Goal: Task Accomplishment & Management: Manage account settings

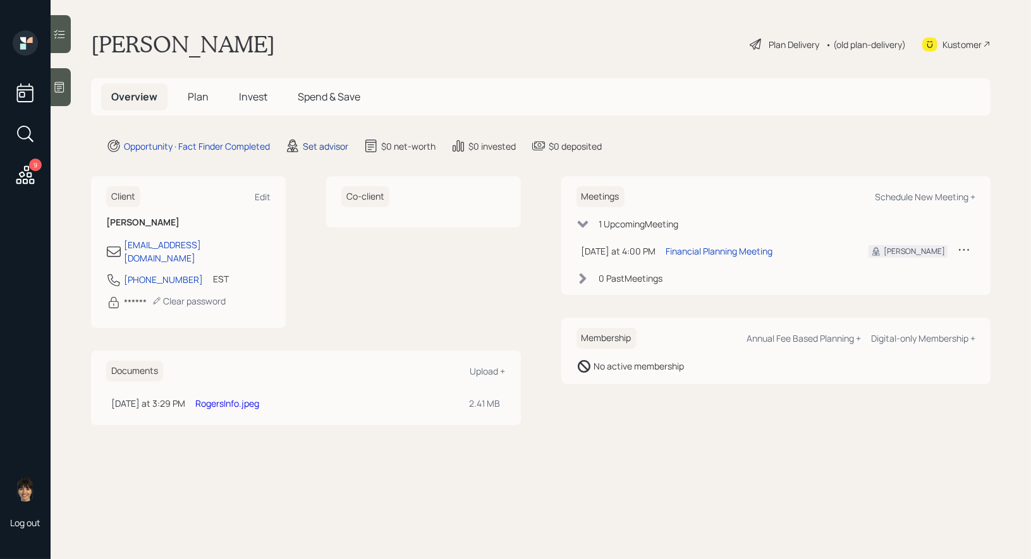
click at [317, 144] on div "Set advisor" at bounding box center [325, 146] width 45 height 13
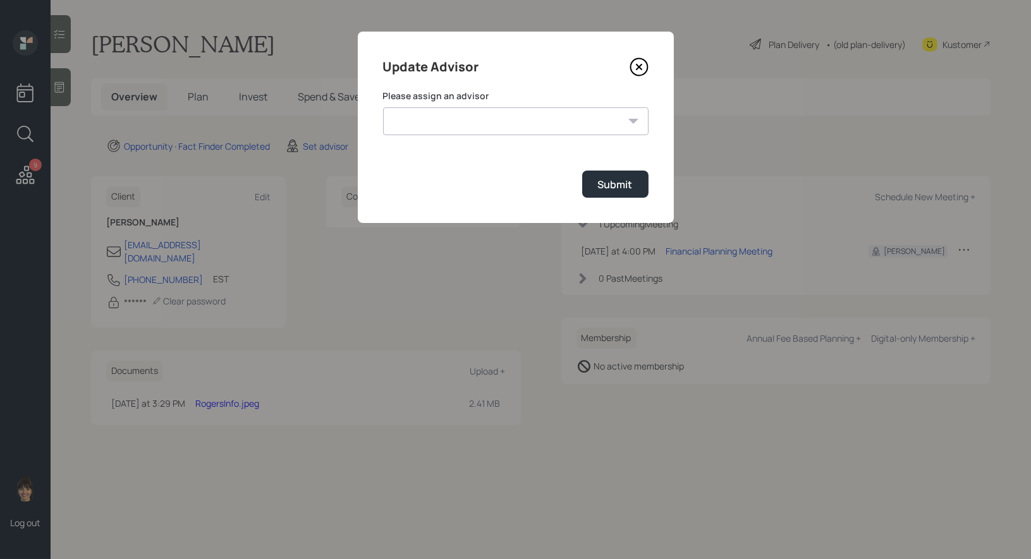
click at [534, 123] on select "James DiStasi Treva Nostdahl Jonah Coleman Tyler End Michael Russo Sami Boghos …" at bounding box center [515, 121] width 265 height 28
select select "8b79112e-3cfb-44f9-89e7-15267fe946c1"
click at [602, 183] on div "Submit" at bounding box center [615, 185] width 35 height 14
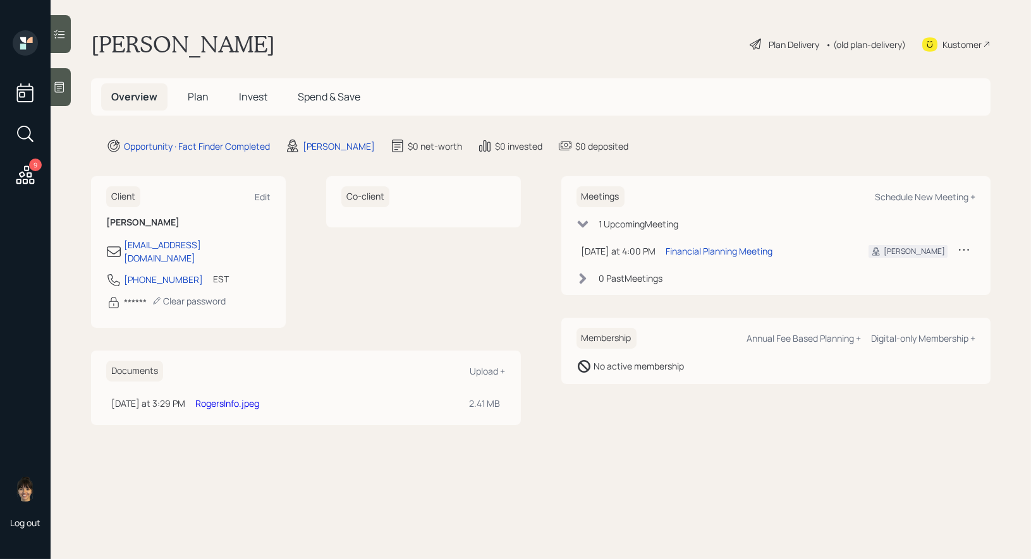
click at [63, 82] on icon at bounding box center [59, 87] width 13 height 13
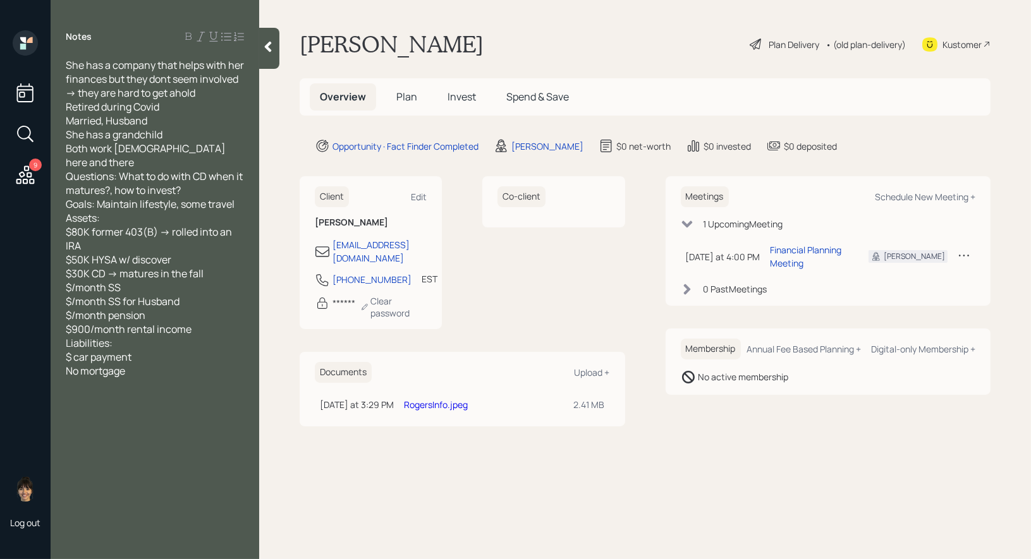
click at [405, 96] on span "Plan" at bounding box center [406, 97] width 21 height 14
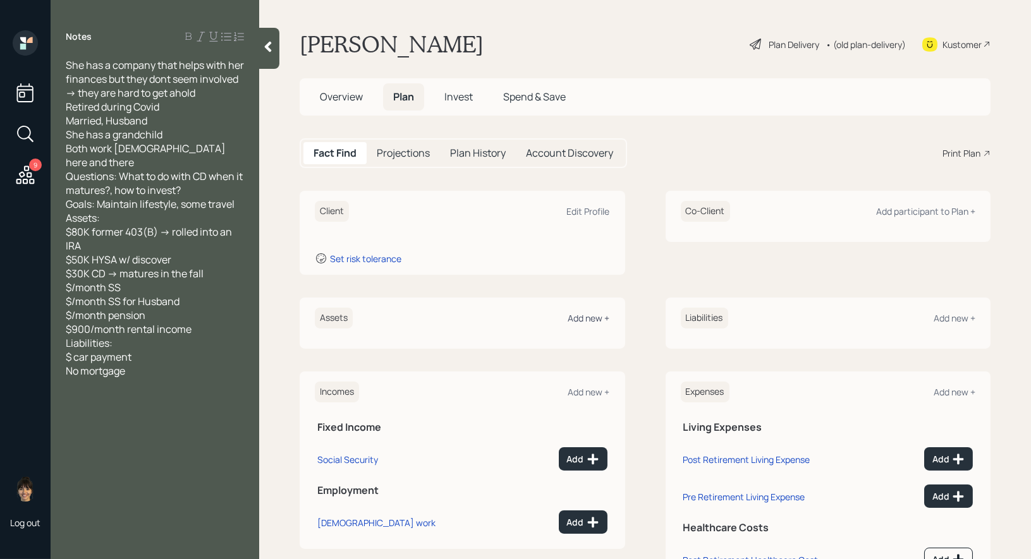
click at [584, 313] on div "Add new +" at bounding box center [589, 318] width 42 height 12
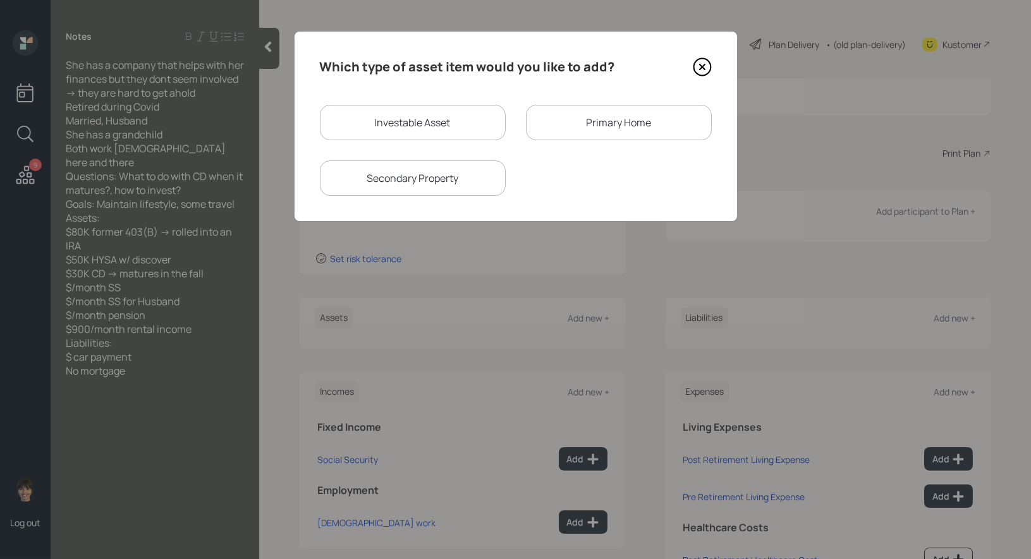
click at [356, 123] on div "Investable Asset" at bounding box center [413, 122] width 186 height 35
select select "taxable"
select select "balanced"
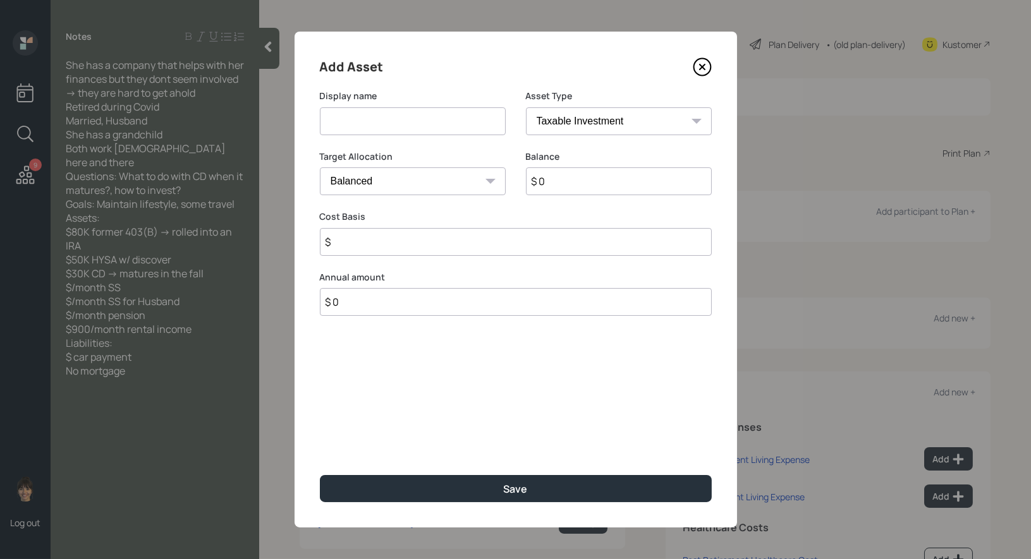
click at [353, 121] on input at bounding box center [413, 121] width 186 height 28
type input "Rollover IRA"
click at [596, 119] on select "SEP IRA IRA Roth IRA 401(k) Roth 401(k) 403(b) Roth 403(b) 457(b) Roth 457(b) H…" at bounding box center [619, 121] width 186 height 28
select select "ira"
type input "$"
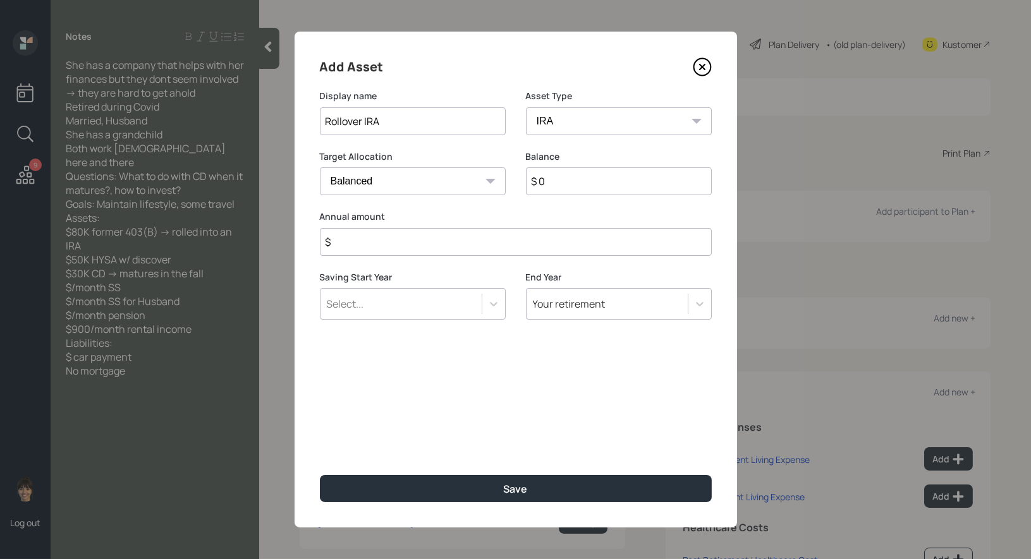
click at [573, 176] on input "$ 0" at bounding box center [619, 181] width 186 height 28
type input "$ 80,000"
click at [372, 245] on input "$" at bounding box center [516, 242] width 392 height 28
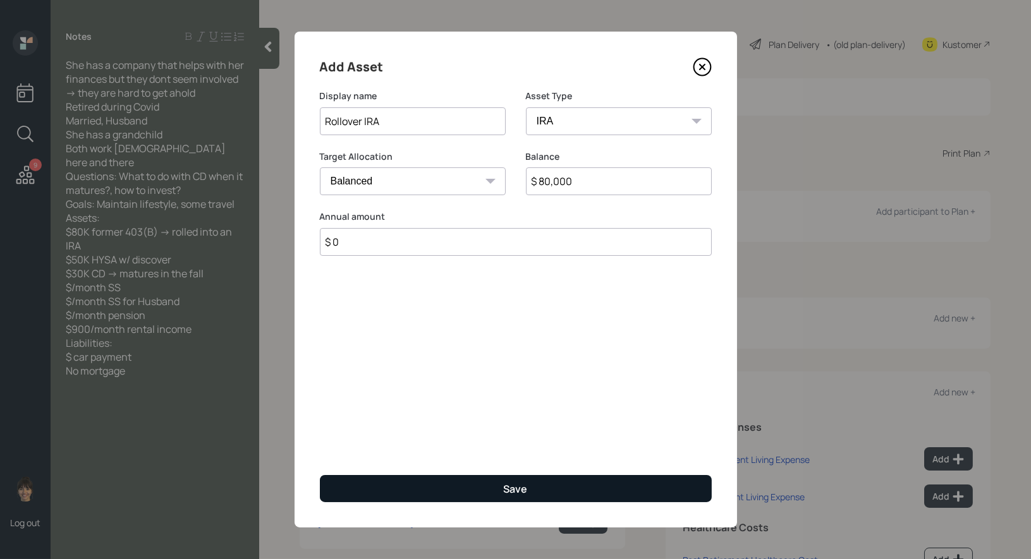
type input "$ 0"
click at [361, 487] on button "Save" at bounding box center [516, 488] width 392 height 27
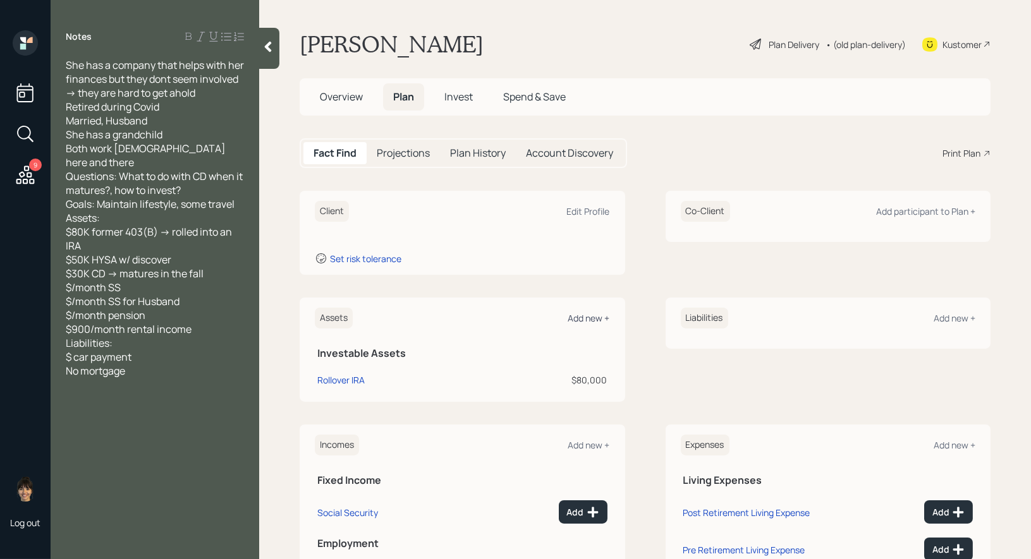
click at [582, 317] on div "Add new +" at bounding box center [589, 318] width 42 height 12
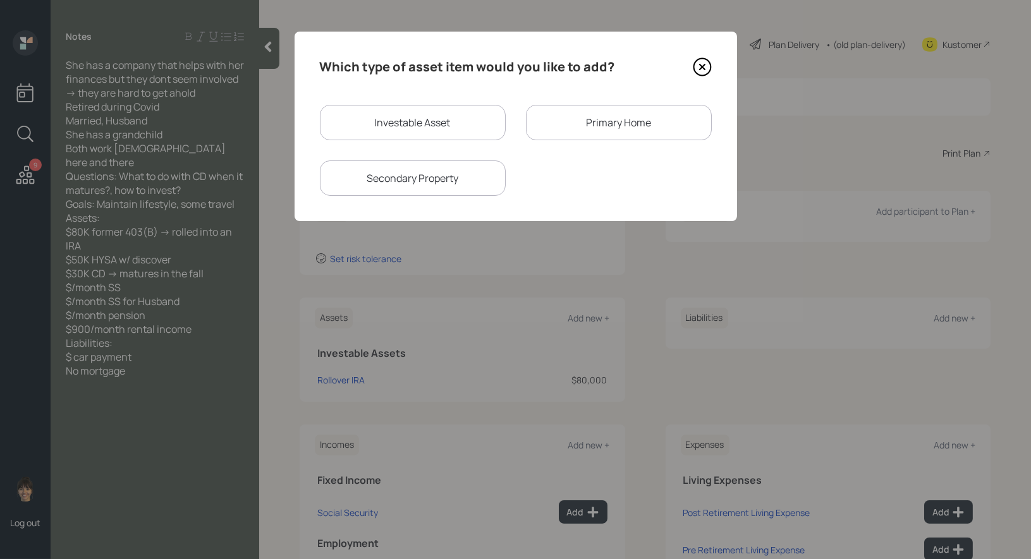
click at [423, 126] on div "Investable Asset" at bounding box center [413, 122] width 186 height 35
select select "taxable"
select select "balanced"
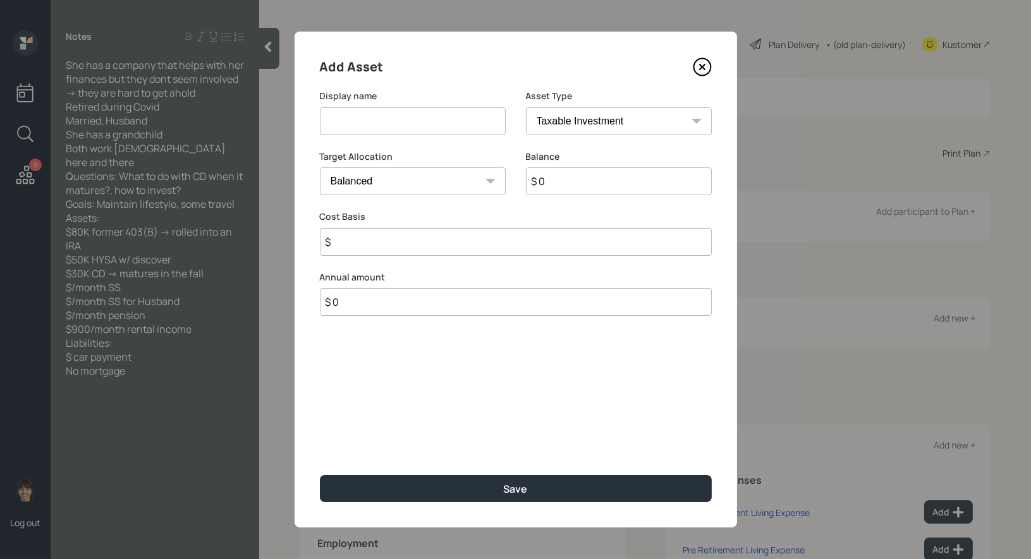
click at [406, 123] on input at bounding box center [413, 121] width 186 height 28
type input "HY Savings"
click at [549, 183] on input "$ 0" at bounding box center [619, 181] width 186 height 28
type input "$ 50,000"
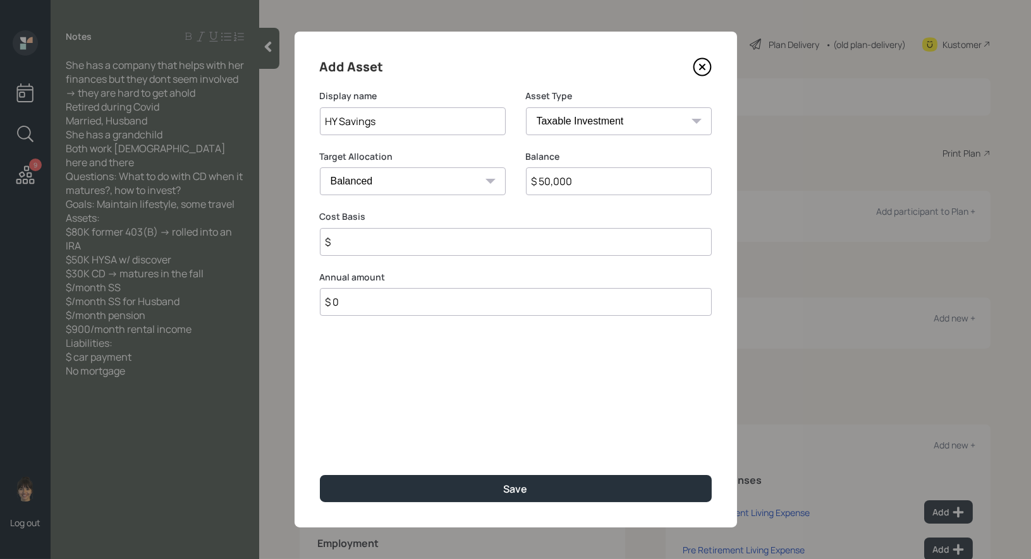
click at [386, 178] on select "Cash Conservative Balanced Aggressive" at bounding box center [413, 181] width 186 height 28
select select "uninvested"
click at [361, 251] on input "$" at bounding box center [516, 242] width 392 height 28
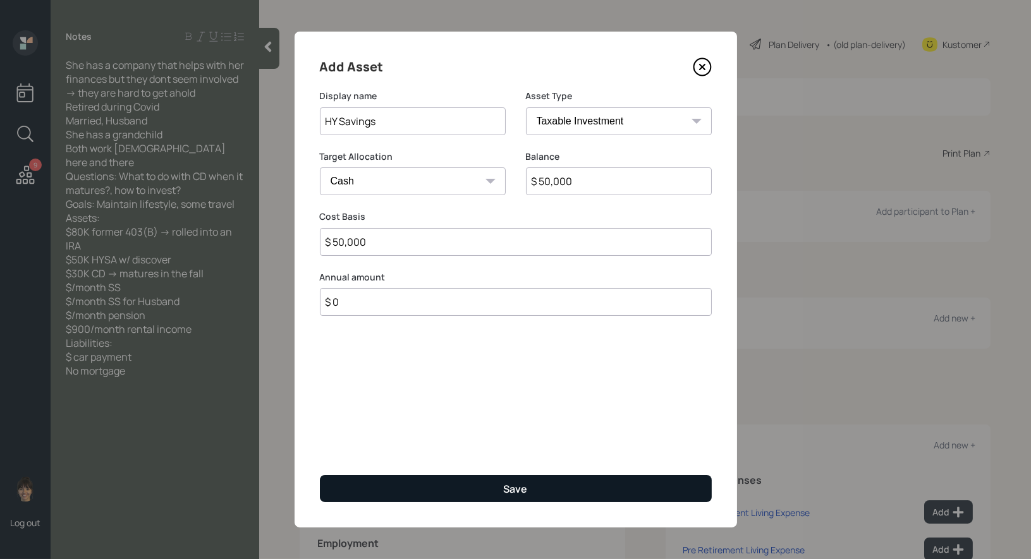
type input "$ 50,000"
click at [380, 492] on button "Save" at bounding box center [516, 488] width 392 height 27
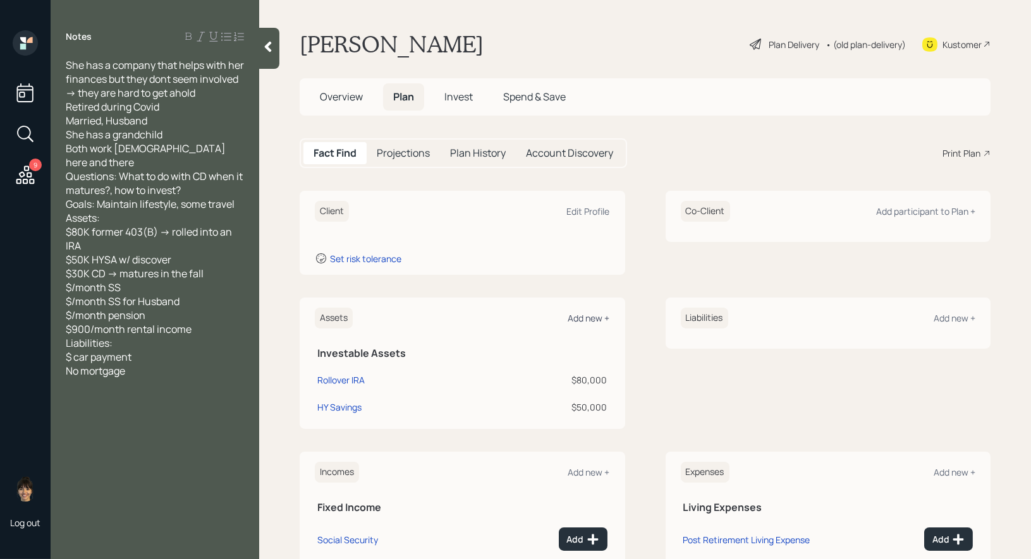
click at [578, 317] on div "Add new +" at bounding box center [589, 318] width 42 height 12
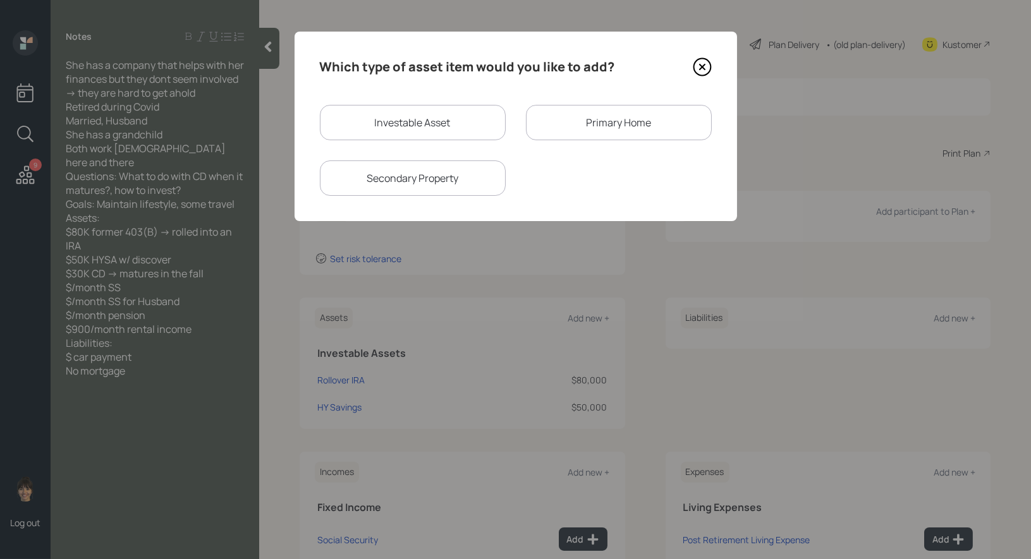
click at [399, 114] on div "Investable Asset" at bounding box center [413, 122] width 186 height 35
select select "taxable"
select select "balanced"
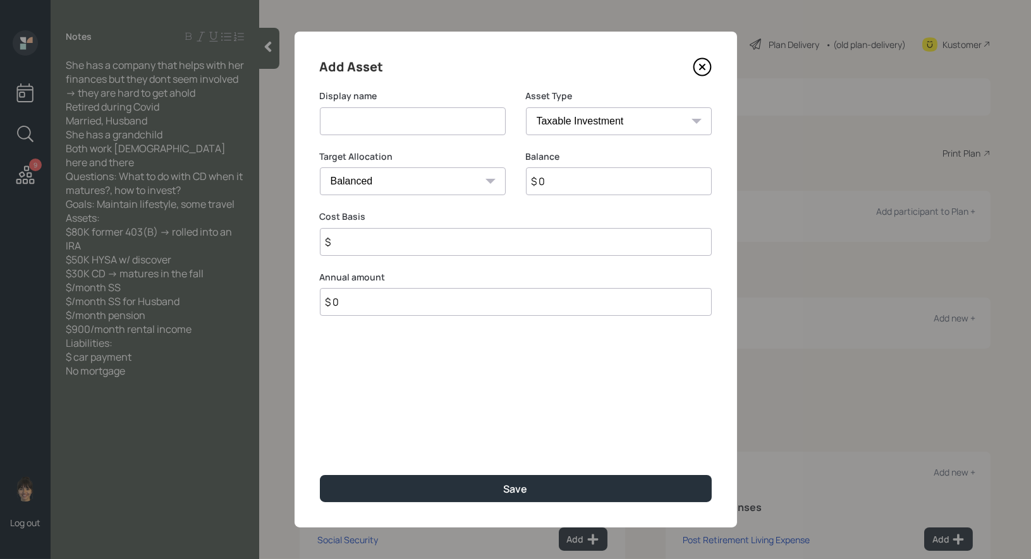
click at [396, 116] on input at bounding box center [413, 121] width 186 height 28
type input "CD"
click at [561, 191] on input "$ 0" at bounding box center [619, 181] width 186 height 28
type input "$ 30,000"
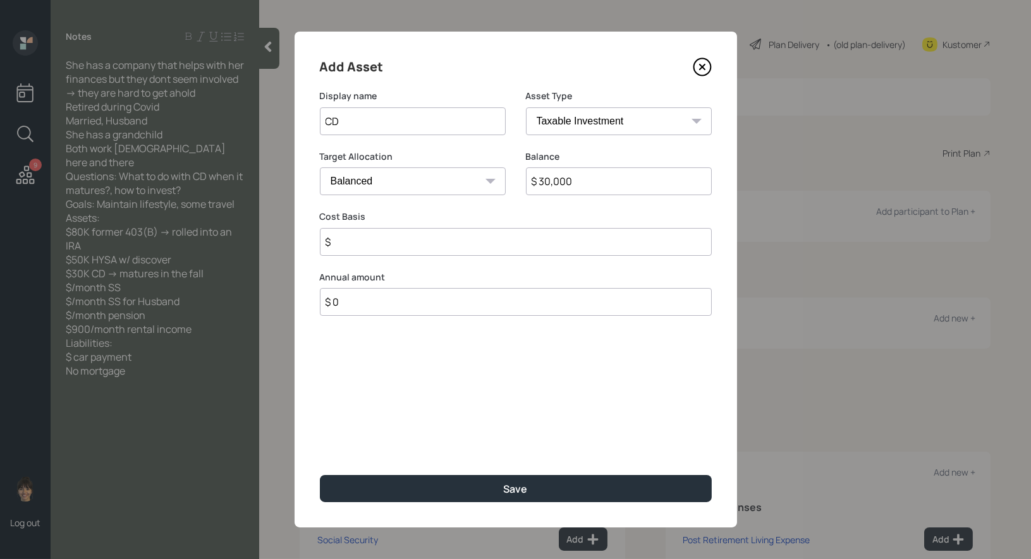
click at [389, 181] on select "Cash Conservative Balanced Aggressive" at bounding box center [413, 181] width 186 height 28
select select "conservative"
click at [342, 249] on input "$" at bounding box center [516, 242] width 392 height 28
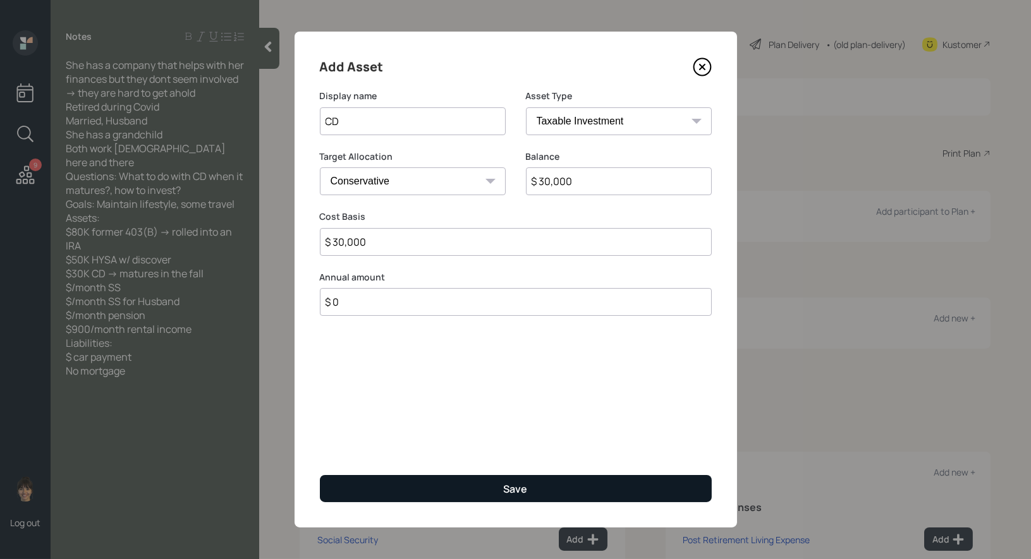
type input "$ 30,000"
click at [382, 483] on button "Save" at bounding box center [516, 488] width 392 height 27
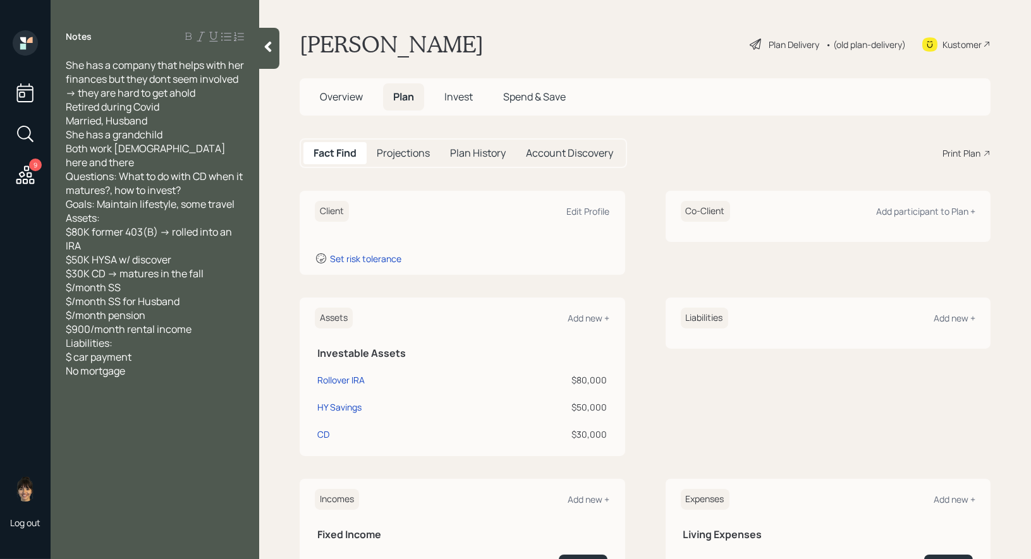
click at [332, 77] on main "Debra Rogers Plan Delivery • (old plan-delivery) Kustomer Overview Plan Invest …" at bounding box center [645, 279] width 772 height 559
click at [332, 94] on span "Overview" at bounding box center [341, 97] width 43 height 14
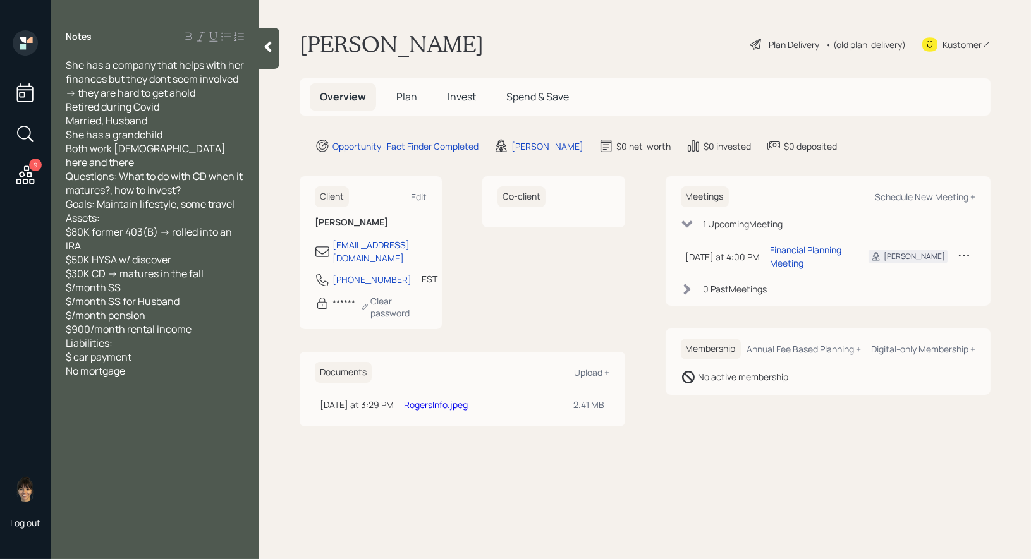
click at [423, 399] on link "RogersInfo.jpeg" at bounding box center [436, 405] width 64 height 12
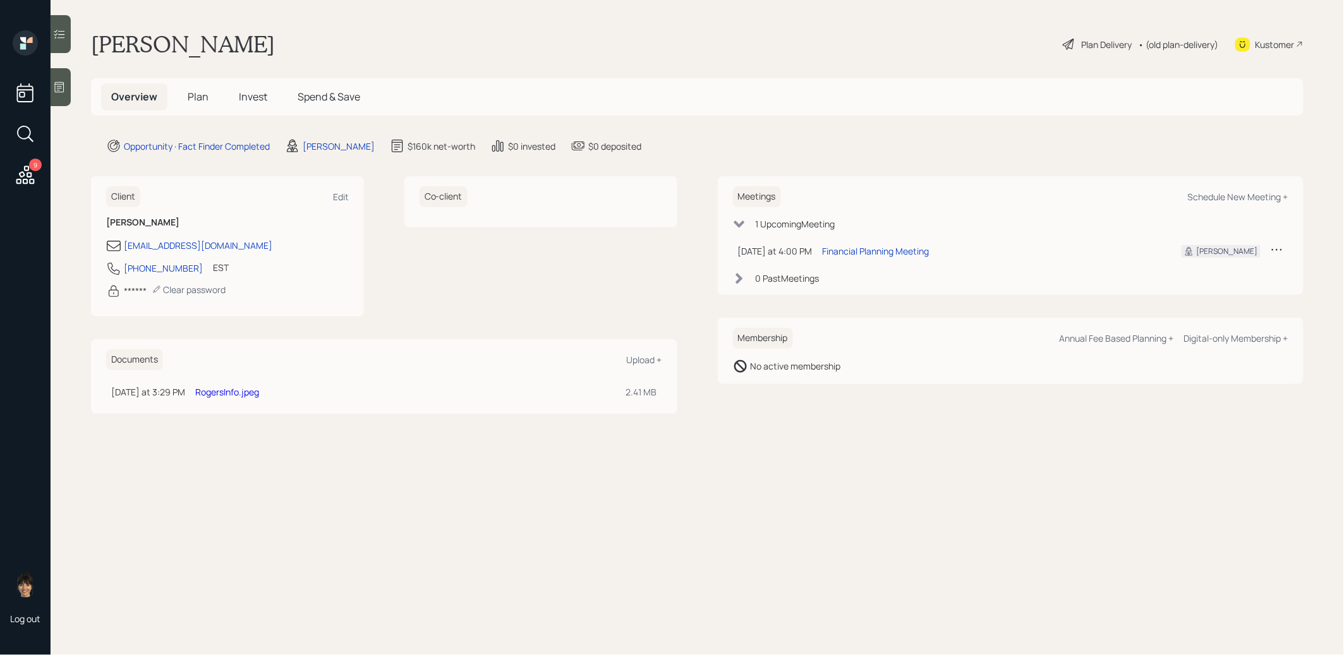
click at [197, 95] on span "Plan" at bounding box center [198, 97] width 21 height 14
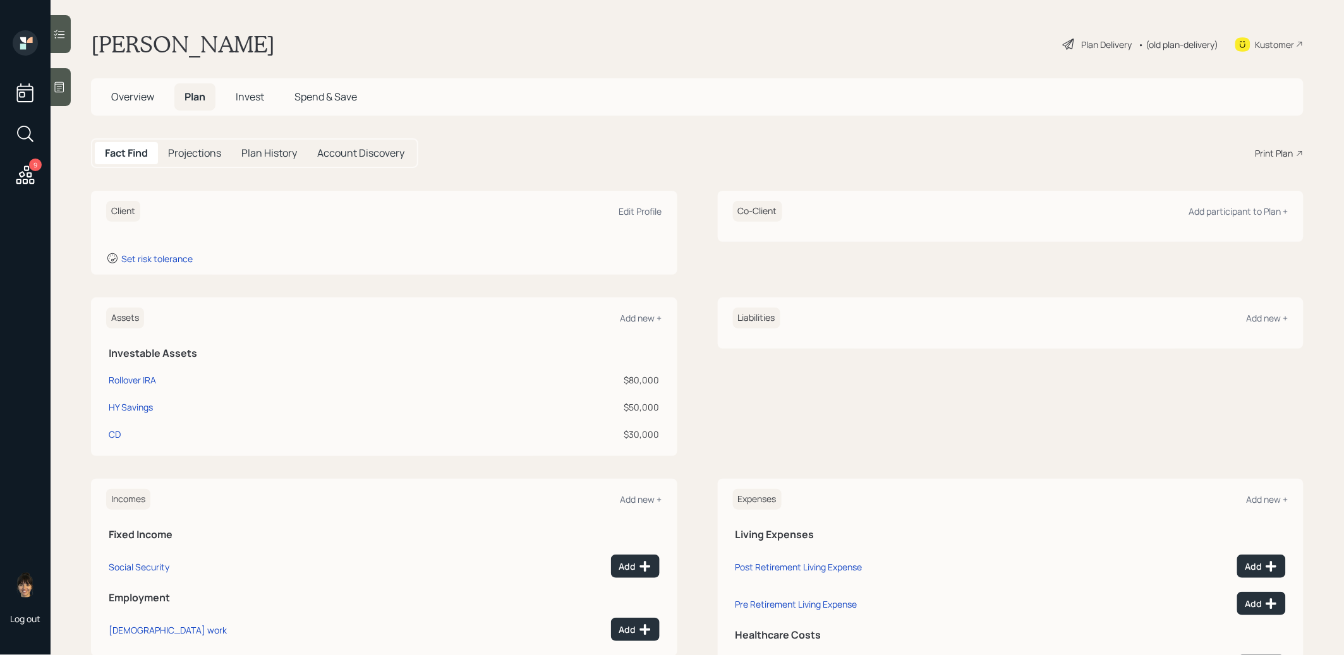
scroll to position [40, 0]
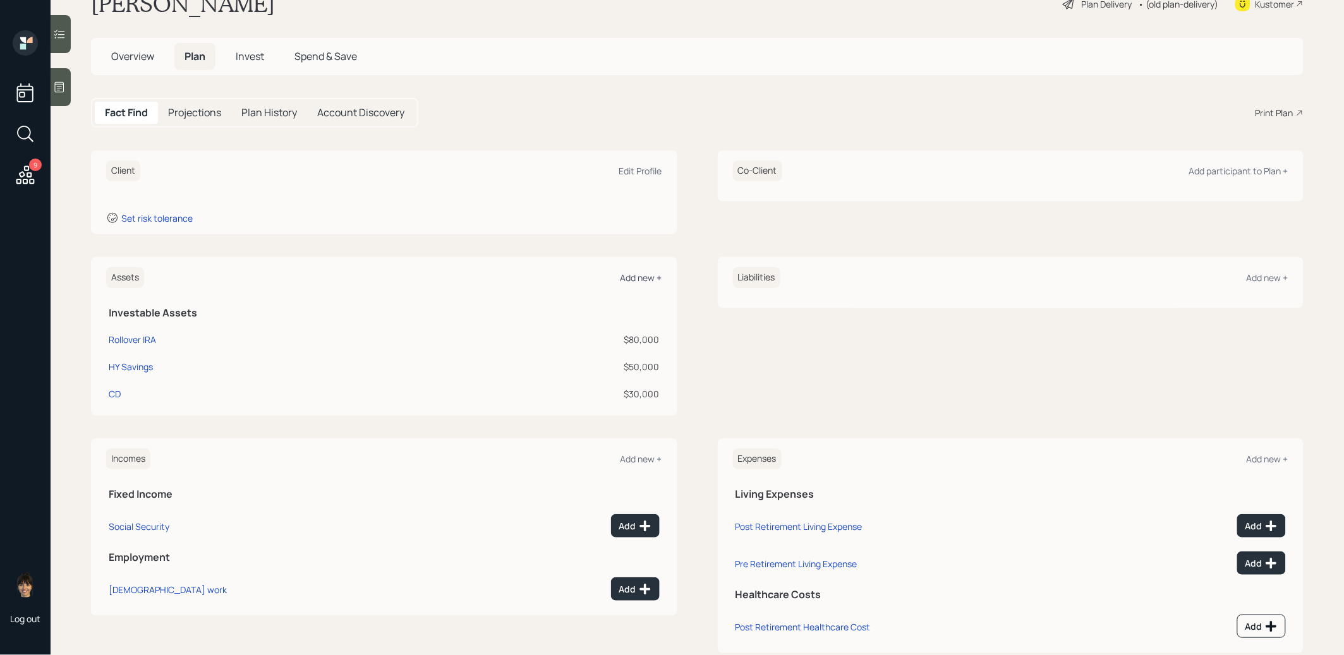
click at [651, 279] on div "Add new +" at bounding box center [641, 278] width 42 height 12
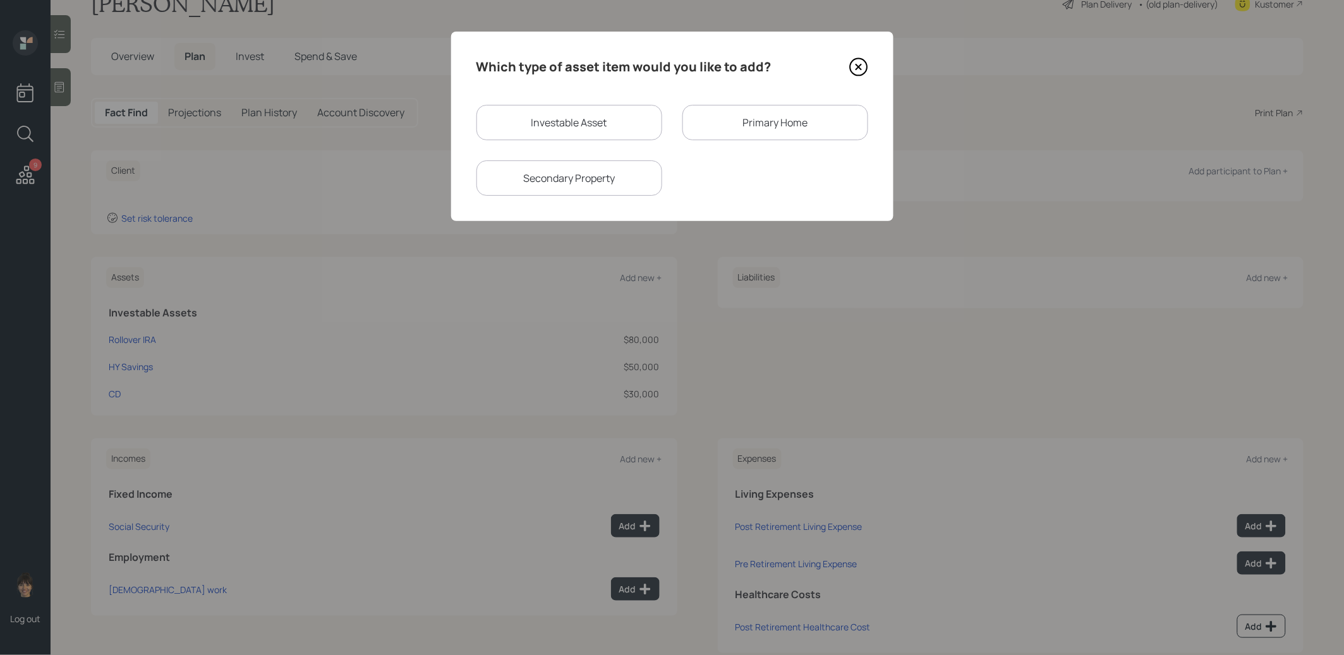
click at [704, 112] on div "Primary Home" at bounding box center [775, 122] width 186 height 35
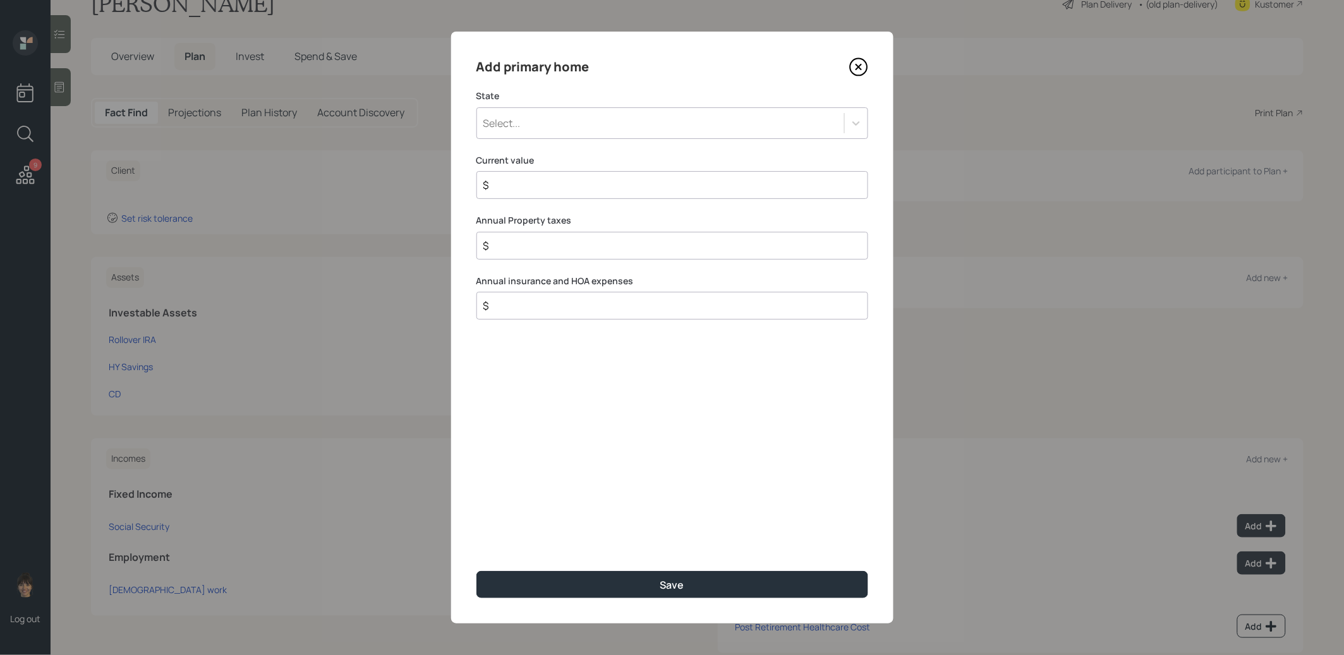
click at [518, 127] on div "Select..." at bounding box center [501, 123] width 37 height 14
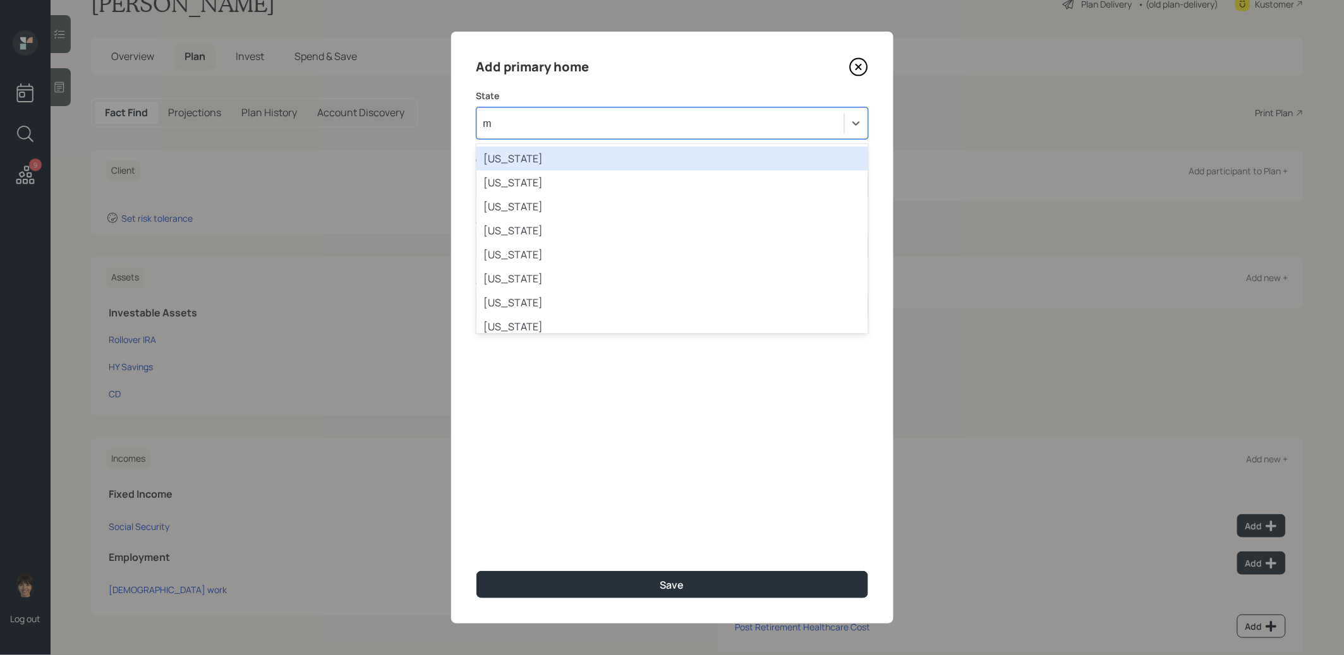
type input "md"
click at [542, 156] on div "Maryland" at bounding box center [672, 159] width 392 height 24
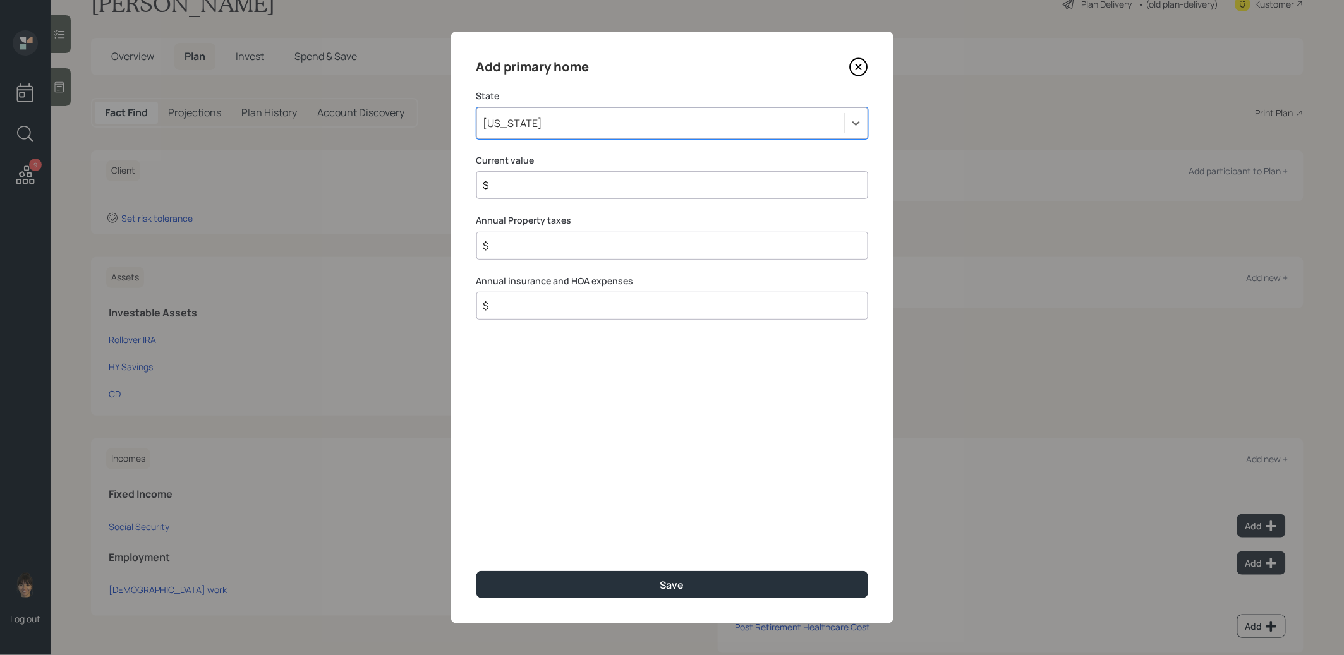
click at [533, 179] on input "$" at bounding box center [667, 185] width 370 height 15
type input "$ 1"
click at [537, 594] on button "Save" at bounding box center [672, 584] width 392 height 27
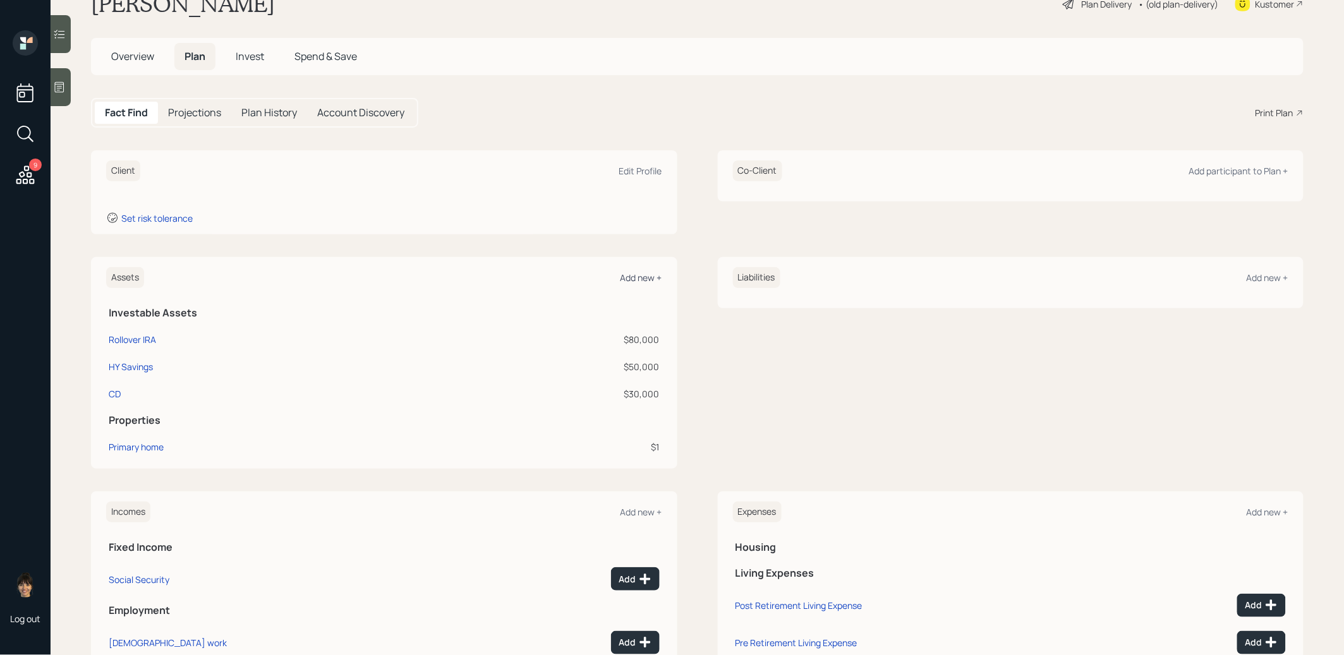
click at [635, 272] on div "Add new +" at bounding box center [641, 278] width 42 height 12
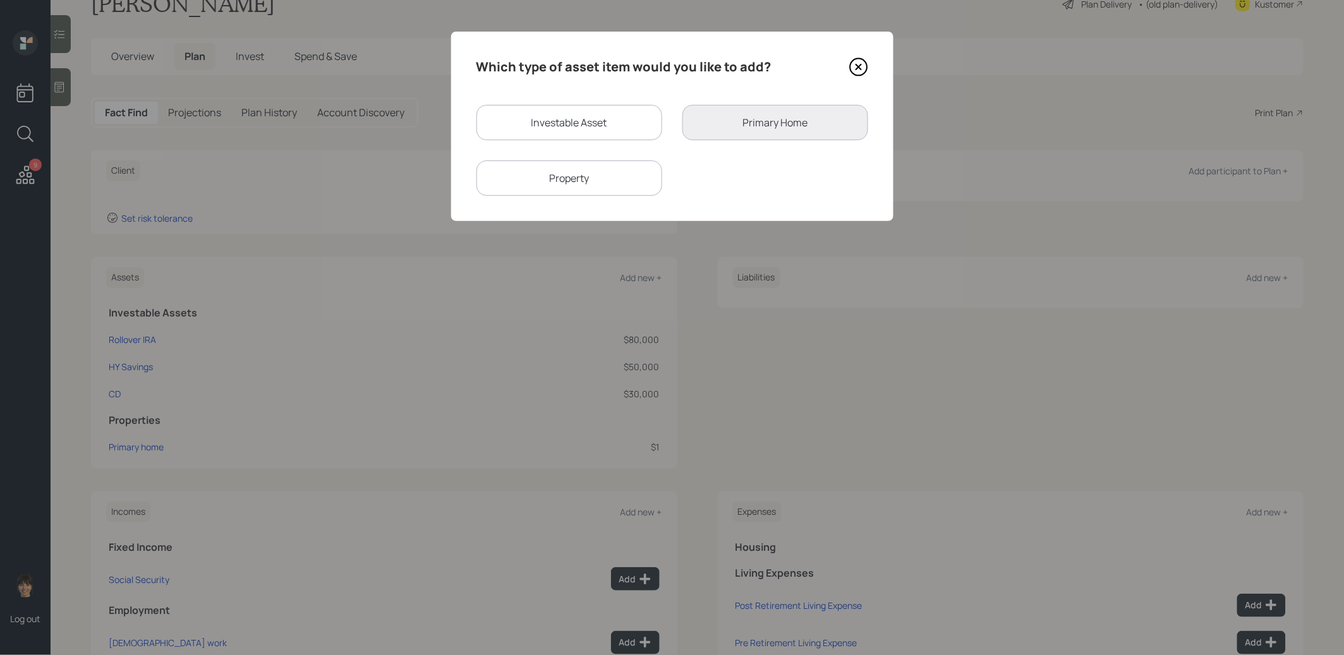
click at [545, 183] on div "Property" at bounding box center [569, 177] width 186 height 35
select select "rental_property"
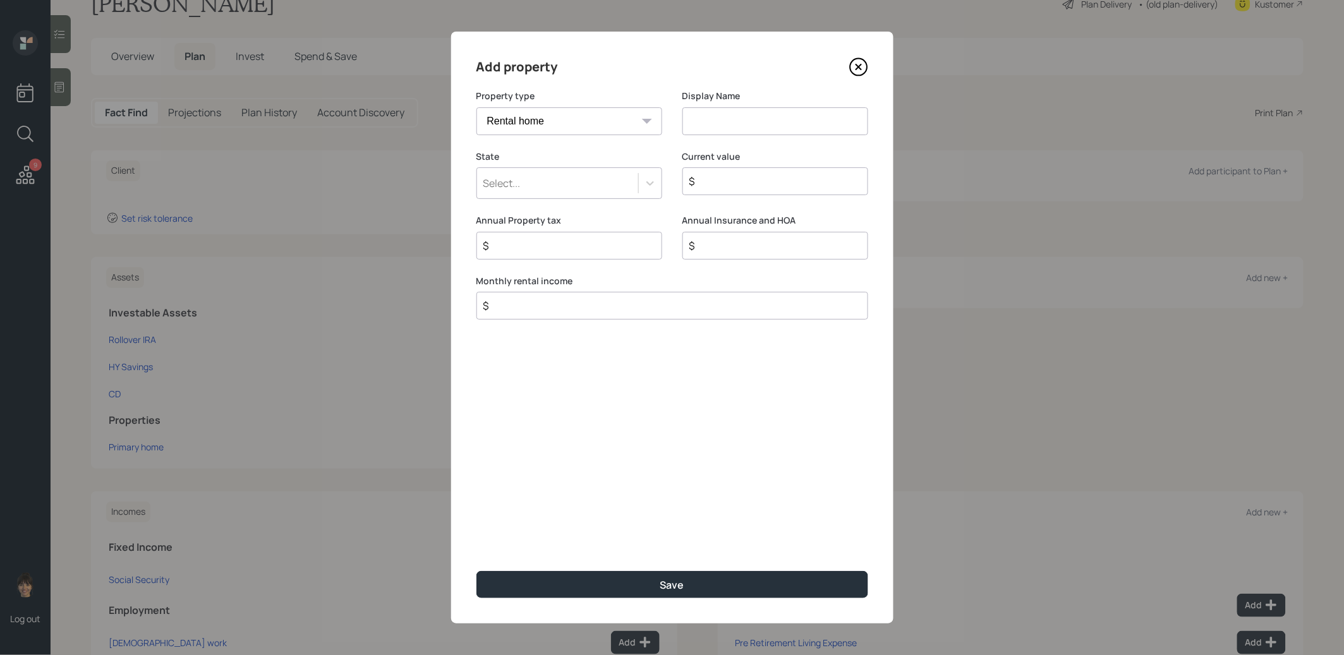
click at [725, 123] on input at bounding box center [775, 121] width 186 height 28
type input "Rental"
click at [727, 179] on input "$" at bounding box center [770, 181] width 164 height 15
type input "$ 130,000"
click at [557, 178] on div "Select..." at bounding box center [557, 182] width 161 height 21
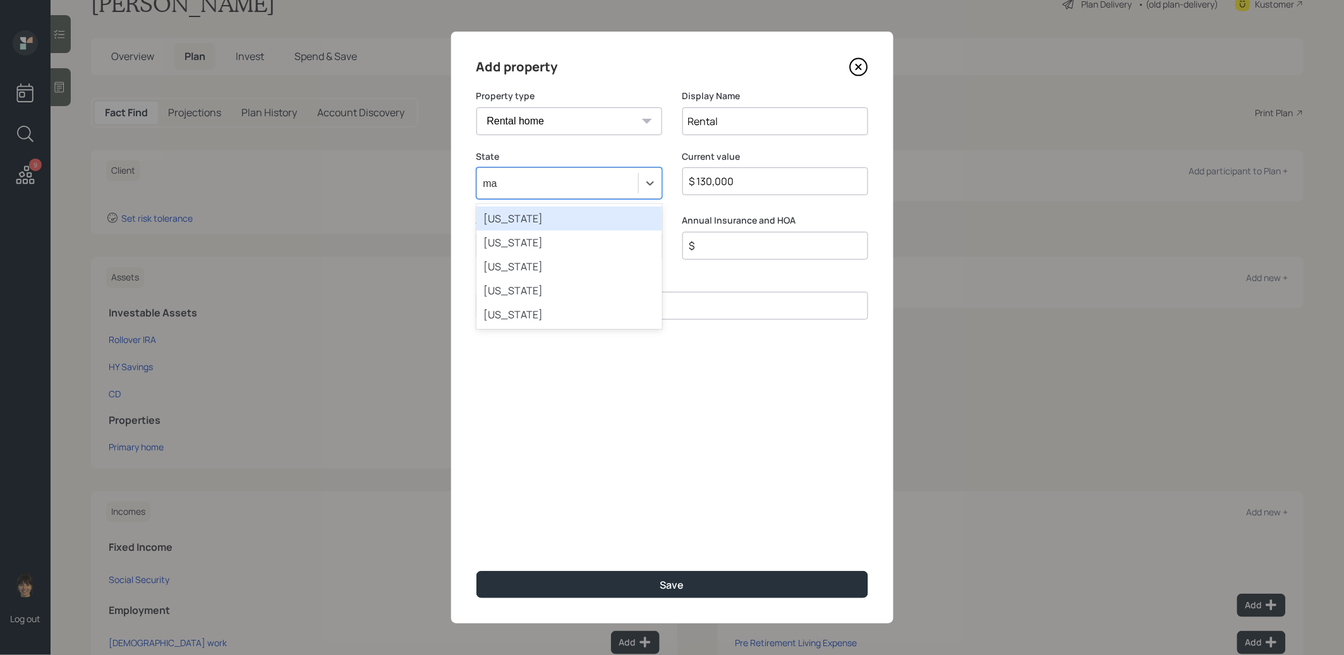
type input "mar"
click at [535, 214] on div "Maryland" at bounding box center [569, 219] width 186 height 24
click at [514, 309] on input "$" at bounding box center [667, 305] width 370 height 15
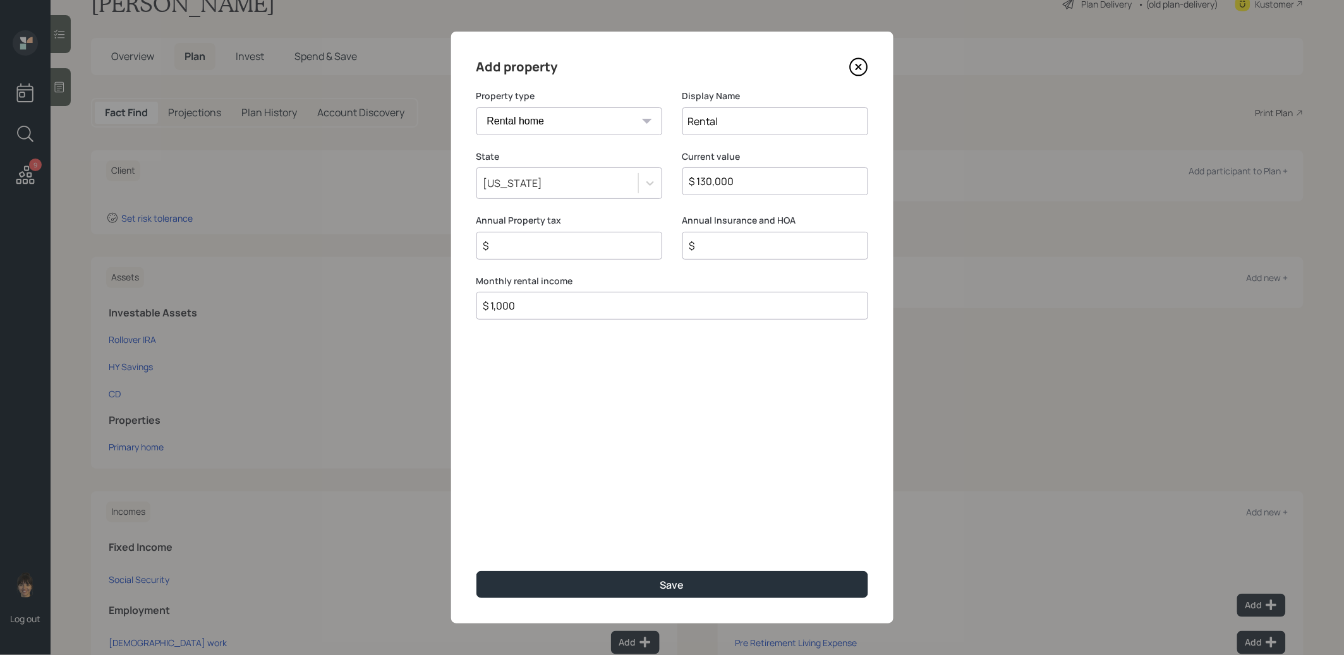
type input "$ 1,000"
click at [730, 246] on input "$" at bounding box center [770, 245] width 164 height 15
type input "$ 1,200"
click at [624, 583] on button "Save" at bounding box center [672, 584] width 392 height 27
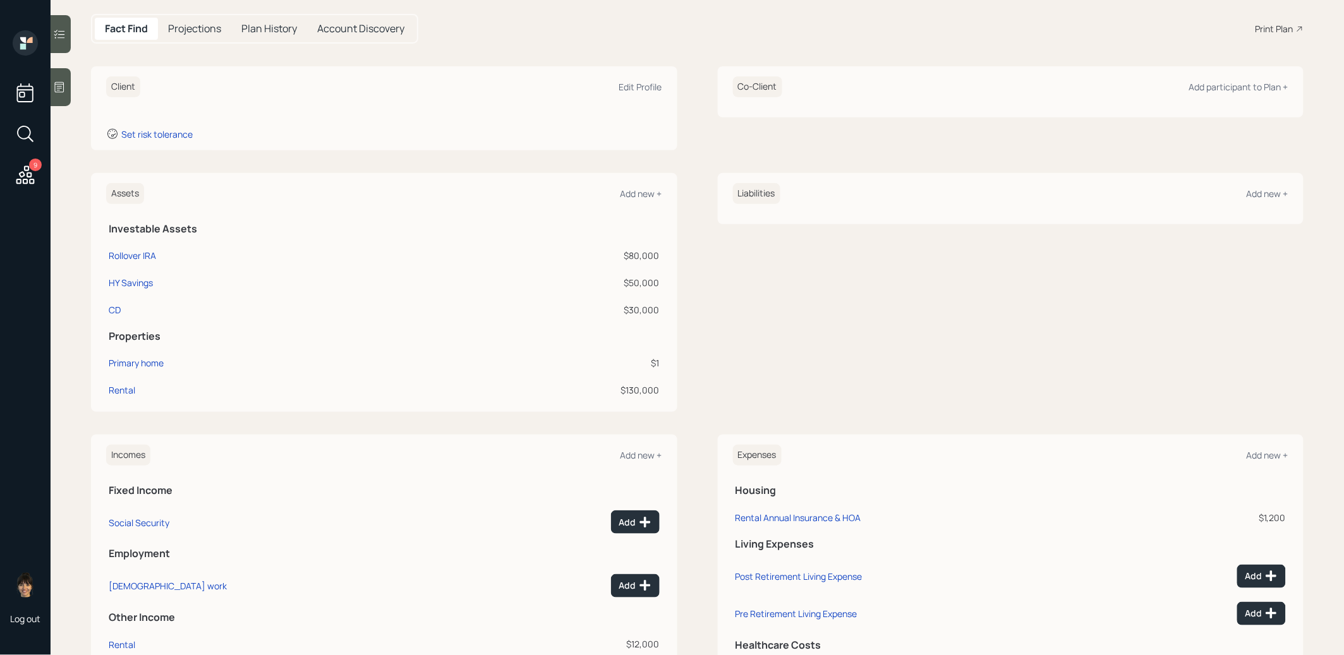
scroll to position [125, 0]
click at [632, 457] on div "Add new +" at bounding box center [641, 455] width 42 height 12
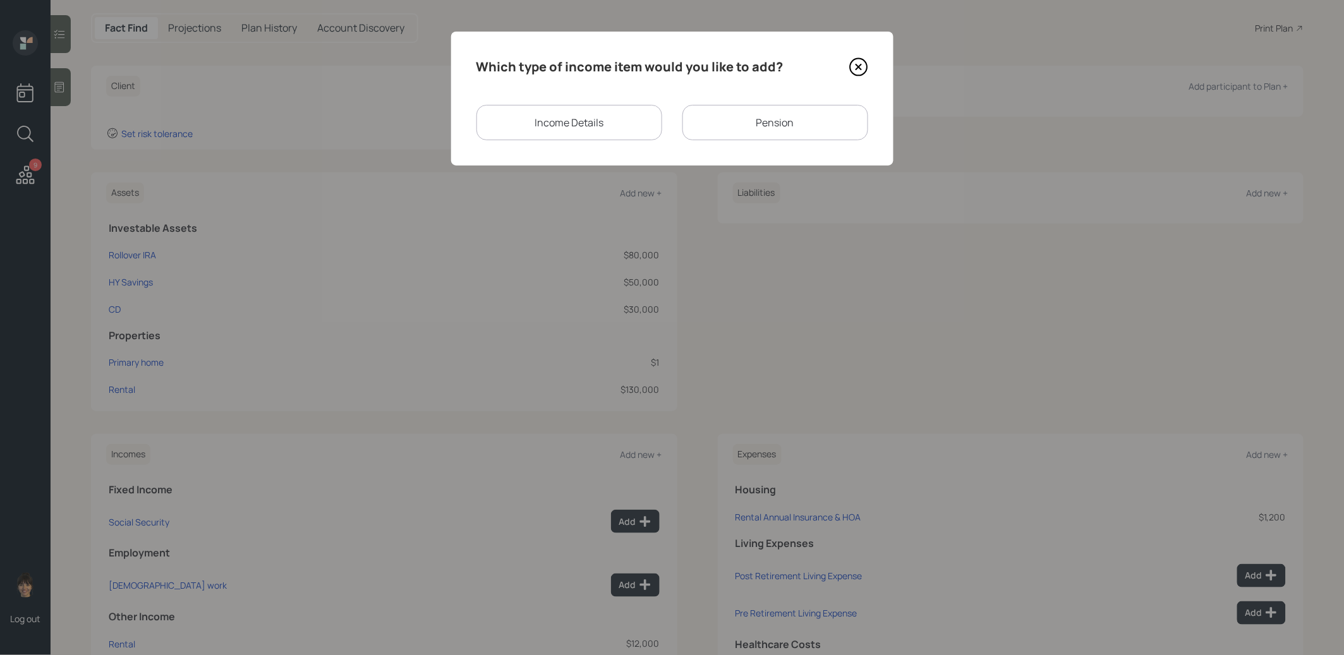
click at [738, 119] on div "Pension" at bounding box center [775, 122] width 186 height 35
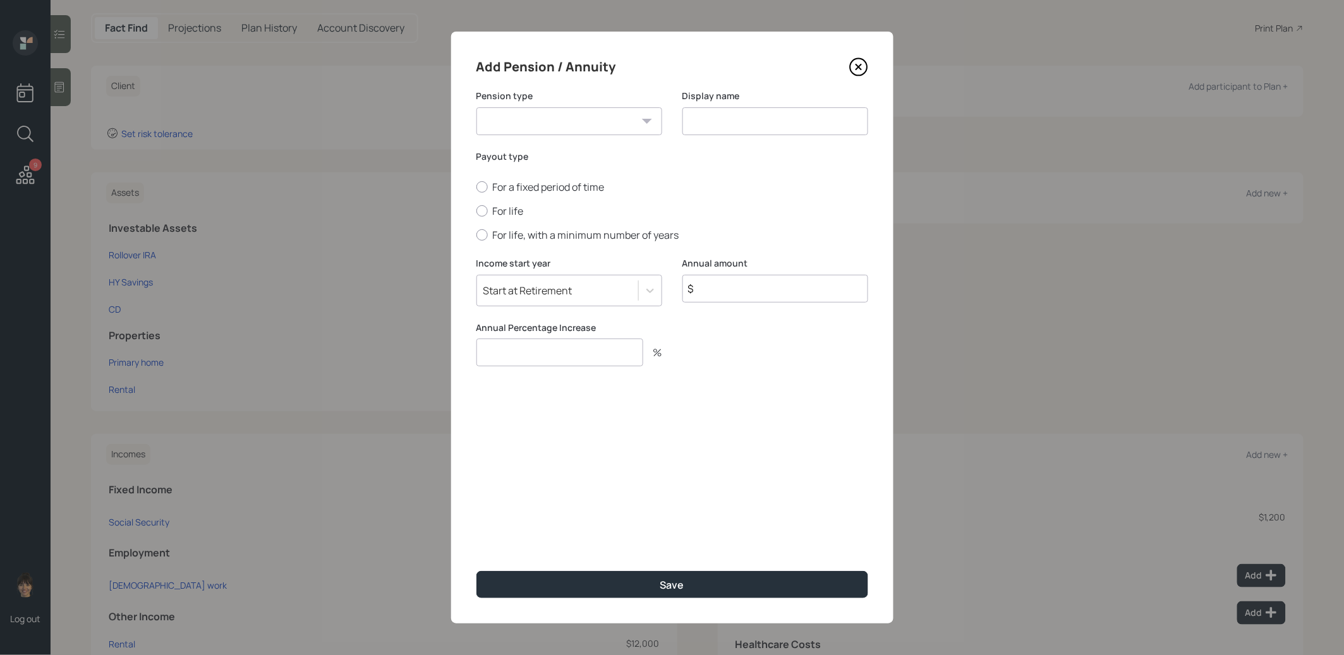
click at [613, 119] on select "Pension Annuity" at bounding box center [569, 121] width 186 height 28
select select "pension"
click at [716, 124] on input at bounding box center [775, 121] width 186 height 28
type input "Pension"
click at [483, 210] on div at bounding box center [481, 210] width 11 height 11
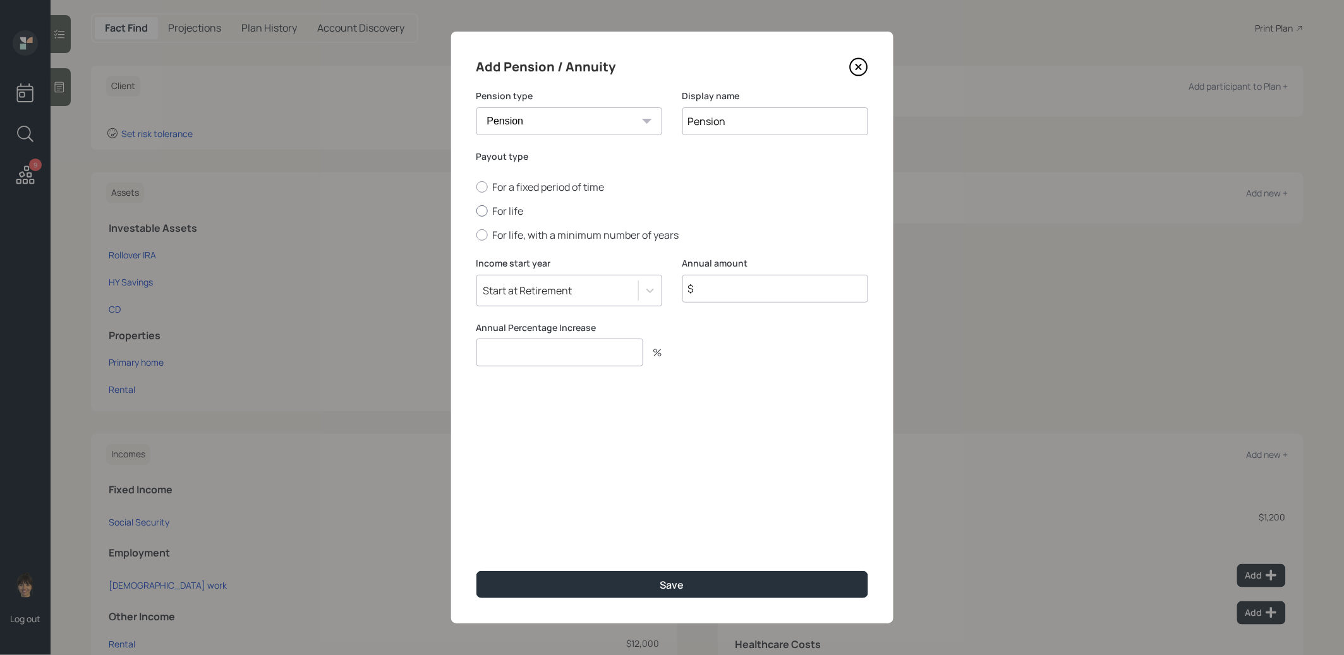
click at [476, 211] on input "For life" at bounding box center [476, 211] width 1 height 1
radio input "true"
click at [773, 126] on input "Pension" at bounding box center [775, 121] width 186 height 28
type input "Pension (3,509/mo)"
click at [726, 296] on input "$" at bounding box center [775, 289] width 186 height 28
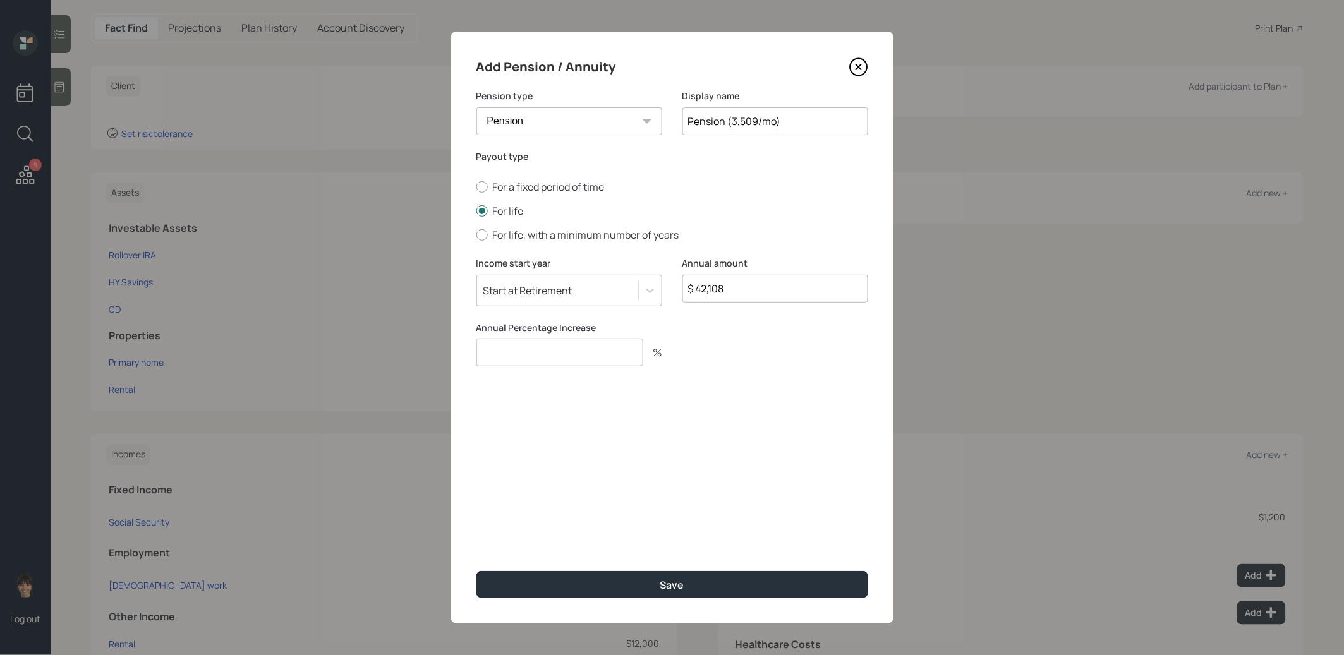
type input "$ 42,108"
click at [547, 352] on input "number" at bounding box center [559, 353] width 167 height 28
type input "0"
click at [540, 580] on button "Save" at bounding box center [672, 584] width 392 height 27
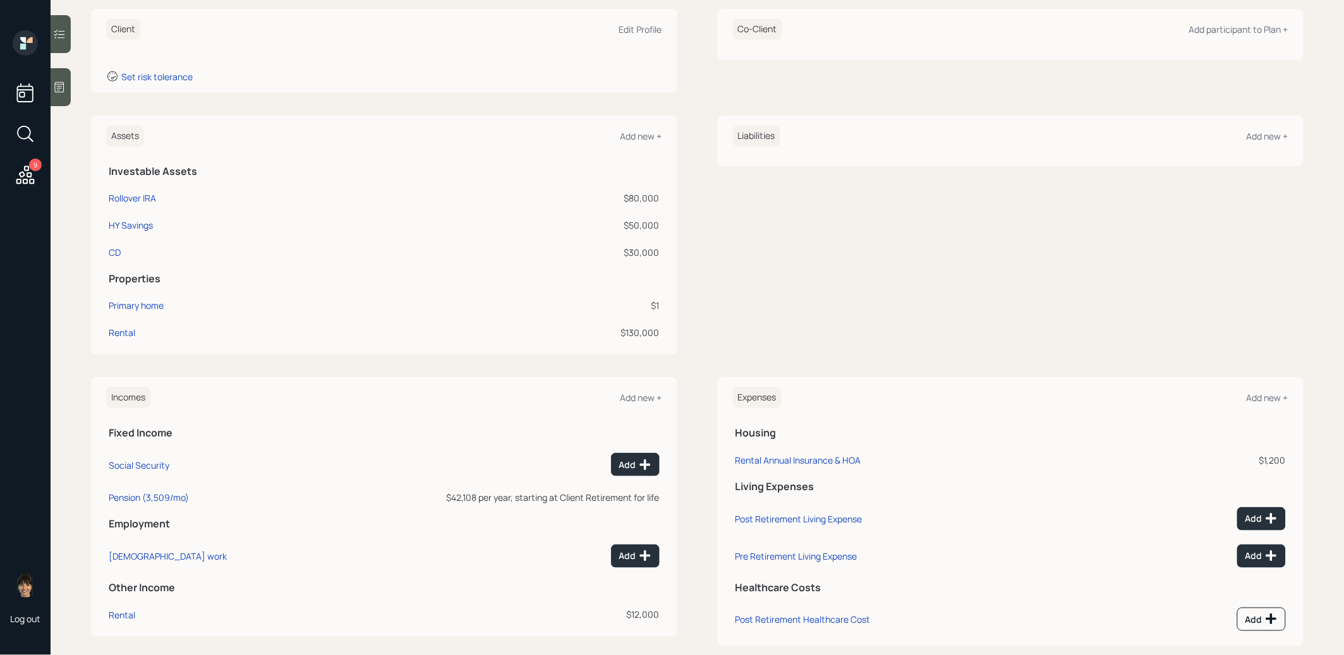
scroll to position [181, 0]
click at [634, 464] on div "Add" at bounding box center [635, 465] width 32 height 13
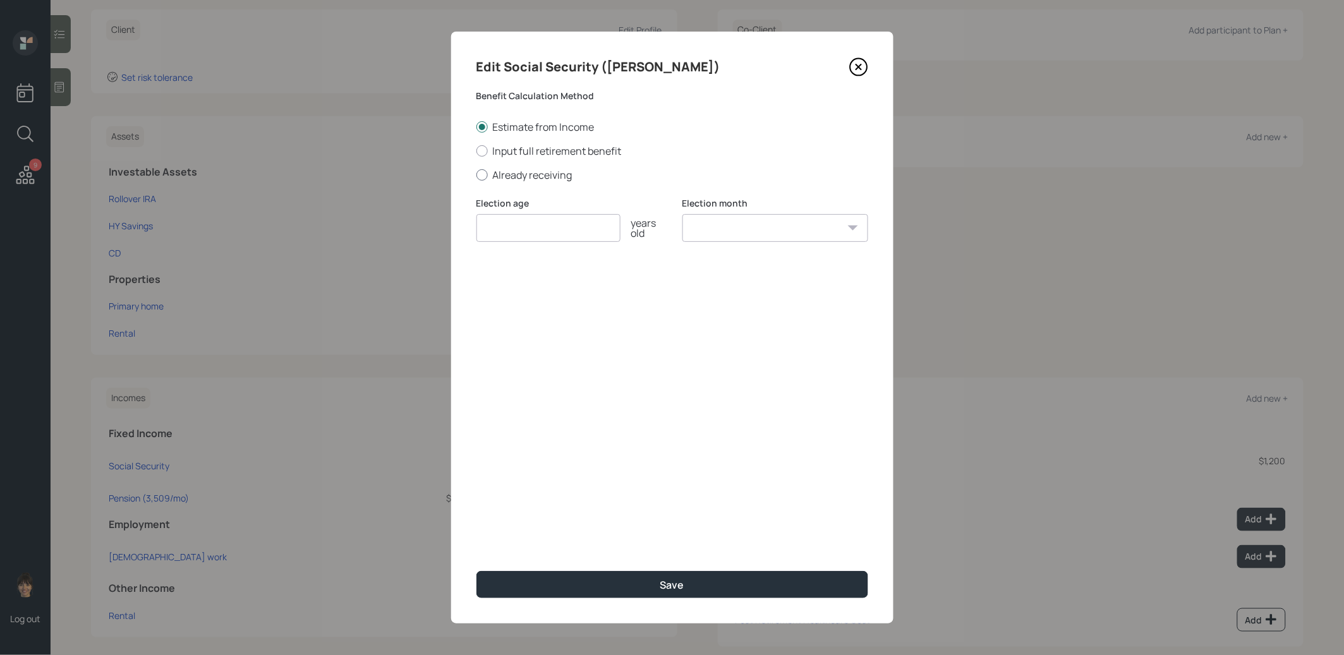
click at [479, 174] on div at bounding box center [481, 174] width 11 height 11
click at [476, 174] on input "Already receiving" at bounding box center [476, 174] width 1 height 1
radio input "true"
click at [500, 223] on input "number" at bounding box center [548, 228] width 144 height 28
type input "67"
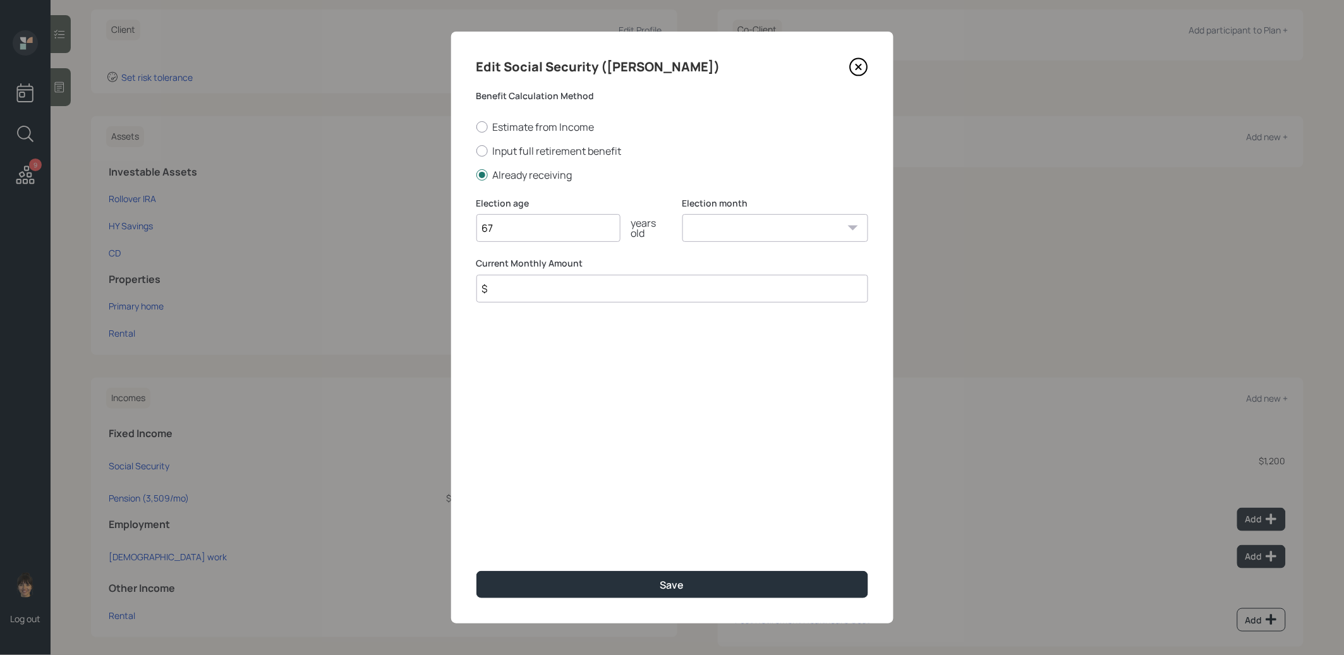
click at [695, 228] on select "January February March April May June July August September October November De…" at bounding box center [775, 228] width 186 height 28
select select "1"
click at [554, 286] on input "$" at bounding box center [672, 289] width 392 height 28
type input "$ 2,263"
click at [570, 583] on button "Save" at bounding box center [672, 584] width 392 height 27
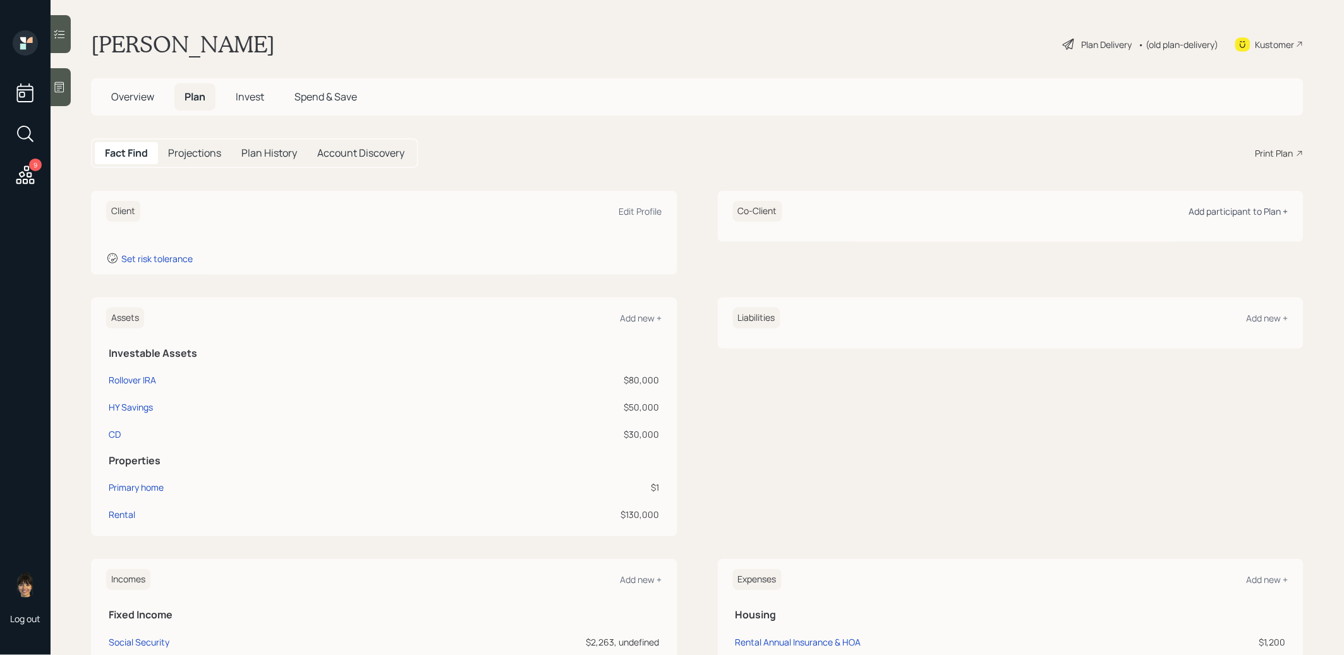
click at [1246, 205] on div "Add participant to Plan +" at bounding box center [1238, 211] width 99 height 12
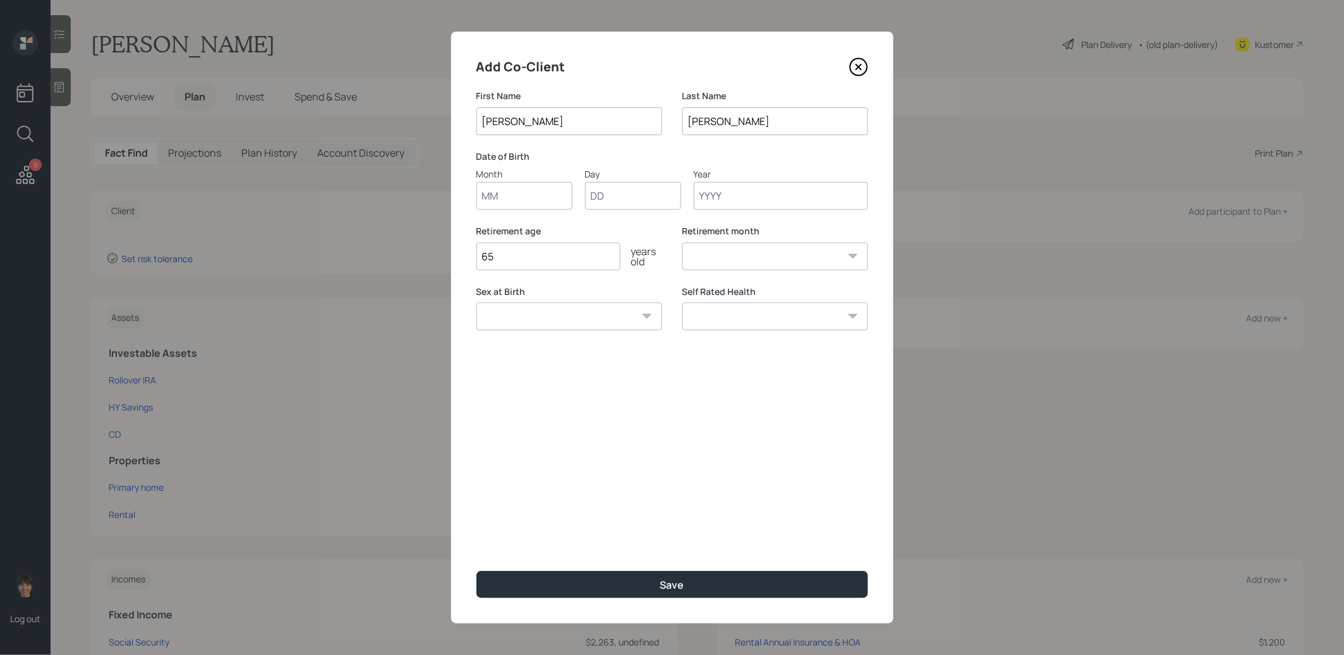
type input "John"
click at [517, 193] on input "Month" at bounding box center [524, 196] width 96 height 28
type input "01"
type input "1950"
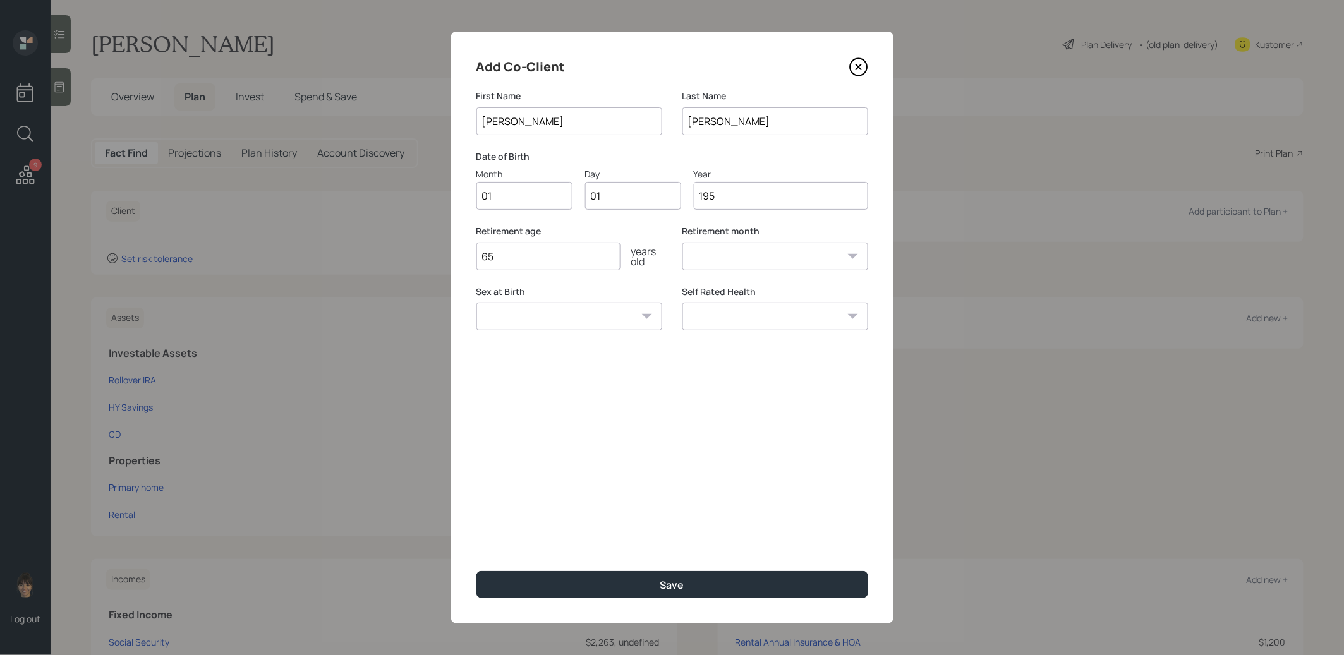
select select "1"
type input "1950"
click at [526, 586] on button "Save" at bounding box center [672, 584] width 392 height 27
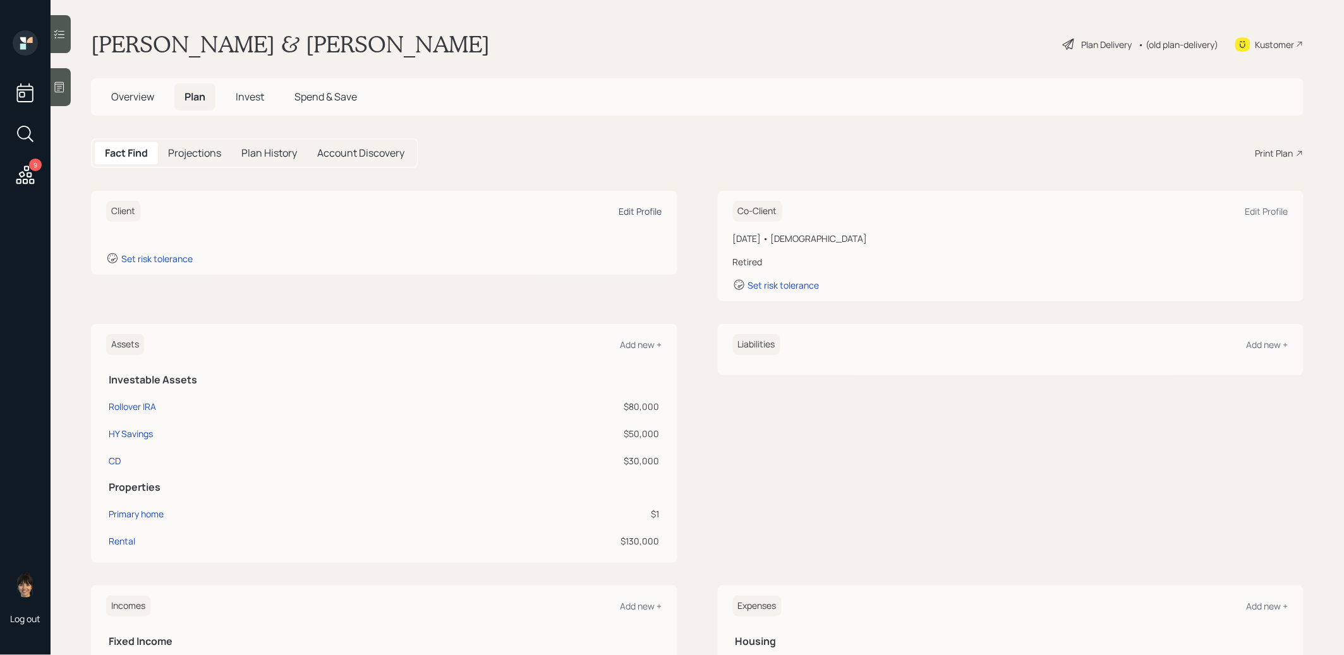
click at [641, 210] on div "Edit Profile" at bounding box center [640, 211] width 43 height 12
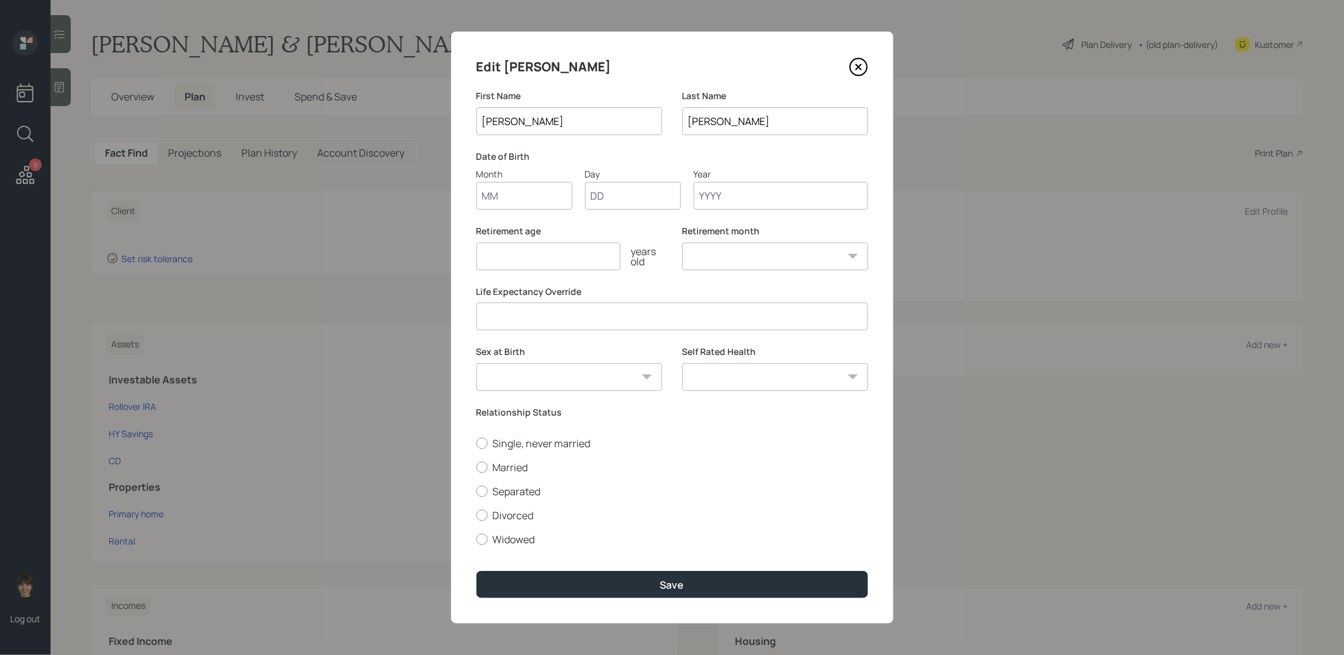
click at [514, 190] on input "Month" at bounding box center [524, 196] width 96 height 28
type input "01"
type input "1950"
select select "1"
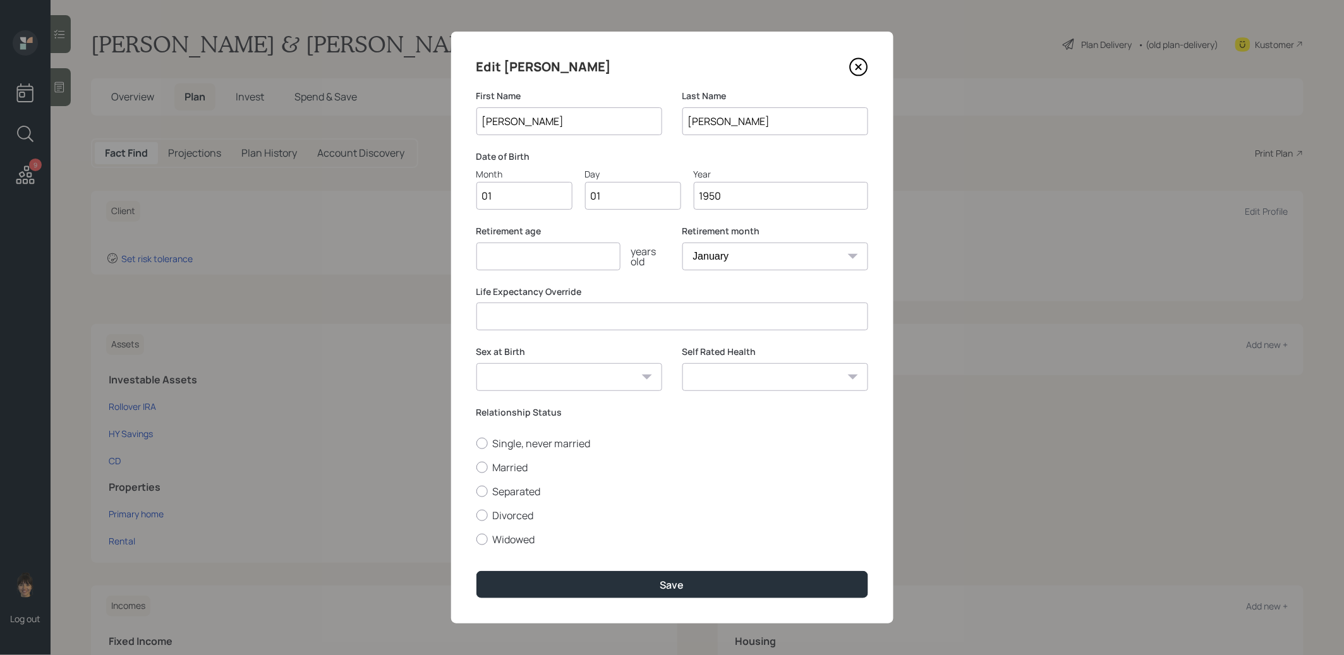
type input "1950"
click at [500, 249] on input "number" at bounding box center [548, 257] width 144 height 28
type input "67"
click at [480, 463] on div at bounding box center [481, 467] width 11 height 11
click at [476, 467] on input "Married" at bounding box center [476, 467] width 1 height 1
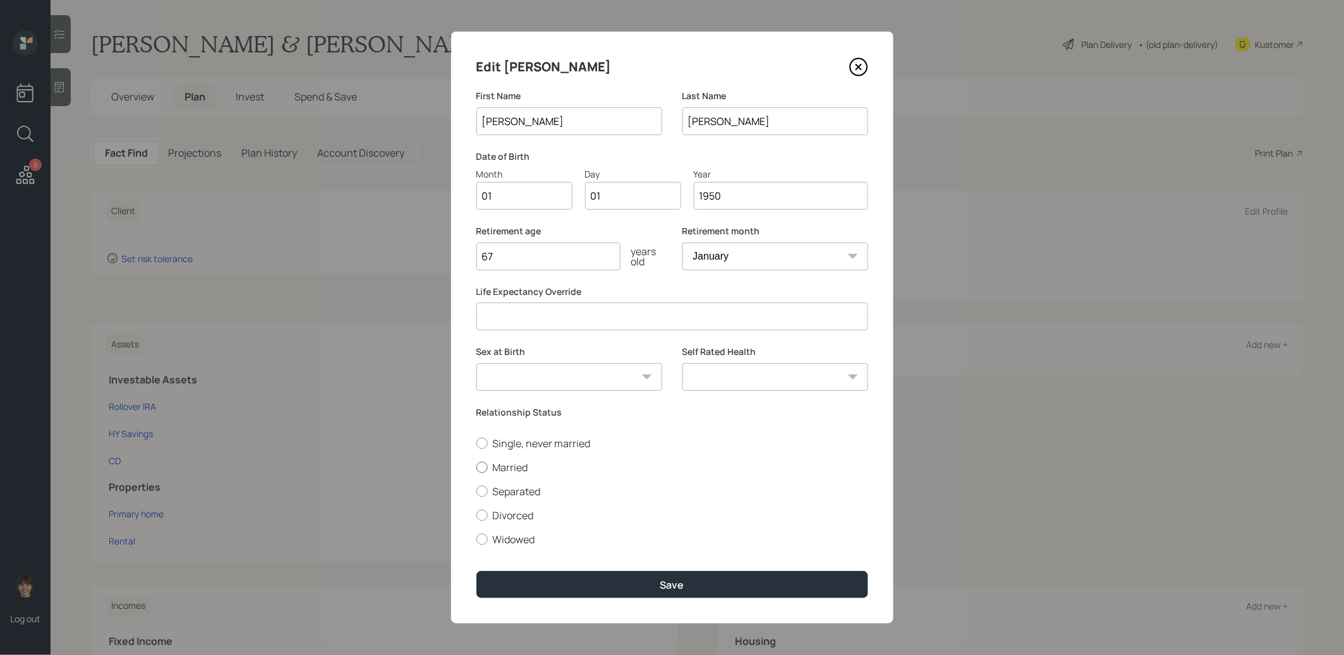
radio input "true"
click at [532, 587] on button "Save" at bounding box center [672, 584] width 392 height 27
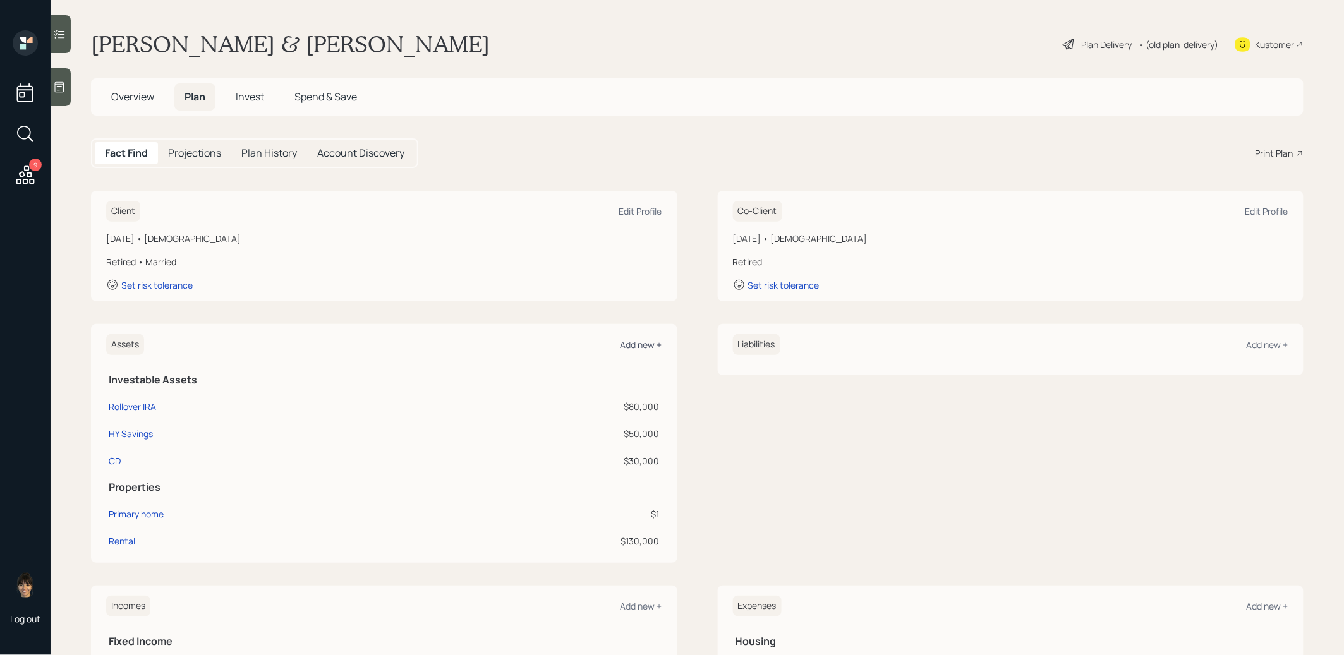
click at [638, 346] on div "Add new +" at bounding box center [641, 345] width 42 height 12
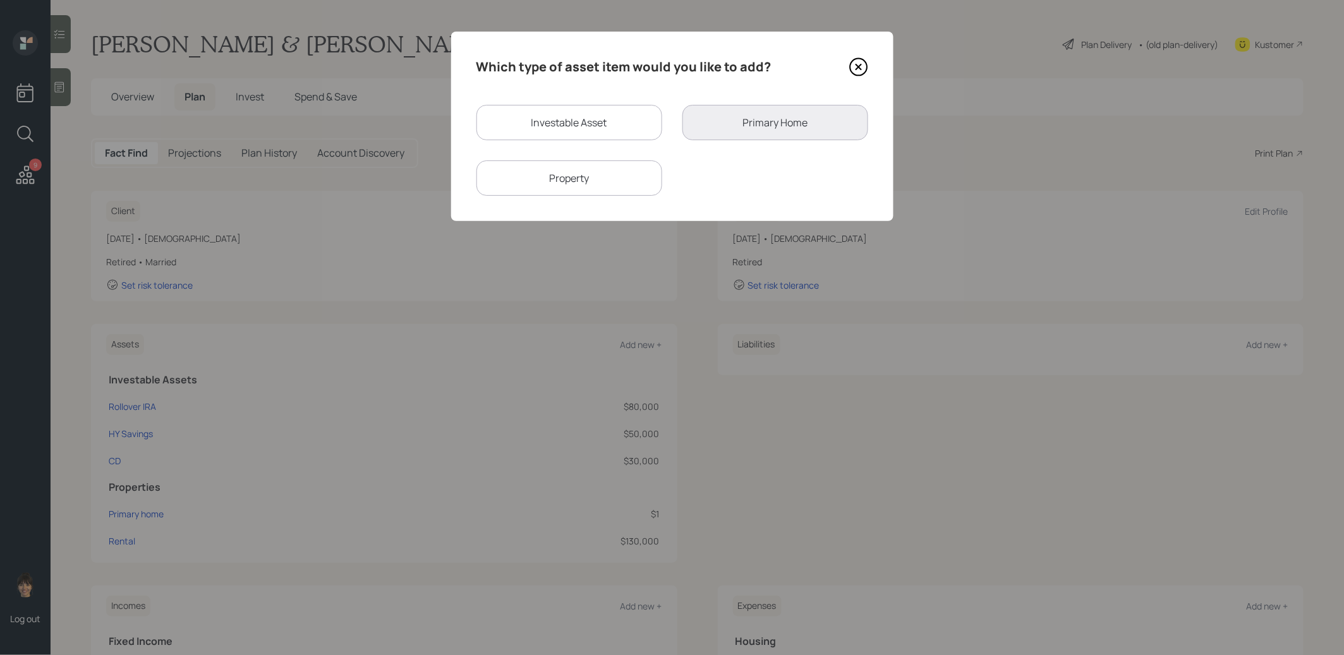
click at [578, 121] on div "Investable Asset" at bounding box center [569, 122] width 186 height 35
select select "taxable"
select select "balanced"
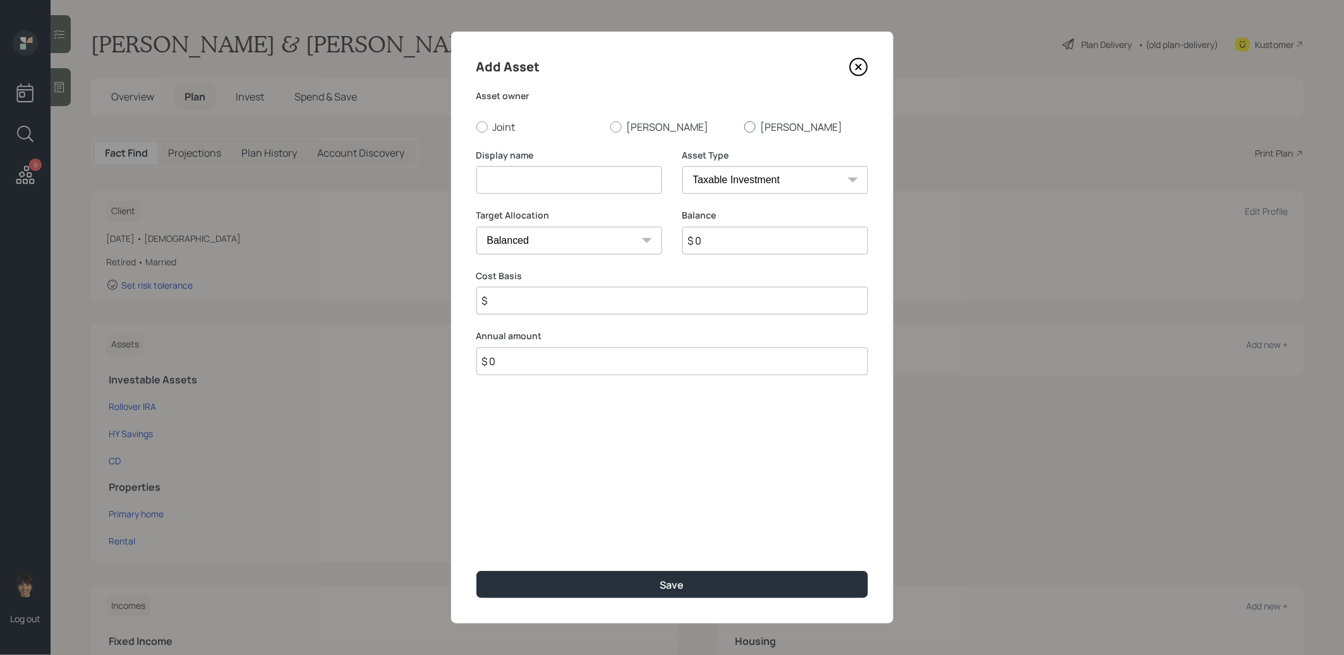
click at [749, 123] on div at bounding box center [749, 126] width 11 height 11
click at [744, 126] on input "John" at bounding box center [744, 126] width 1 height 1
radio input "true"
click at [602, 185] on input at bounding box center [569, 180] width 186 height 28
type input "Rollover IRA"
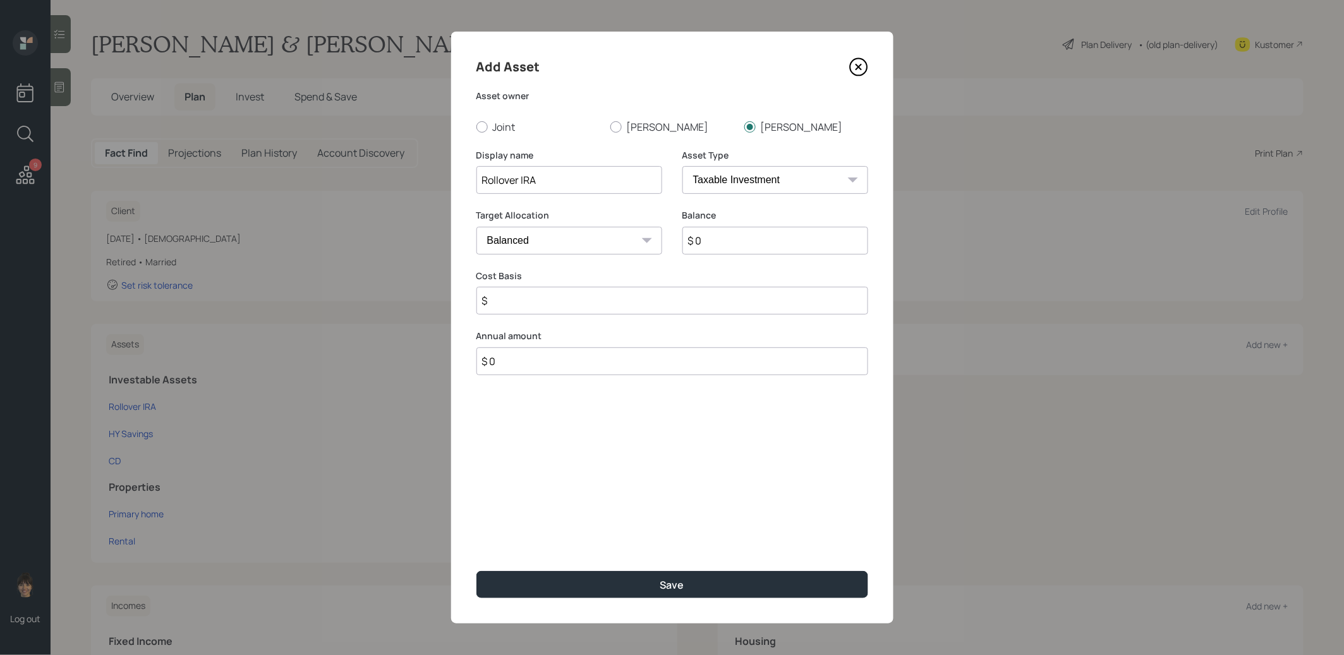
click at [787, 179] on select "SEP IRA IRA Roth IRA 401(k) Roth 401(k) 403(b) Roth 403(b) 457(b) Roth 457(b) H…" at bounding box center [775, 180] width 186 height 28
select select "ira"
type input "$"
click at [721, 246] on input "$ 0" at bounding box center [775, 241] width 186 height 28
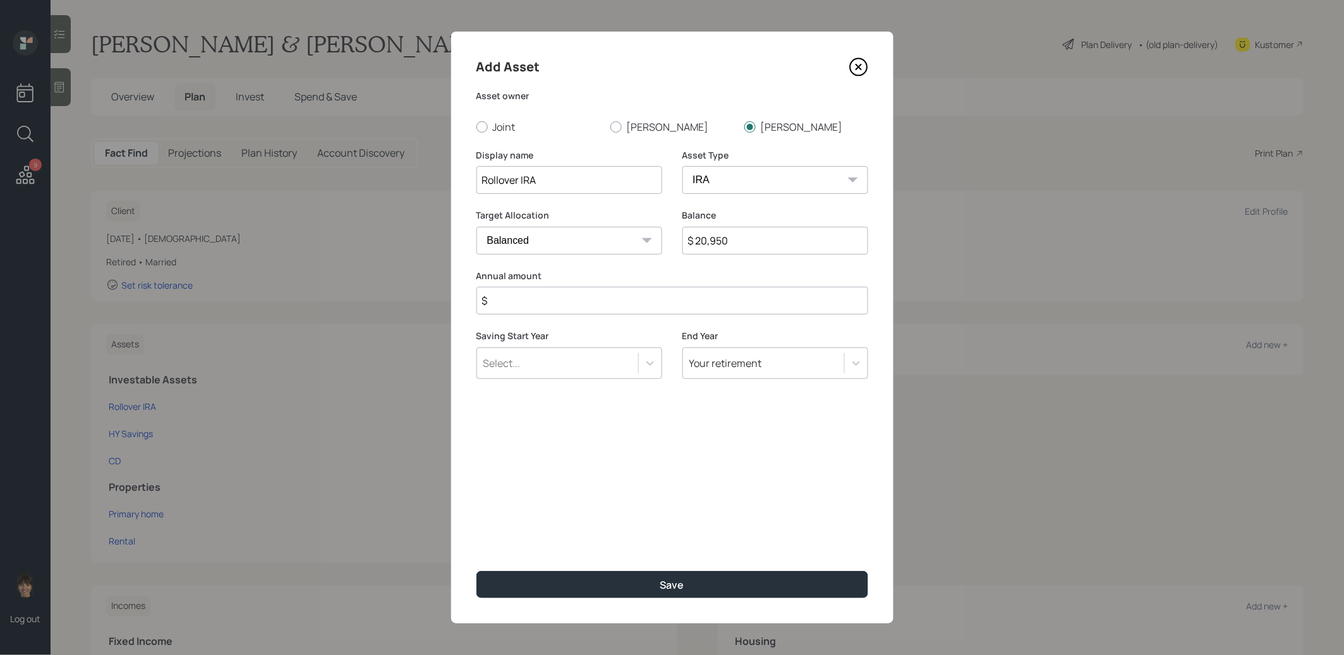
type input "$ 20,950"
click at [531, 306] on input "$" at bounding box center [672, 301] width 392 height 28
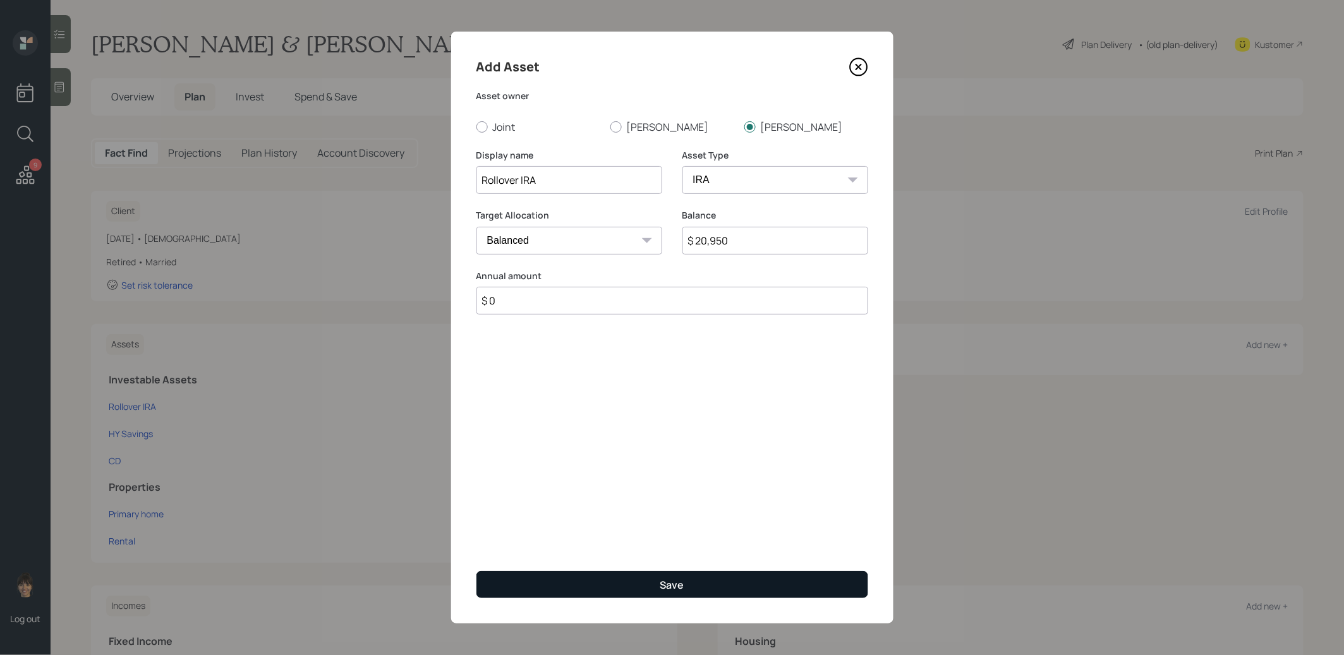
type input "$ 0"
click at [554, 583] on button "Save" at bounding box center [672, 584] width 392 height 27
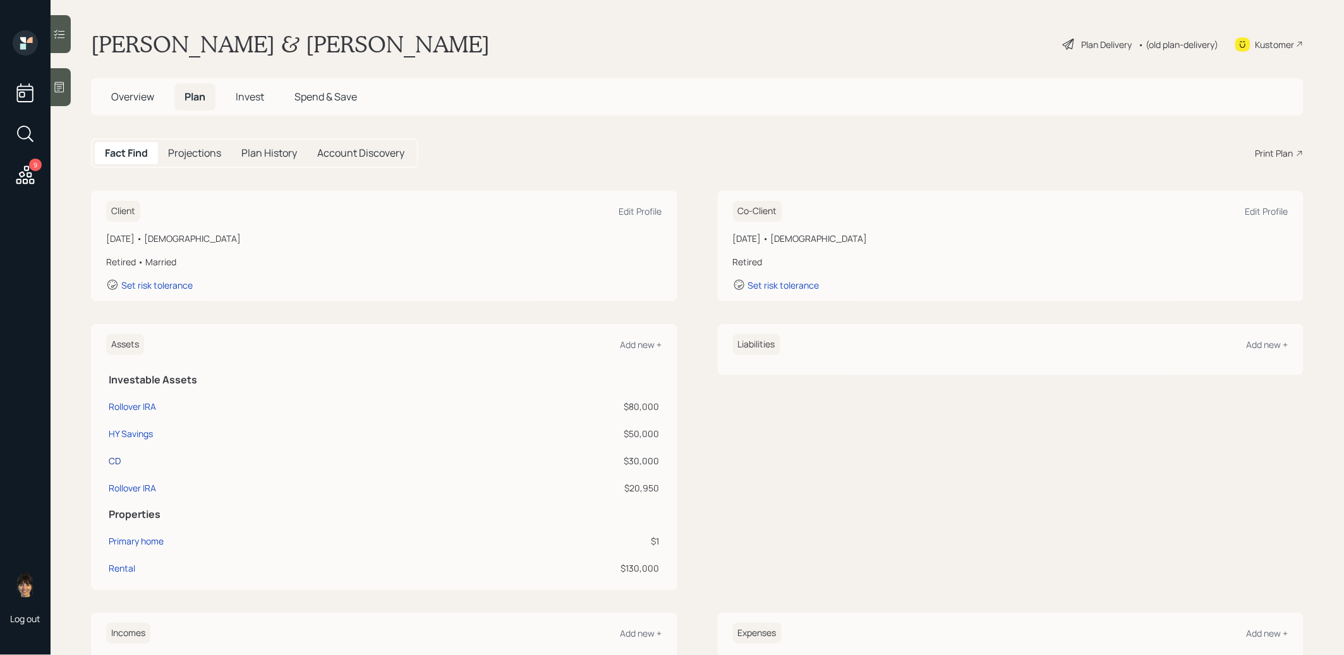
click at [113, 456] on div "CD" at bounding box center [115, 460] width 12 height 13
select select "taxable"
select select "conservative"
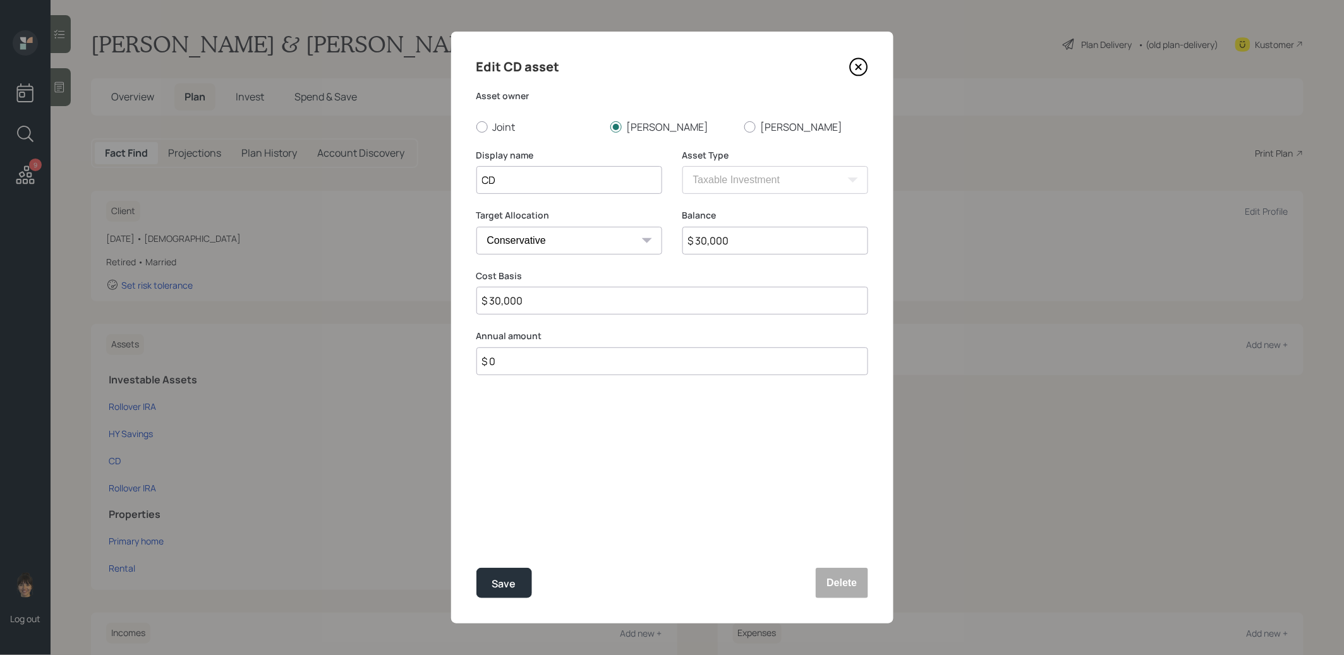
click at [736, 239] on input "$ 30,000" at bounding box center [775, 241] width 186 height 28
type input "$ 60,000"
click at [558, 303] on input "$ 30,000" at bounding box center [672, 301] width 392 height 28
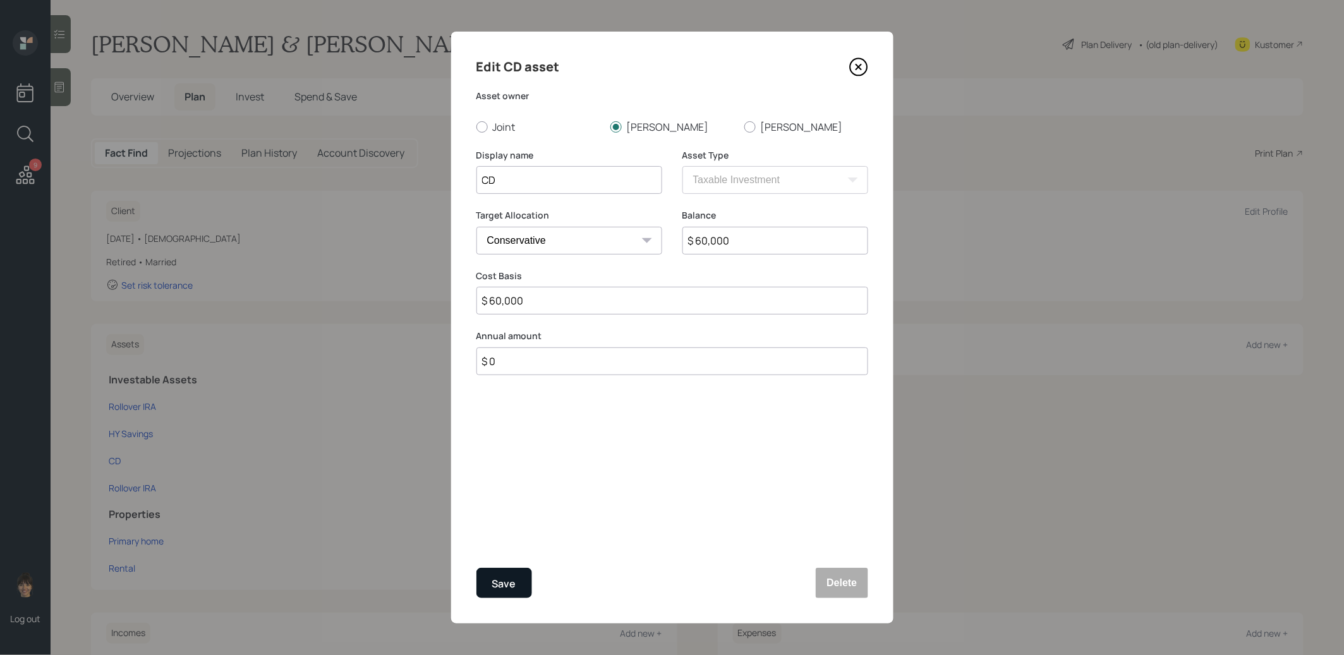
type input "$ 60,000"
click at [509, 583] on div "Save" at bounding box center [504, 584] width 24 height 17
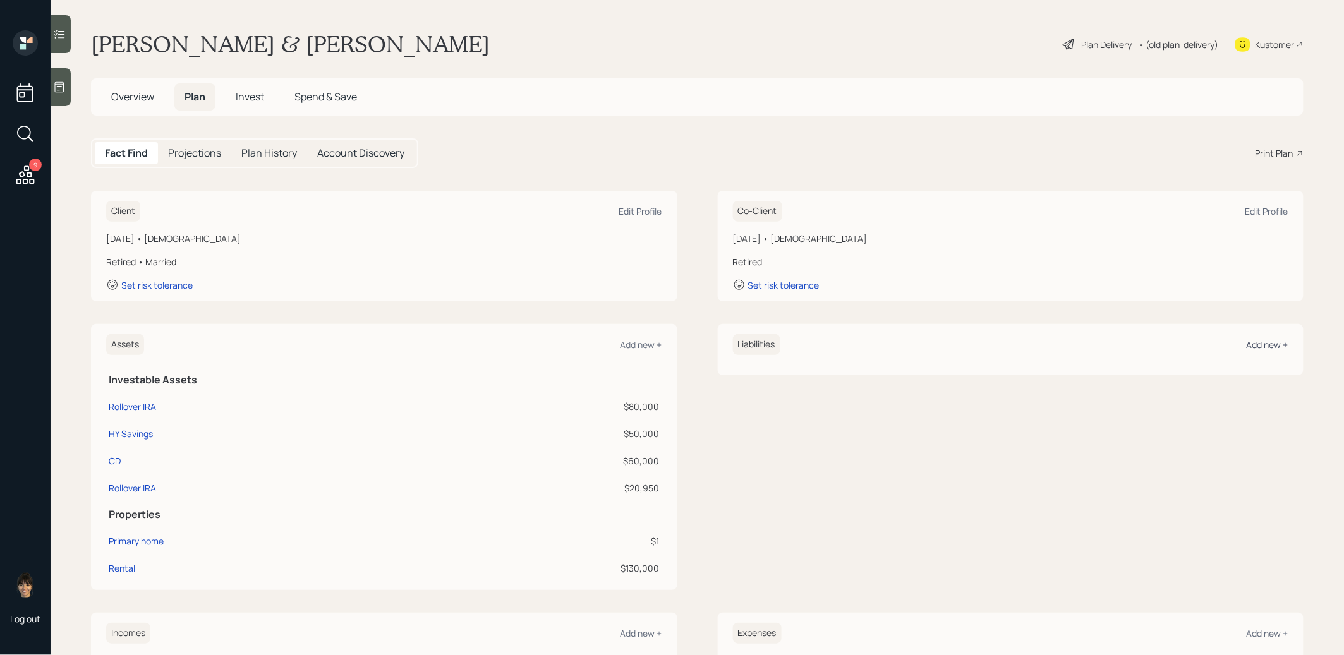
click at [1264, 342] on div "Add new +" at bounding box center [1268, 345] width 42 height 12
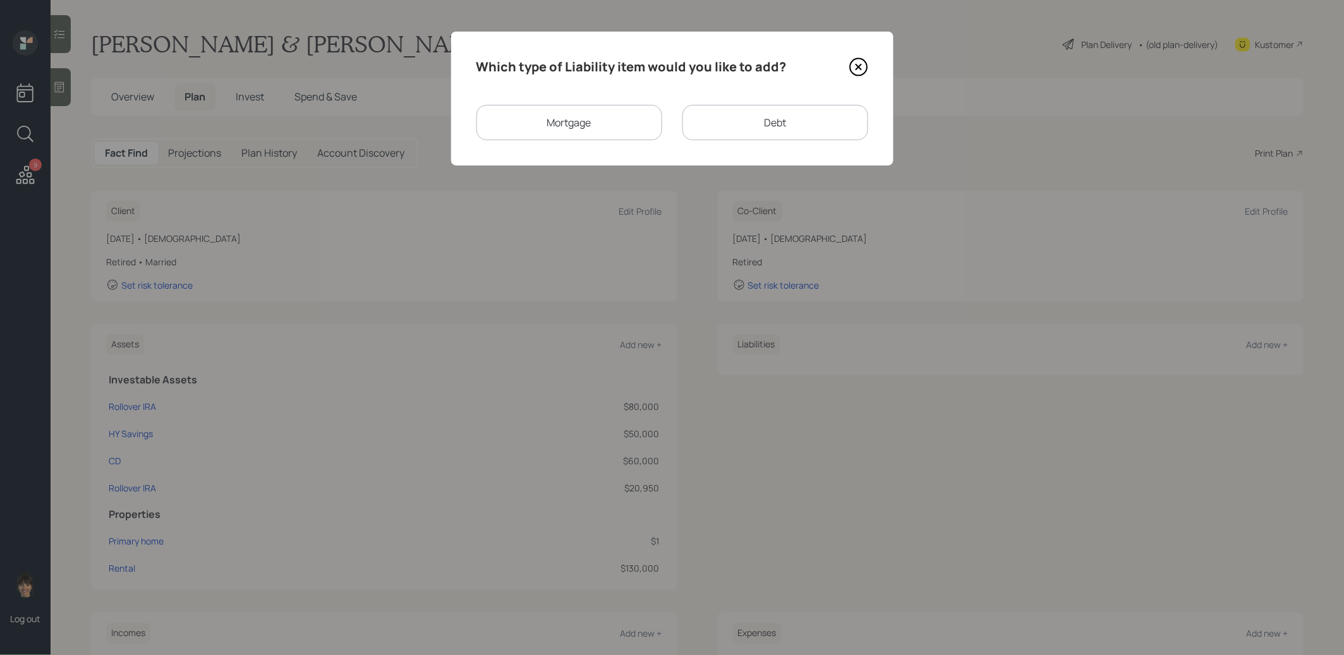
click at [708, 124] on div "Debt" at bounding box center [775, 122] width 186 height 35
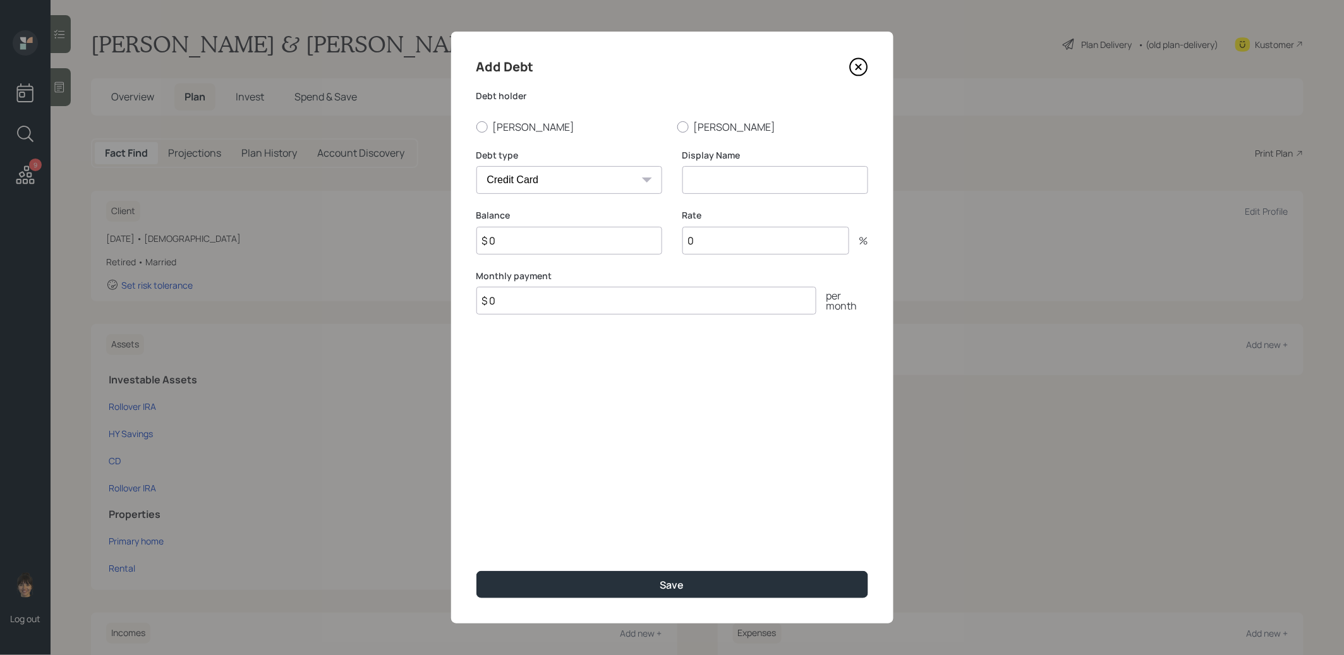
click at [545, 186] on select "Car Credit Card Medical Student Other" at bounding box center [569, 180] width 186 height 28
select select "car"
click at [772, 180] on input at bounding box center [775, 180] width 186 height 28
type input "Car Loan"
click at [486, 124] on div at bounding box center [481, 126] width 11 height 11
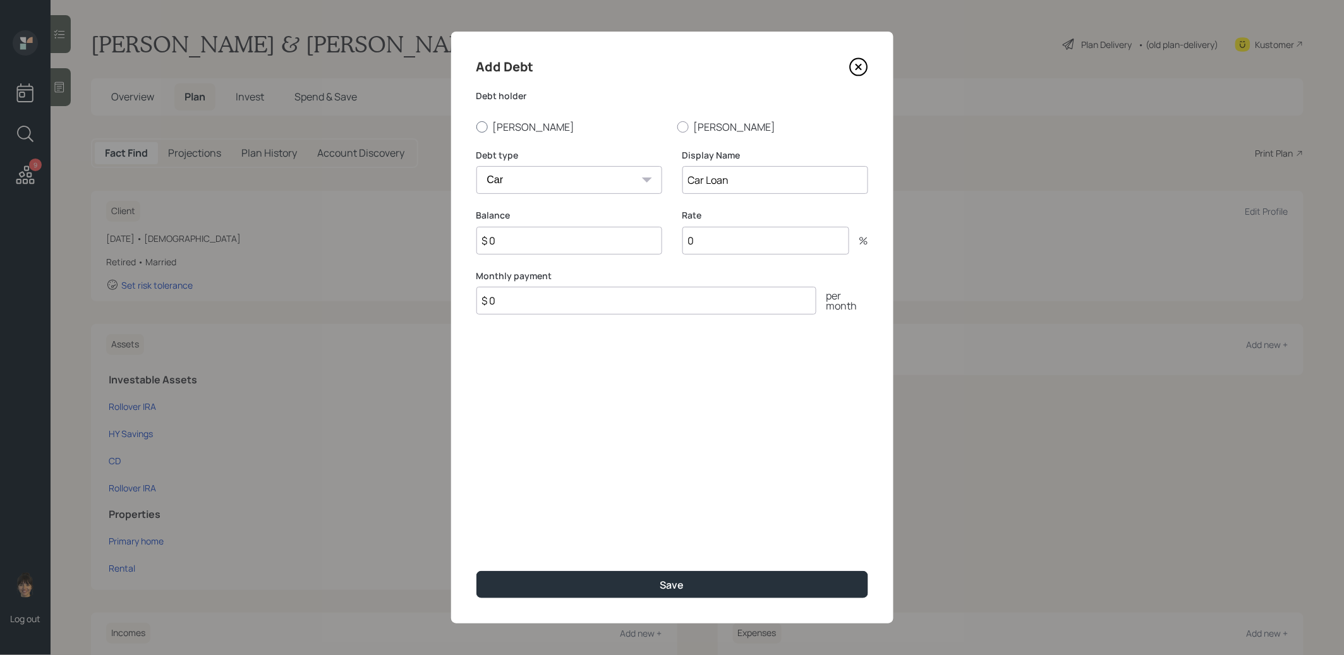
click at [476, 126] on input "Debra" at bounding box center [476, 126] width 1 height 1
radio input "true"
click at [521, 241] on input "$ 0" at bounding box center [569, 241] width 186 height 28
type input "$ 30,000"
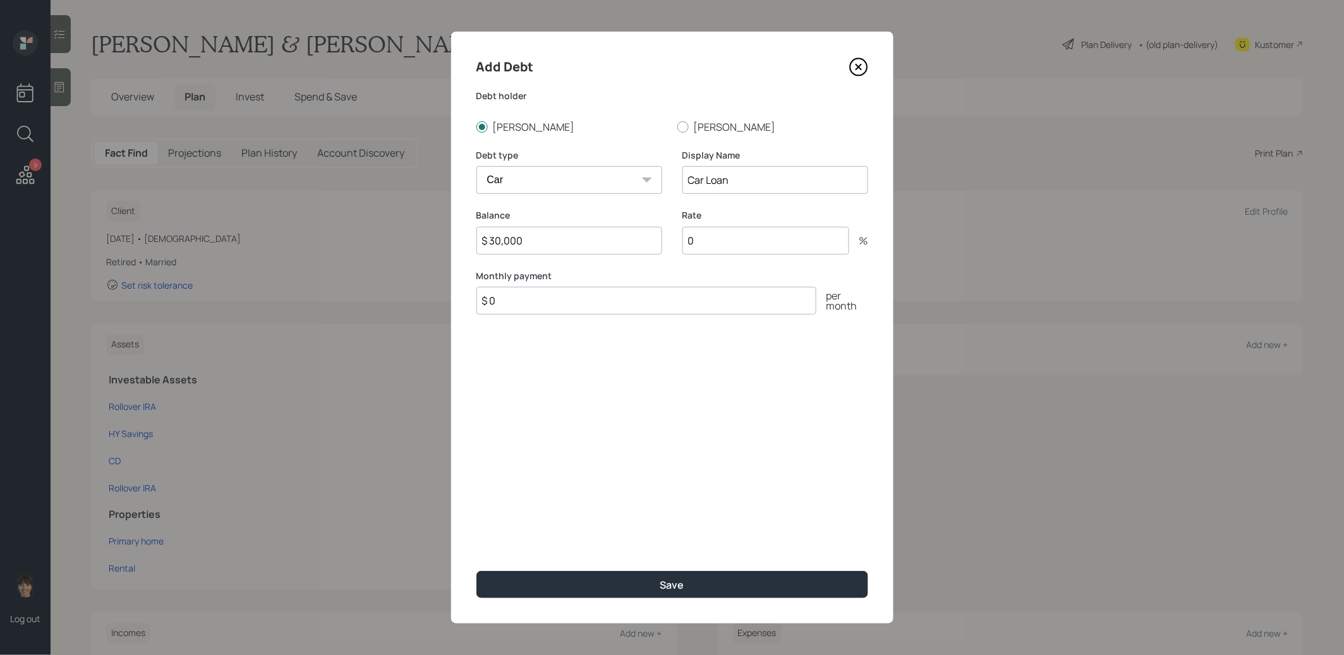
click at [507, 305] on input "$ 0" at bounding box center [646, 301] width 340 height 28
type input "$ 1"
click at [542, 585] on button "Save" at bounding box center [672, 584] width 392 height 27
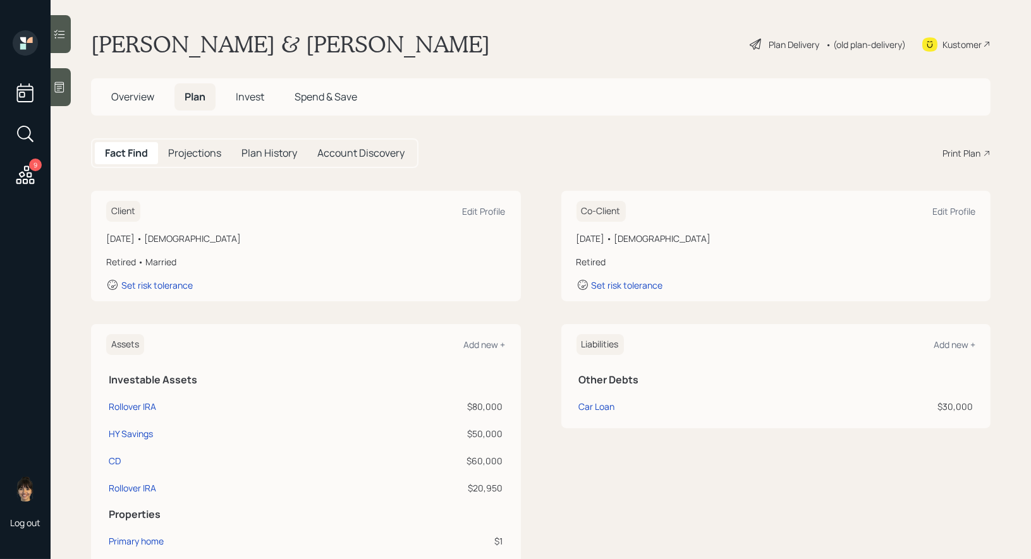
click at [757, 43] on icon at bounding box center [754, 44] width 11 height 11
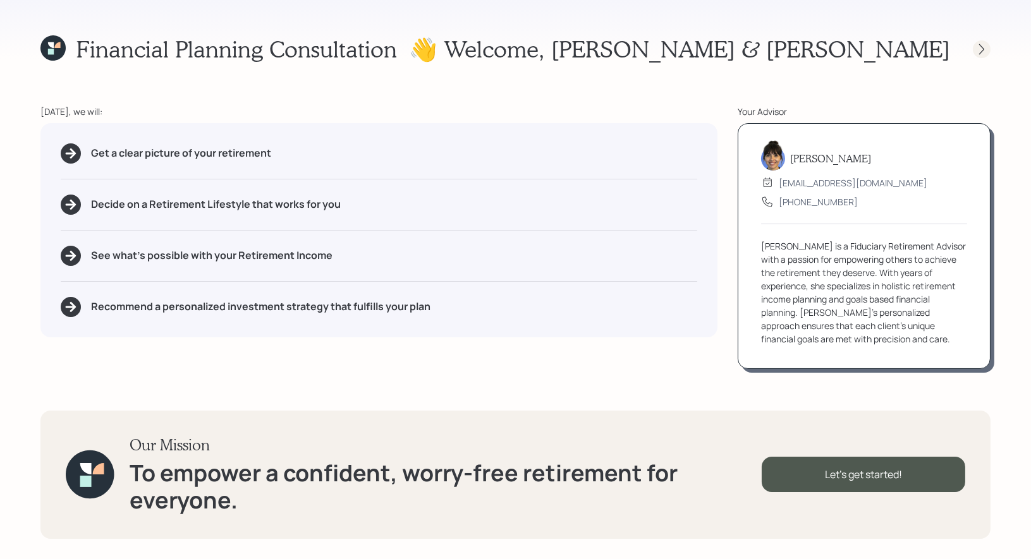
click at [980, 47] on icon at bounding box center [981, 49] width 13 height 13
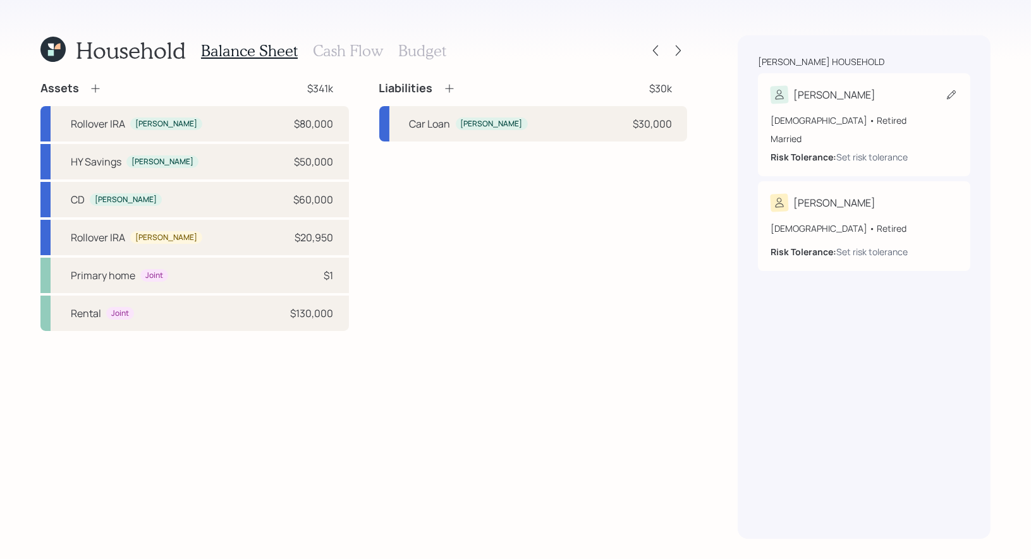
click at [946, 95] on icon at bounding box center [951, 94] width 13 height 13
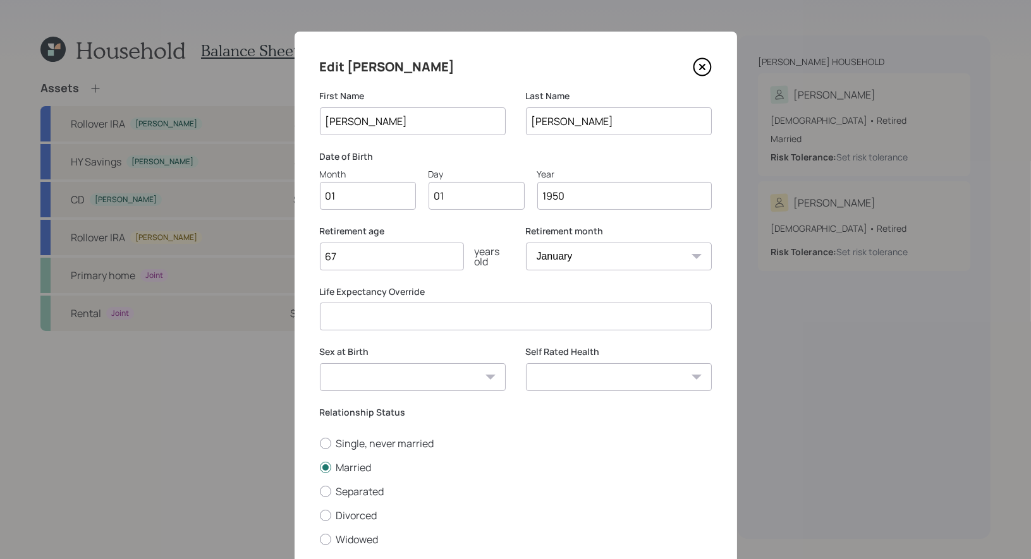
click at [382, 195] on input "01" at bounding box center [368, 196] width 96 height 28
type input "05"
type input "0"
type input "29"
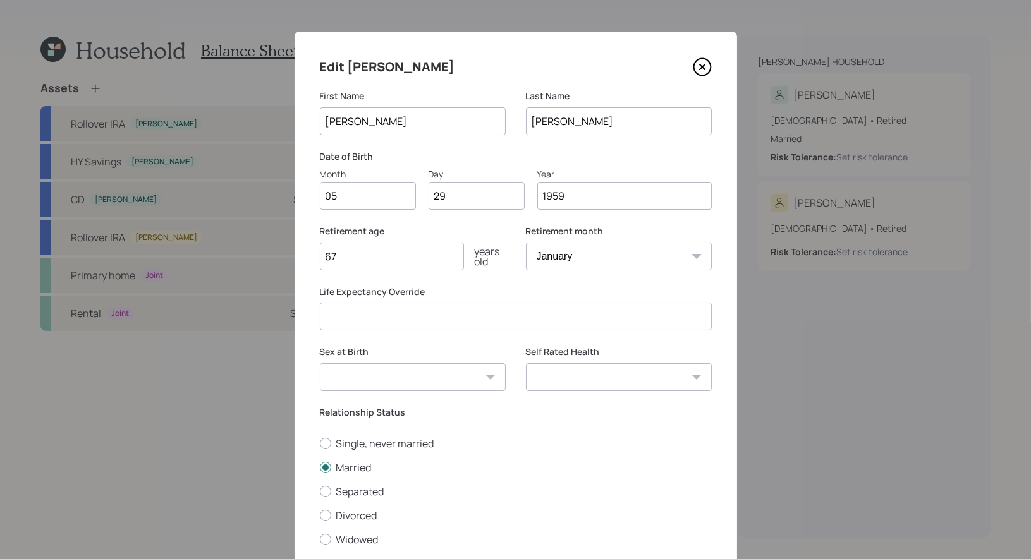
type input "1959"
click at [376, 263] on input "67" at bounding box center [392, 257] width 144 height 28
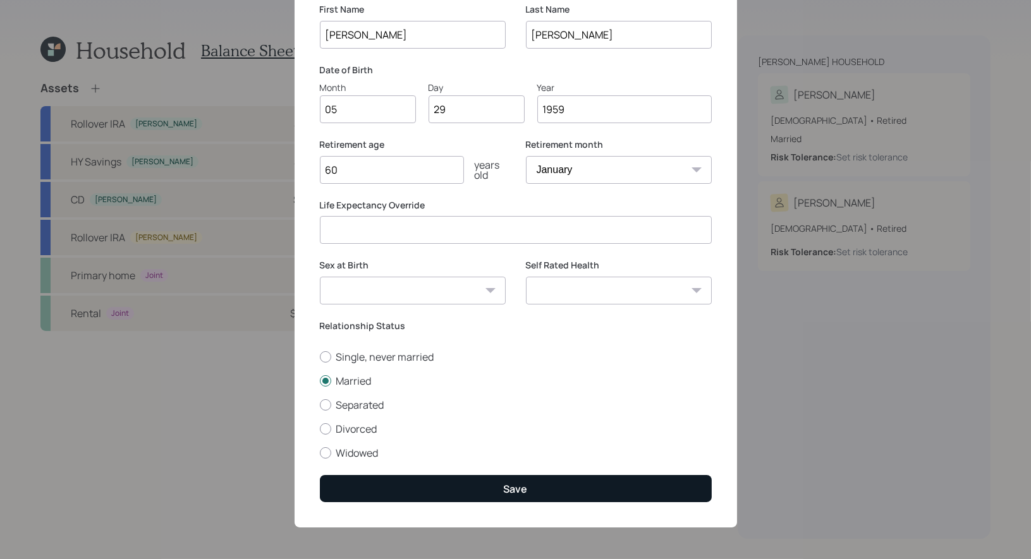
type input "60"
click at [473, 483] on button "Save" at bounding box center [516, 488] width 392 height 27
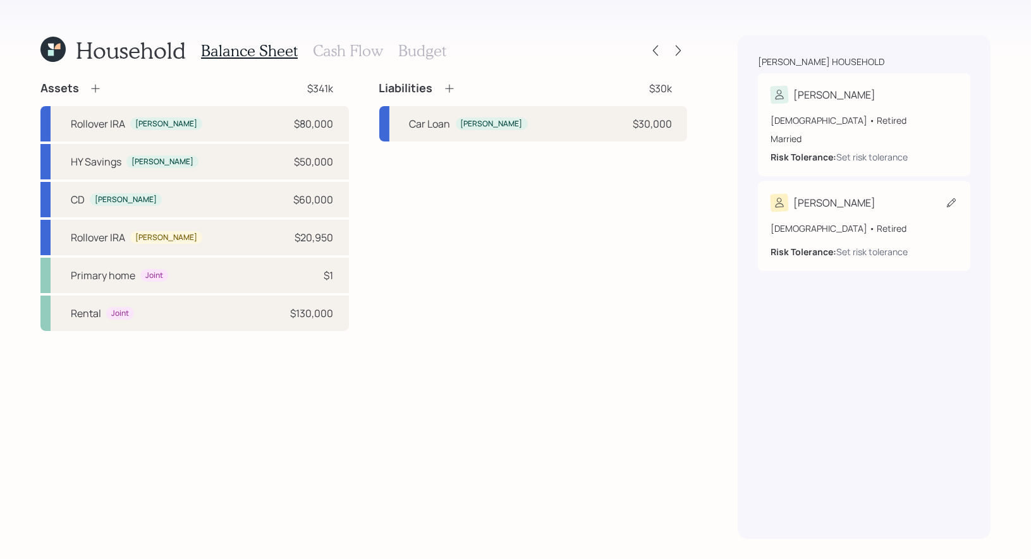
click at [951, 203] on icon at bounding box center [951, 203] width 13 height 13
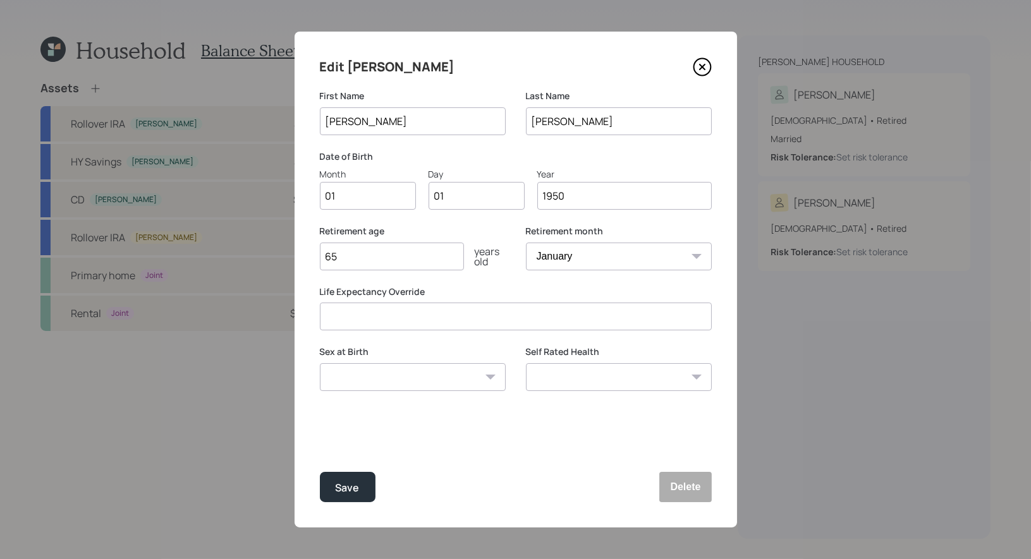
click at [349, 200] on input "01" at bounding box center [368, 196] width 96 height 28
type input "02"
type input "0"
type input "11"
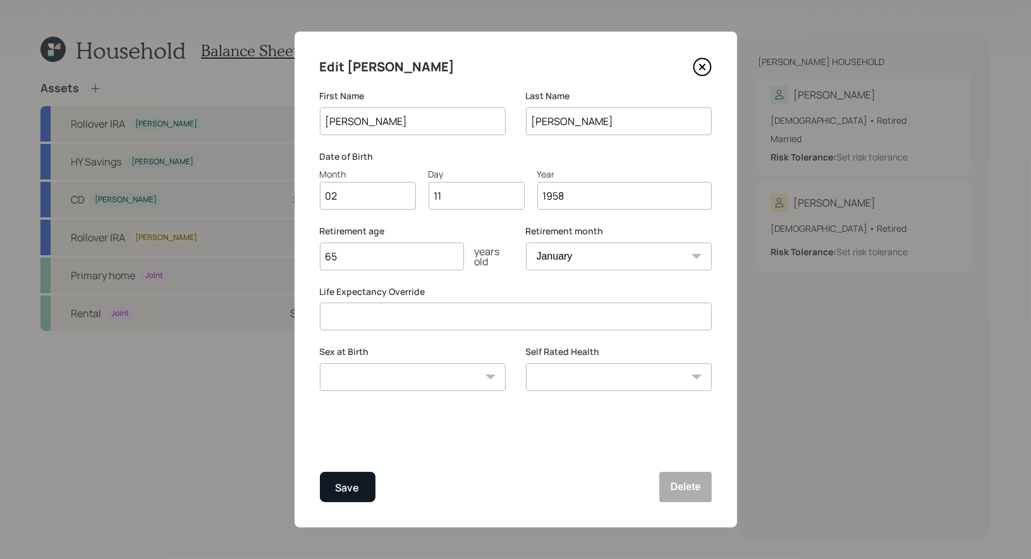
type input "1958"
click at [339, 486] on div "Save" at bounding box center [348, 488] width 24 height 17
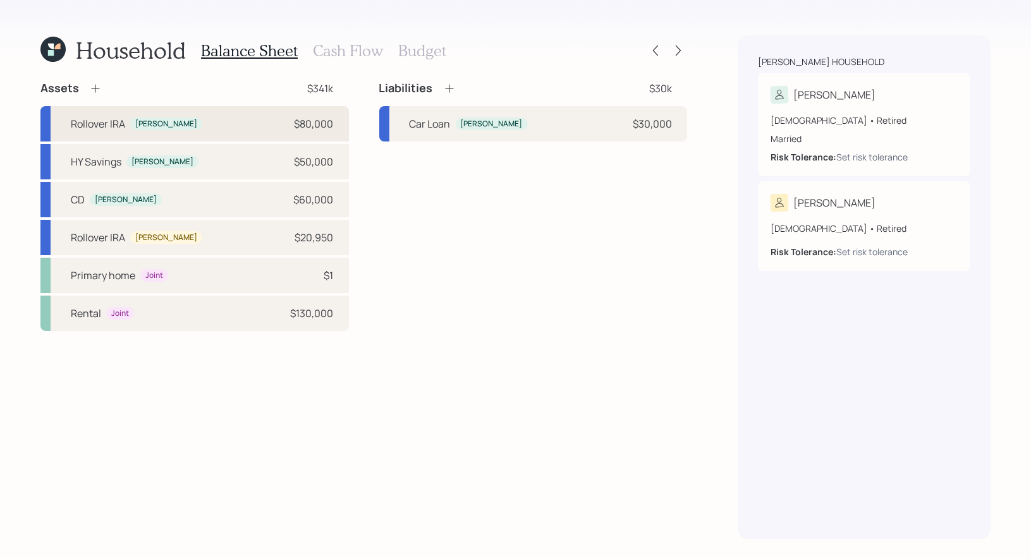
click at [272, 126] on div "Rollover IRA Debra $80,000" at bounding box center [194, 123] width 308 height 35
select select "ira"
select select "balanced"
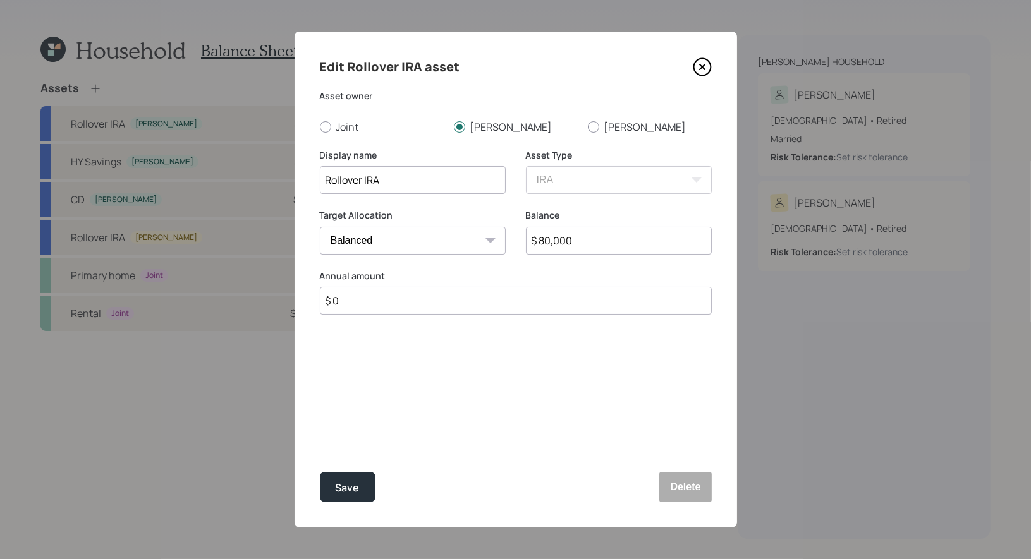
click at [598, 242] on input "$ 80,000" at bounding box center [619, 241] width 186 height 28
type input "$ 90,000"
click at [336, 492] on div "Save" at bounding box center [348, 488] width 24 height 17
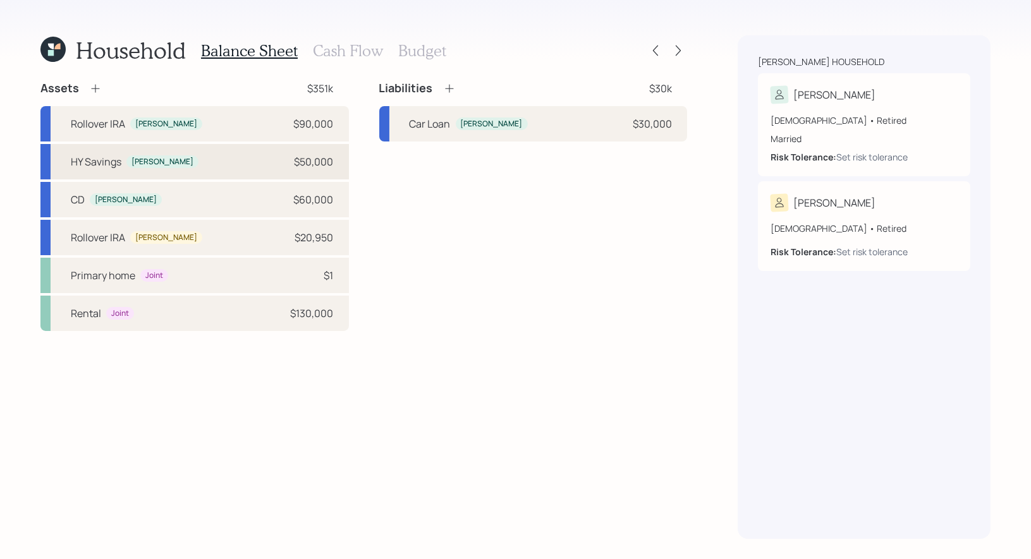
click at [222, 163] on div "HY Savings Debra $50,000" at bounding box center [194, 161] width 308 height 35
select select "taxable"
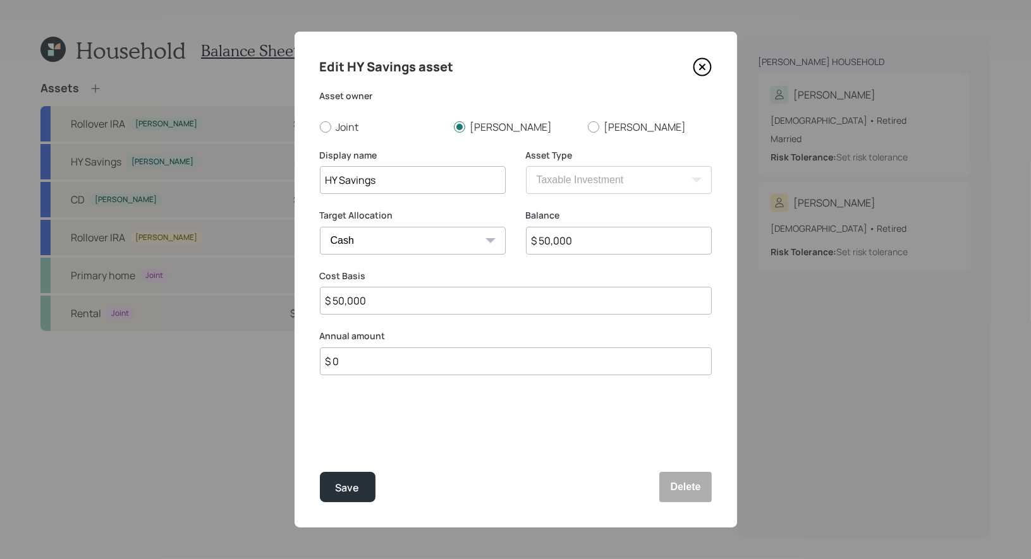
click at [595, 234] on input "$ 50,000" at bounding box center [619, 241] width 186 height 28
type input "$ 4"
type input "$ 45"
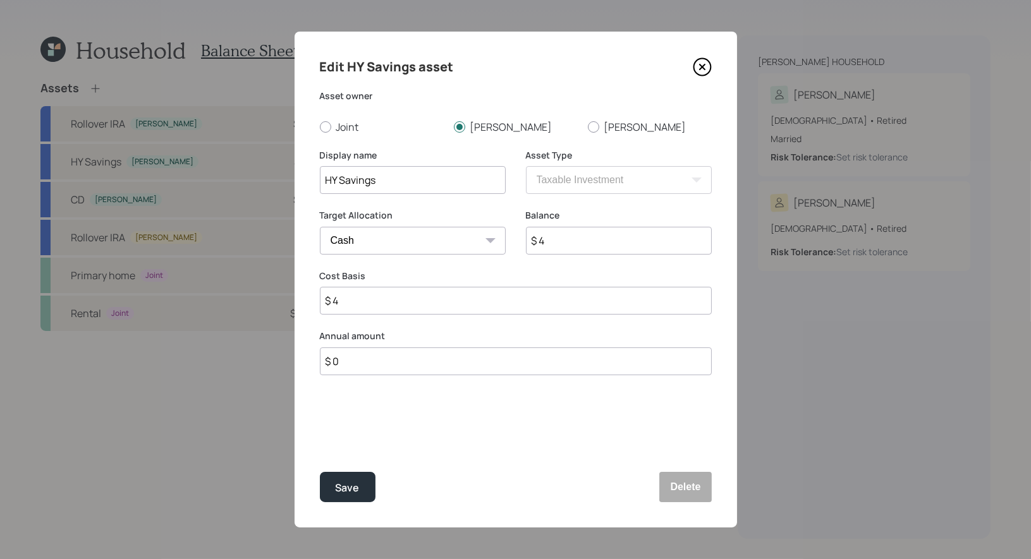
type input "$ 45"
type input "$ 450"
type input "$ 4,500"
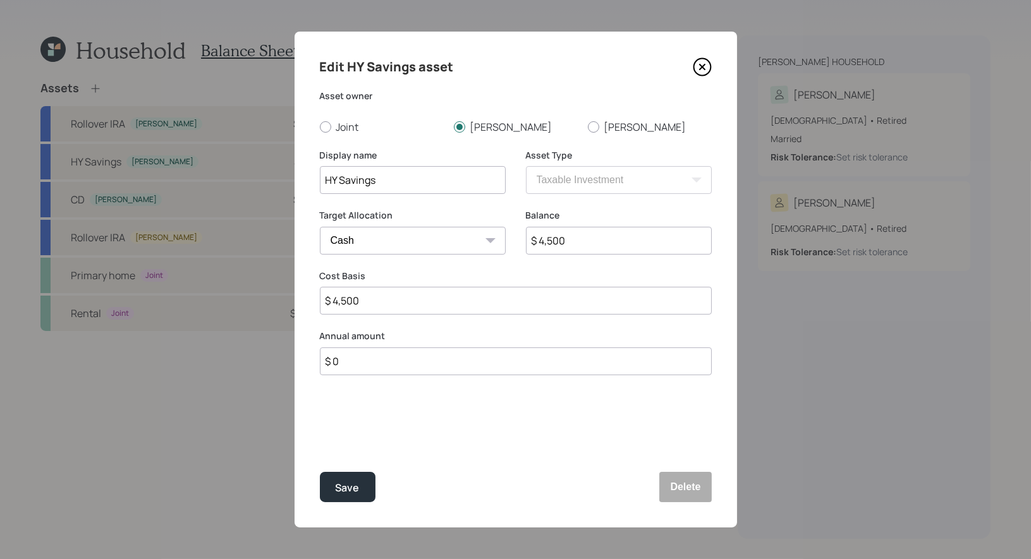
type input "$ 45,000"
click at [346, 489] on div "Save" at bounding box center [348, 488] width 24 height 17
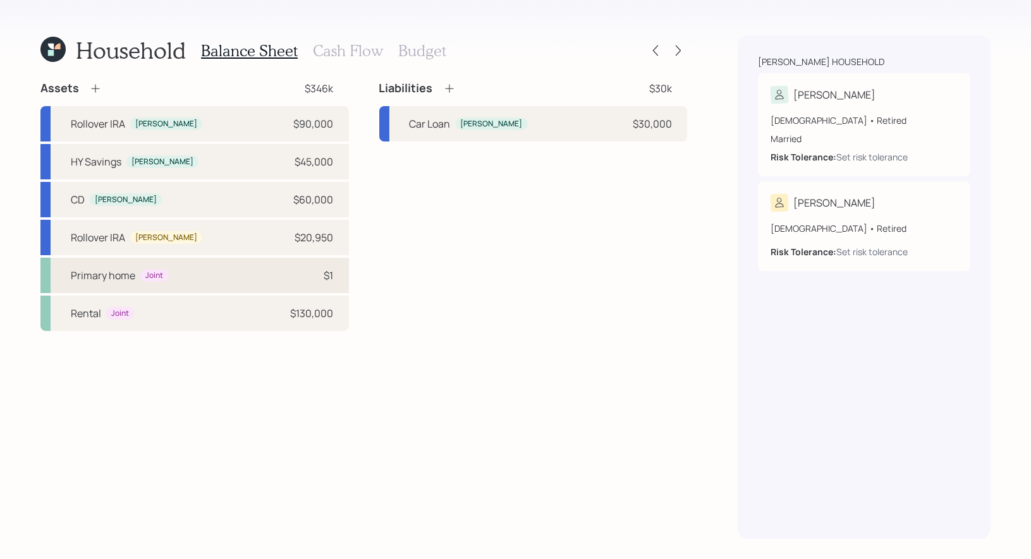
click at [206, 277] on div "Primary home Joint $1" at bounding box center [194, 275] width 308 height 35
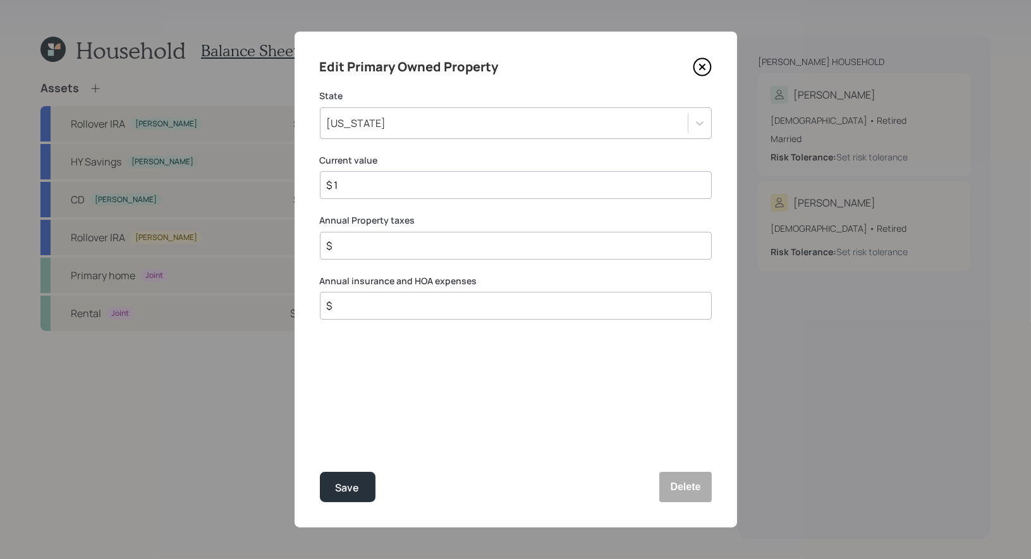
click at [350, 187] on input "$ 1" at bounding box center [510, 185] width 370 height 15
type input "$ 450,000"
click at [366, 246] on input "$" at bounding box center [510, 245] width 370 height 15
click at [366, 249] on input "$" at bounding box center [510, 245] width 370 height 15
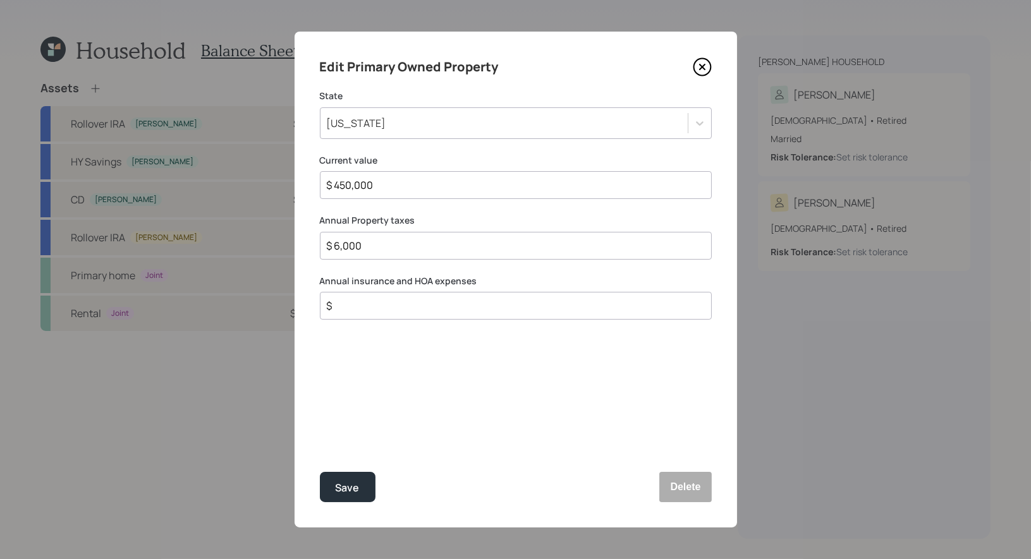
type input "$ 6,000"
click at [359, 308] on input "$" at bounding box center [510, 305] width 370 height 15
type input "$ 2,500"
click at [387, 408] on div "Edit Primary Owned Property State Maryland Current value $ 450,000 Annual Prope…" at bounding box center [515, 280] width 442 height 496
click at [348, 487] on div "Save" at bounding box center [348, 488] width 24 height 17
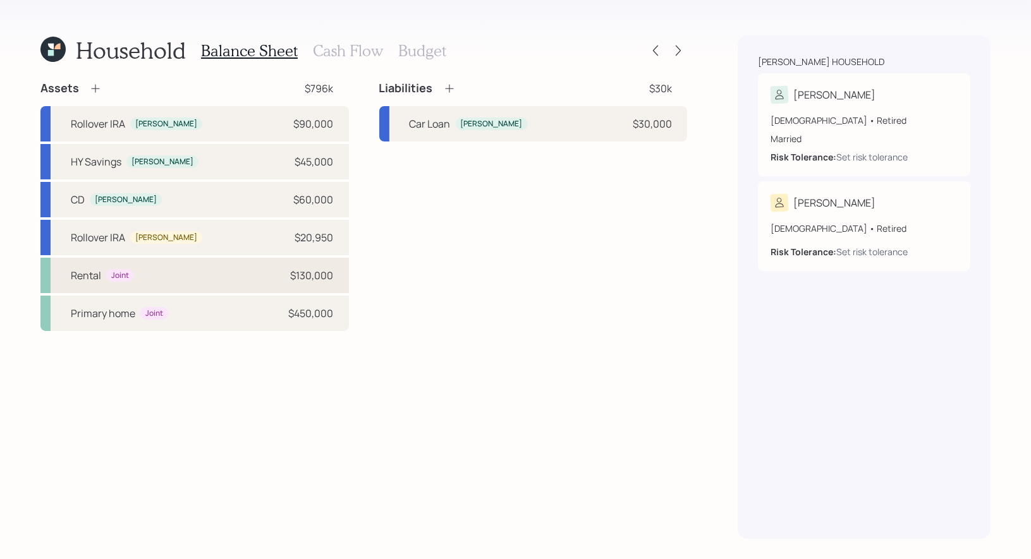
click at [178, 274] on div "Rental Joint $130,000" at bounding box center [194, 275] width 308 height 35
select select "rental_property"
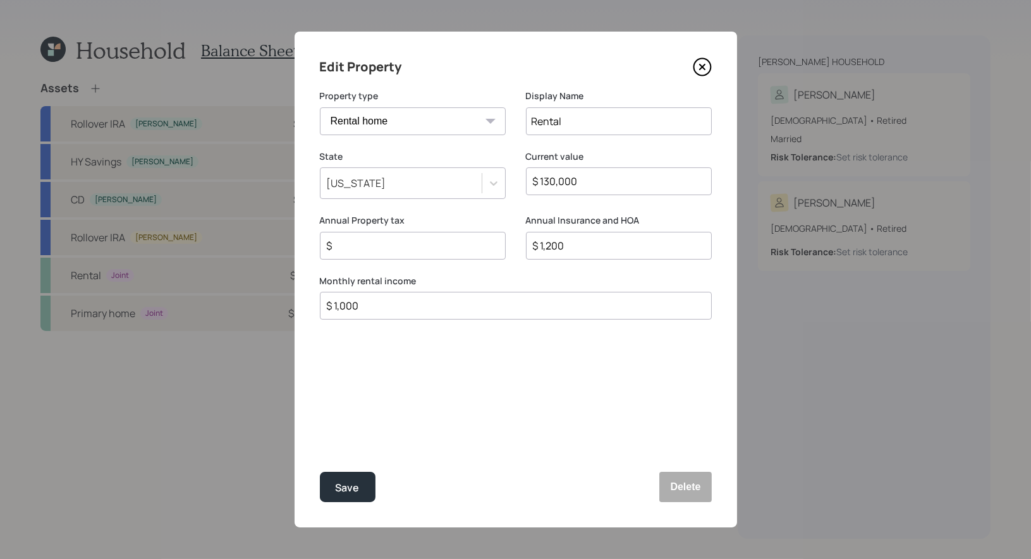
click at [591, 249] on input "$ 1,200" at bounding box center [613, 245] width 164 height 15
click at [416, 244] on input "$" at bounding box center [407, 245] width 164 height 15
type input "$ 3,600"
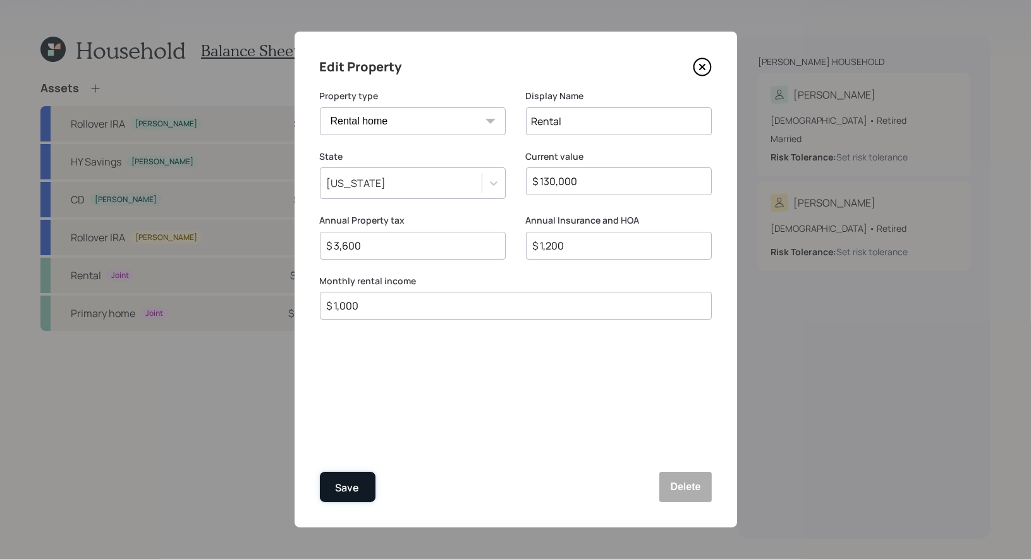
click at [349, 488] on div "Save" at bounding box center [348, 488] width 24 height 17
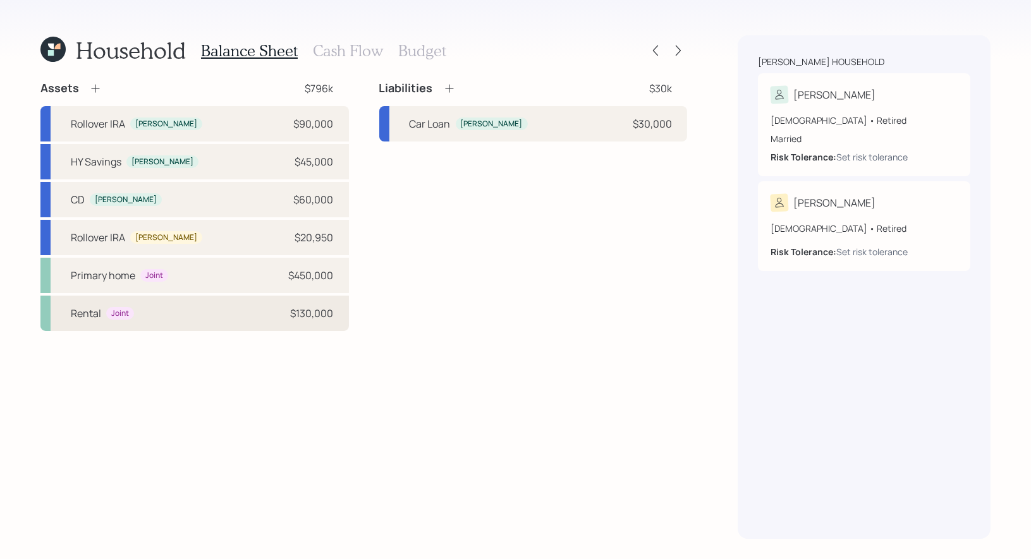
click at [138, 315] on div "Rental Joint $130,000" at bounding box center [194, 313] width 308 height 35
select select "rental_property"
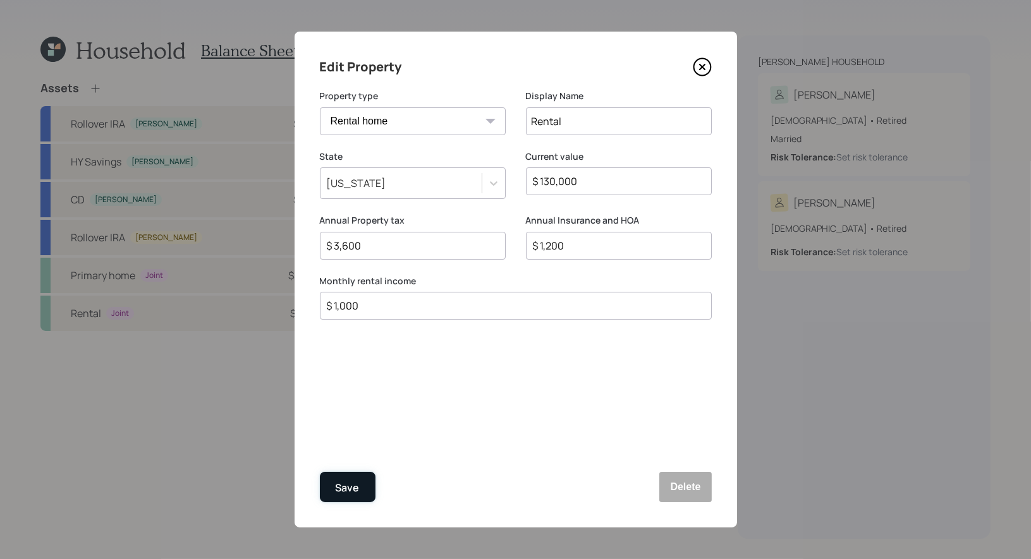
click at [340, 484] on div "Save" at bounding box center [348, 488] width 24 height 17
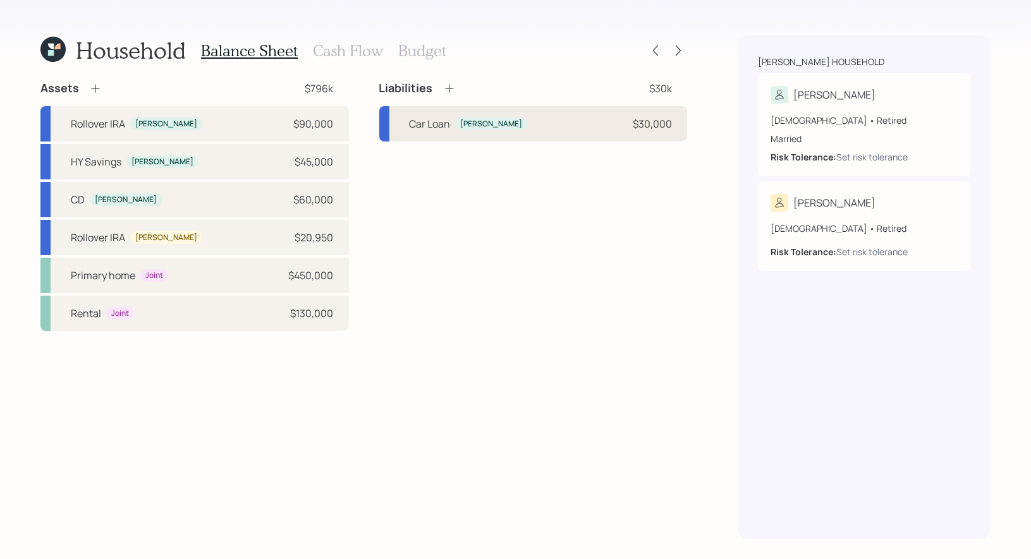
click at [499, 115] on div "Car Loan Debra $30,000" at bounding box center [533, 123] width 308 height 35
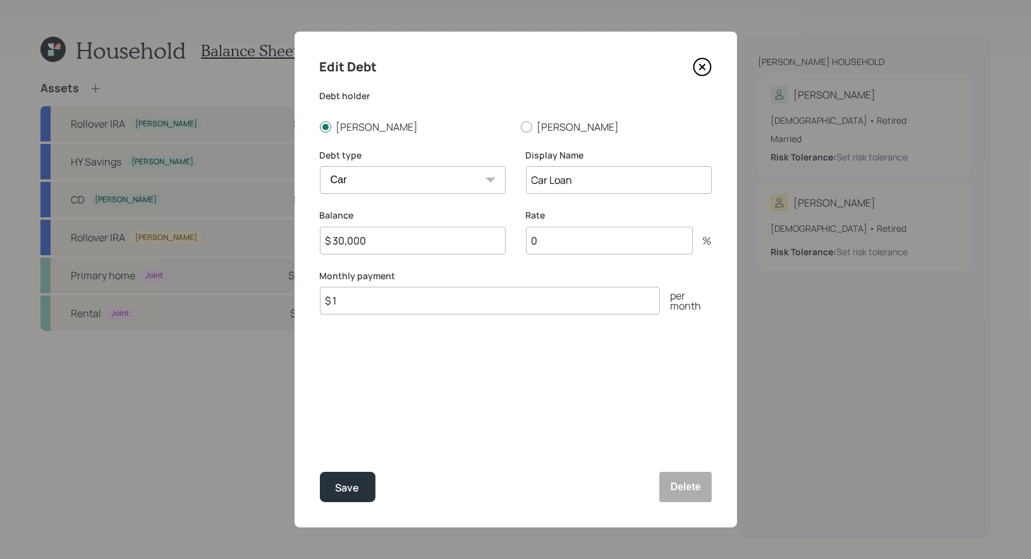
click at [701, 66] on icon at bounding box center [701, 66] width 5 height 5
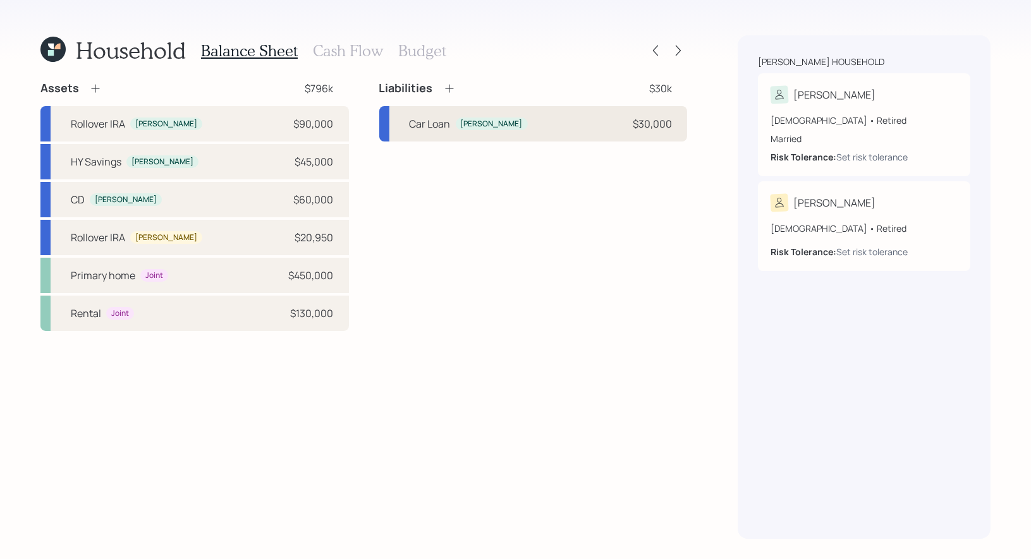
click at [559, 126] on div "Car Loan Debra $30,000" at bounding box center [533, 123] width 308 height 35
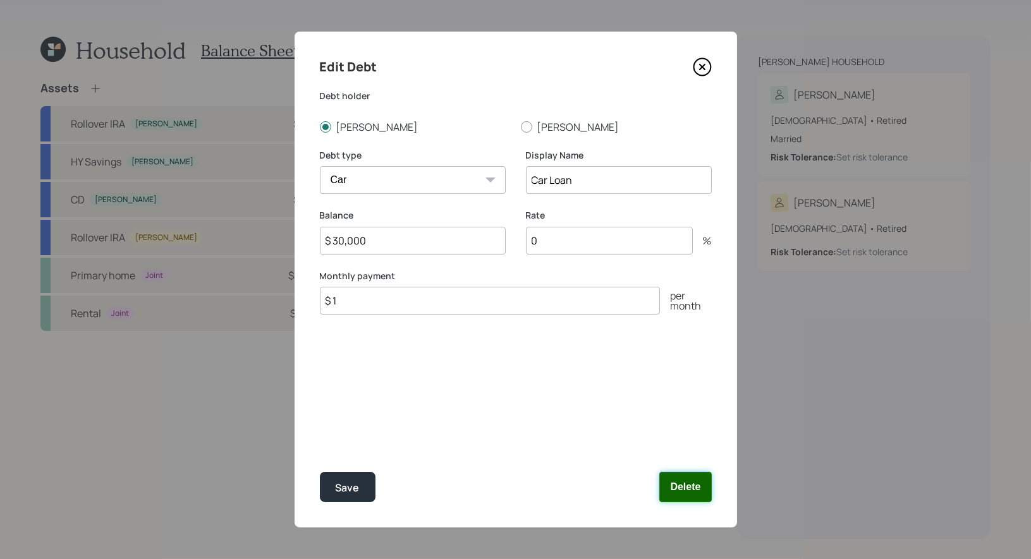
click at [683, 491] on button "Delete" at bounding box center [685, 487] width 52 height 30
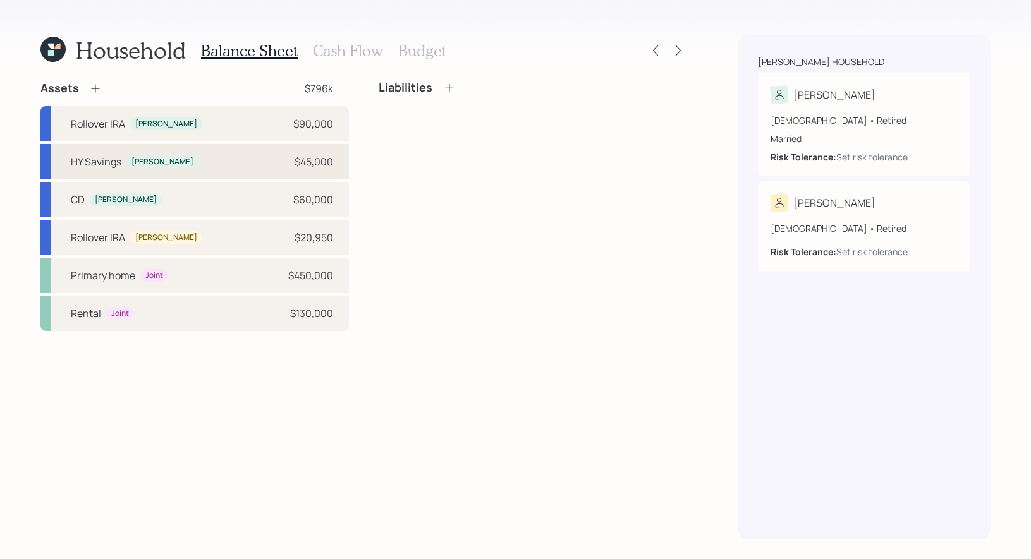
click at [207, 154] on div "HY Savings Debra $45,000" at bounding box center [194, 161] width 308 height 35
select select "taxable"
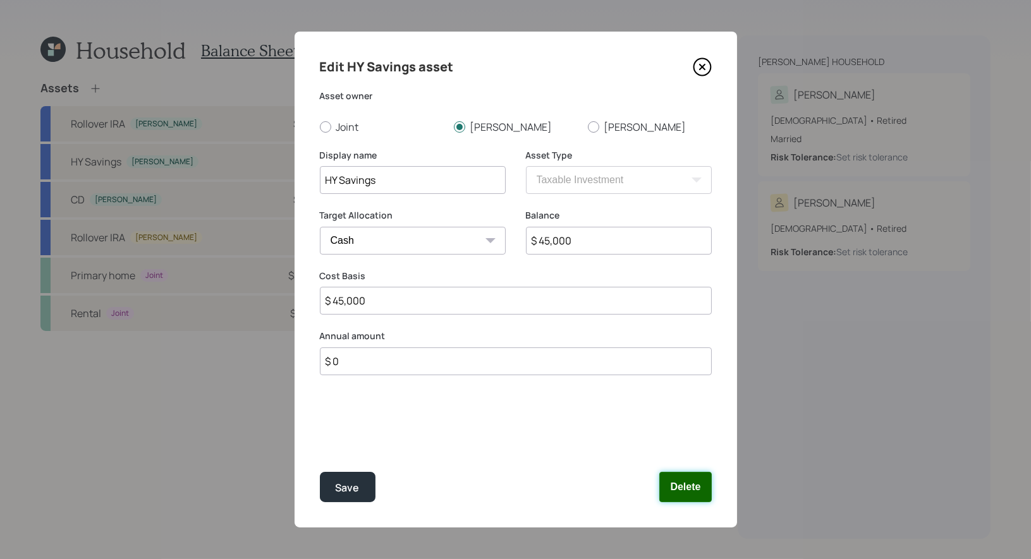
click at [696, 490] on button "Delete" at bounding box center [685, 487] width 52 height 30
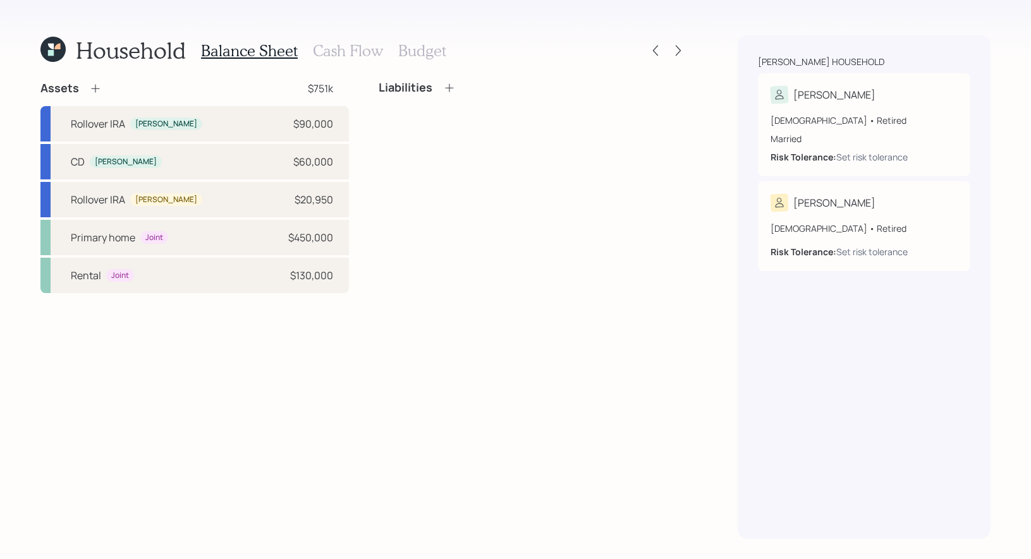
click at [344, 51] on h3 "Cash Flow" at bounding box center [348, 51] width 70 height 18
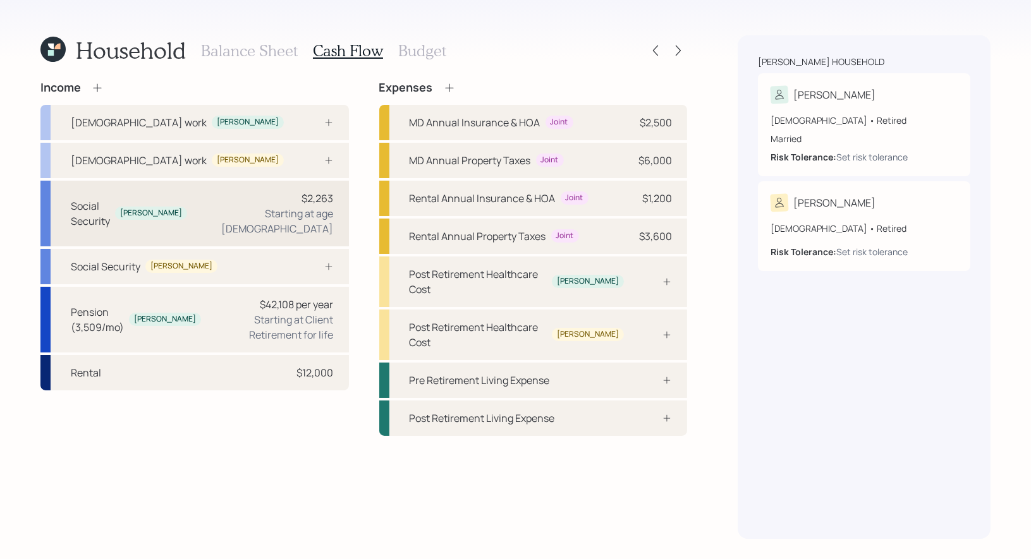
click at [251, 205] on div "$2,263 Starting at age 67" at bounding box center [265, 213] width 136 height 45
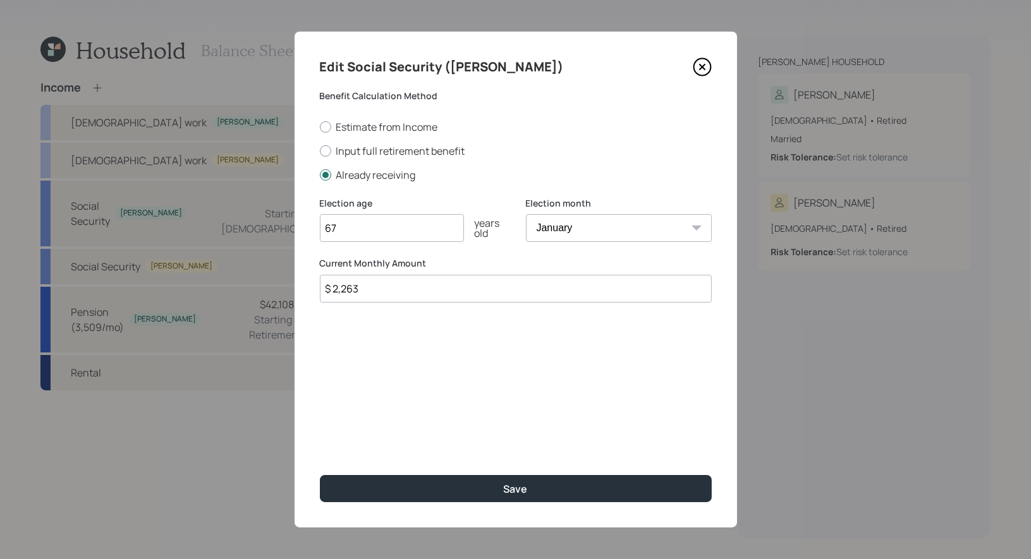
click at [377, 288] on input "$ 2,263" at bounding box center [516, 289] width 392 height 28
click at [394, 295] on input "$ 2,572" at bounding box center [516, 289] width 392 height 28
type input "$ 2,572"
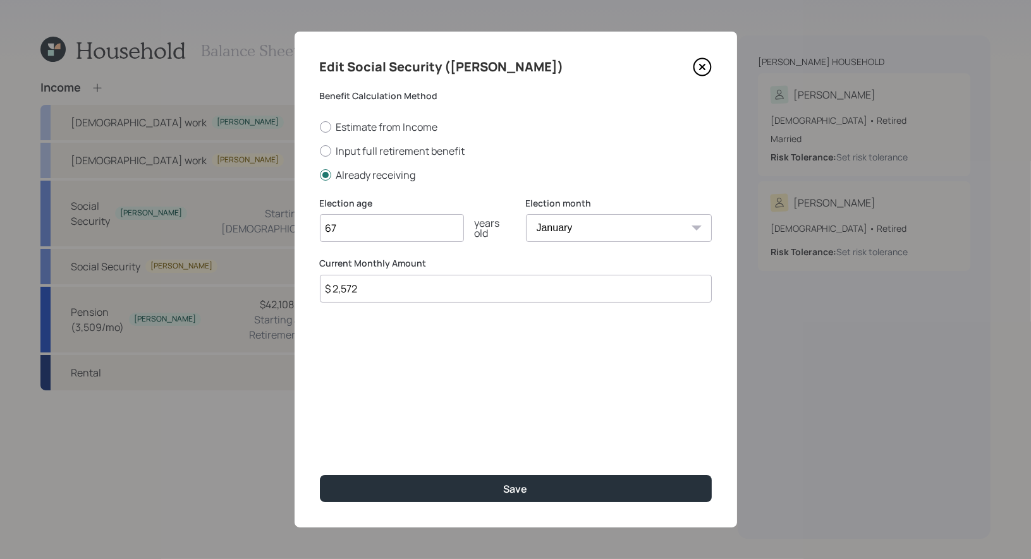
click at [385, 358] on div "Edit Social Security (Debra) Benefit Calculation Method Estimate from Income In…" at bounding box center [515, 280] width 442 height 496
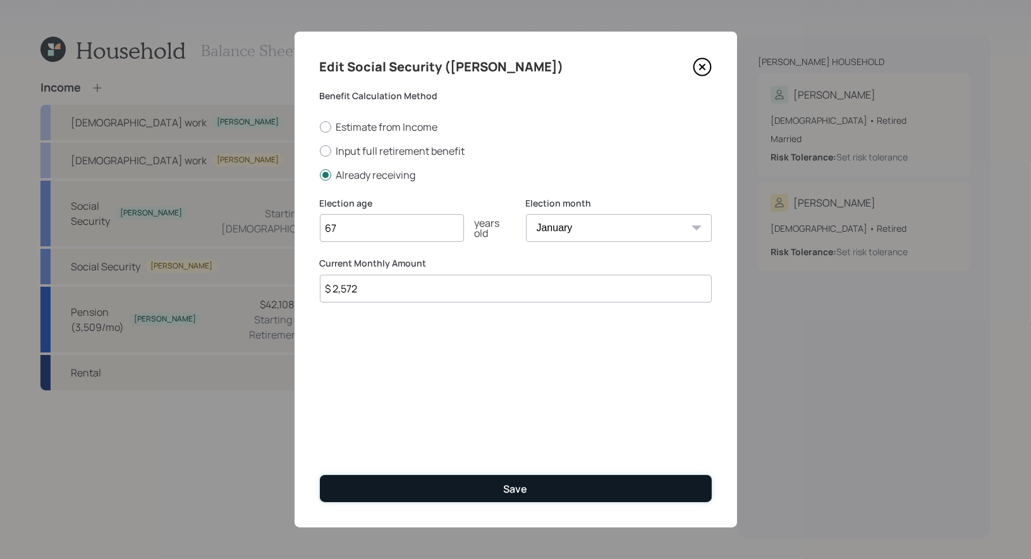
click at [423, 490] on button "Save" at bounding box center [516, 488] width 392 height 27
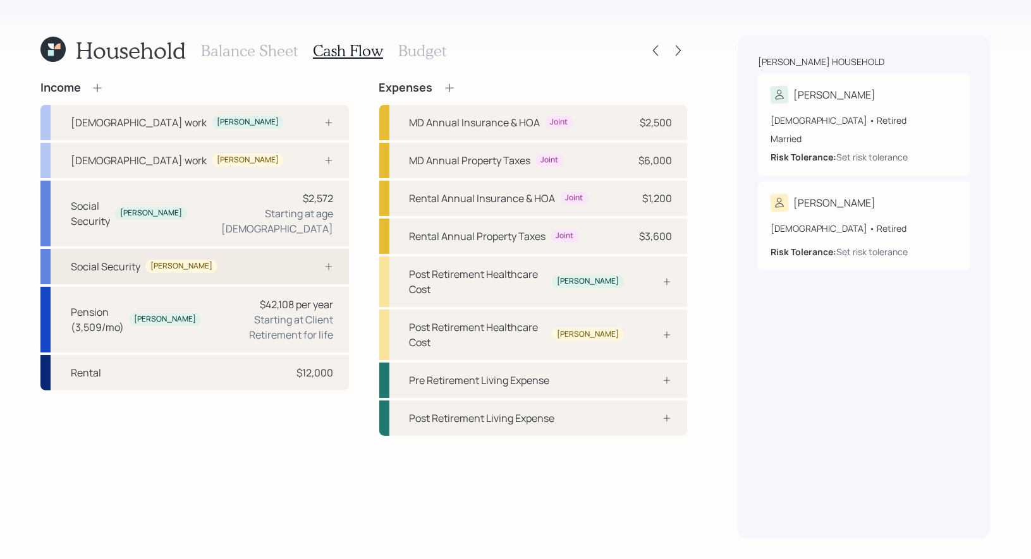
click at [235, 249] on div "Social Security John" at bounding box center [194, 266] width 308 height 35
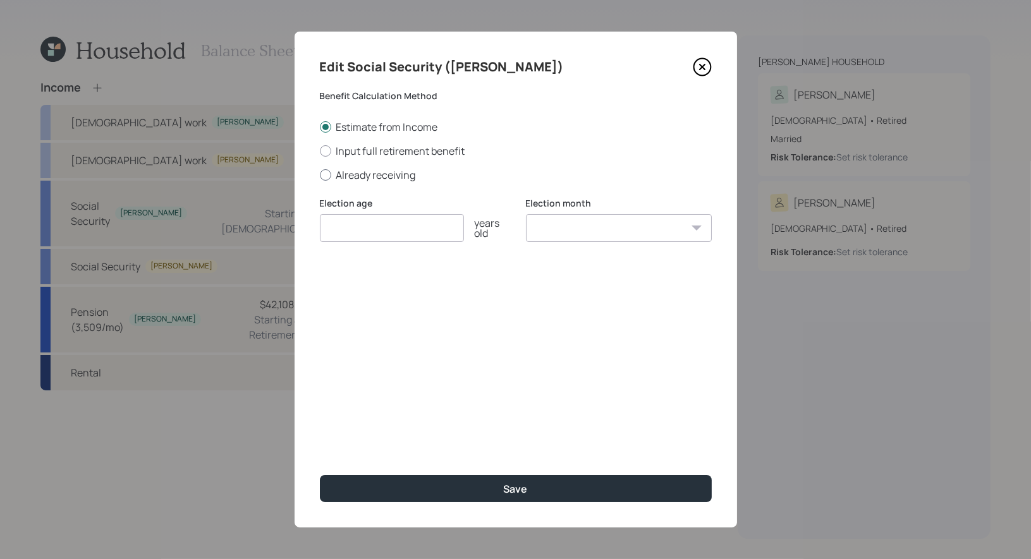
click at [325, 174] on div at bounding box center [325, 174] width 11 height 11
click at [320, 174] on input "Already receiving" at bounding box center [319, 174] width 1 height 1
radio input "true"
click at [342, 224] on input "number" at bounding box center [392, 228] width 144 height 28
type input "67"
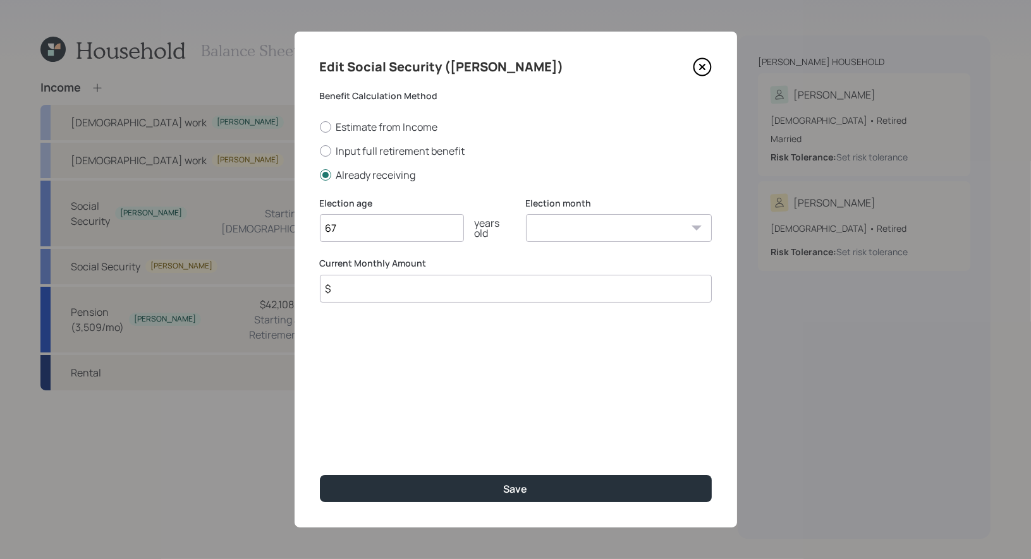
click at [557, 234] on select "January February March April May June July August September October November De…" at bounding box center [619, 228] width 186 height 28
select select "1"
click at [349, 230] on input "67" at bounding box center [392, 228] width 144 height 28
click at [378, 363] on div "Edit Social Security (John) Benefit Calculation Method Estimate from Income Inp…" at bounding box center [515, 280] width 442 height 496
click at [345, 230] on input "60" at bounding box center [392, 228] width 144 height 28
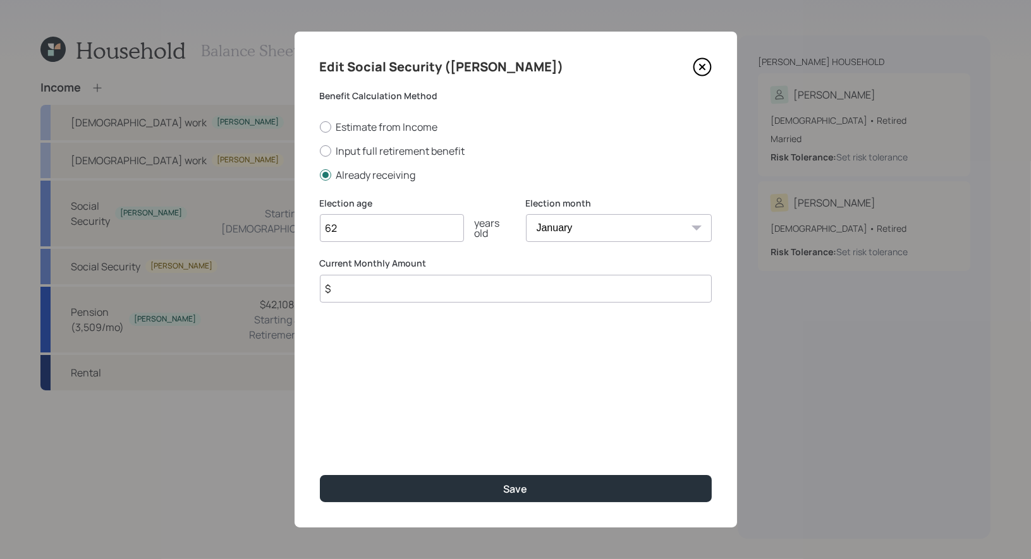
type input "62"
click at [378, 376] on div "Edit Social Security (John) Benefit Calculation Method Estimate from Income Inp…" at bounding box center [515, 280] width 442 height 496
click at [348, 285] on input "$" at bounding box center [516, 289] width 392 height 28
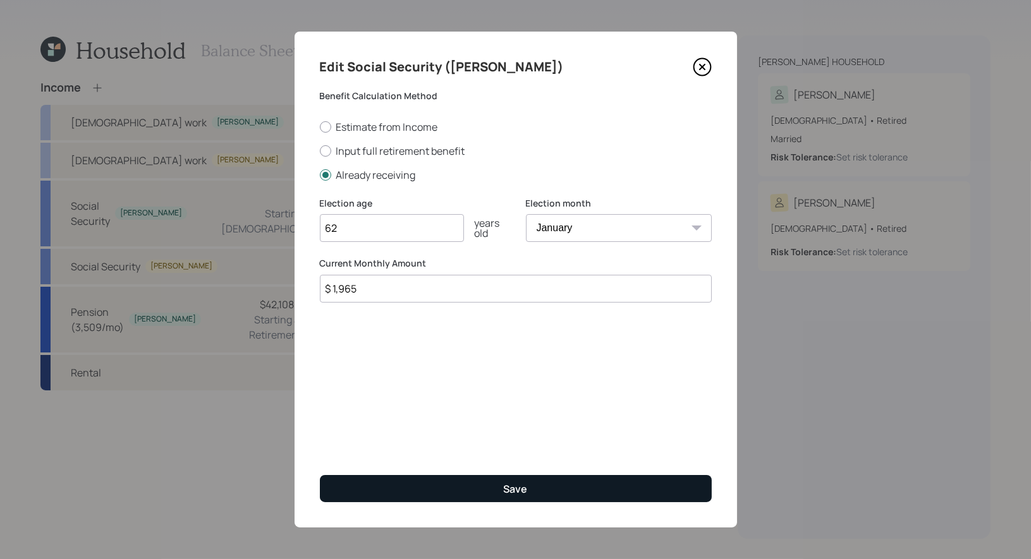
type input "$ 1,965"
click at [427, 486] on button "Save" at bounding box center [516, 488] width 392 height 27
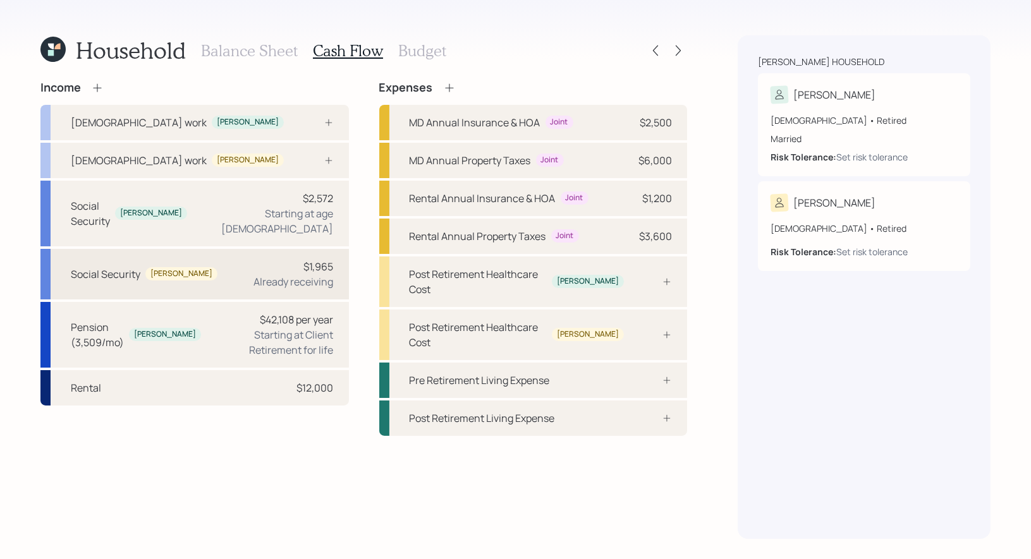
click at [183, 261] on div "Social Security John $1,965 Already receiving" at bounding box center [194, 274] width 308 height 51
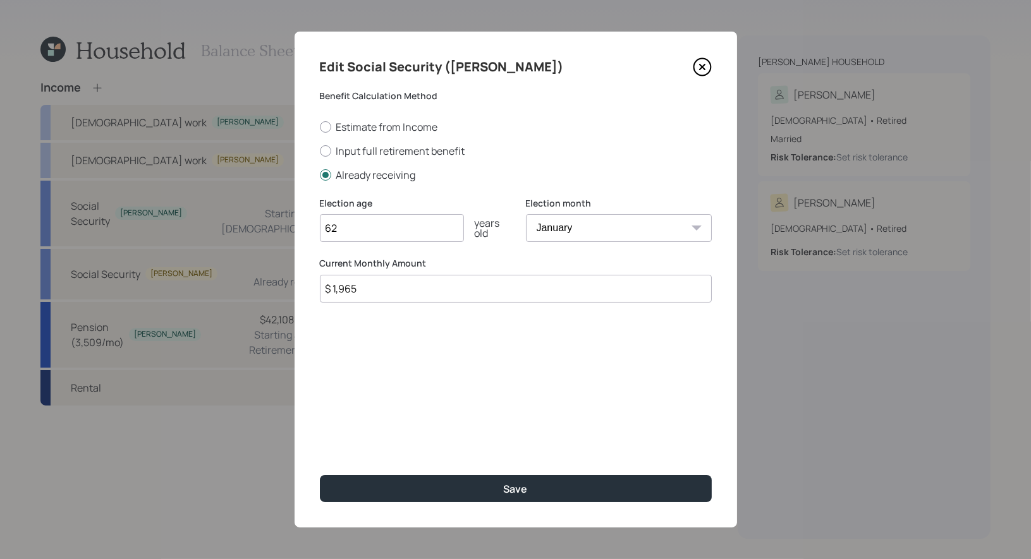
click at [416, 293] on input "$ 1,965" at bounding box center [516, 289] width 392 height 28
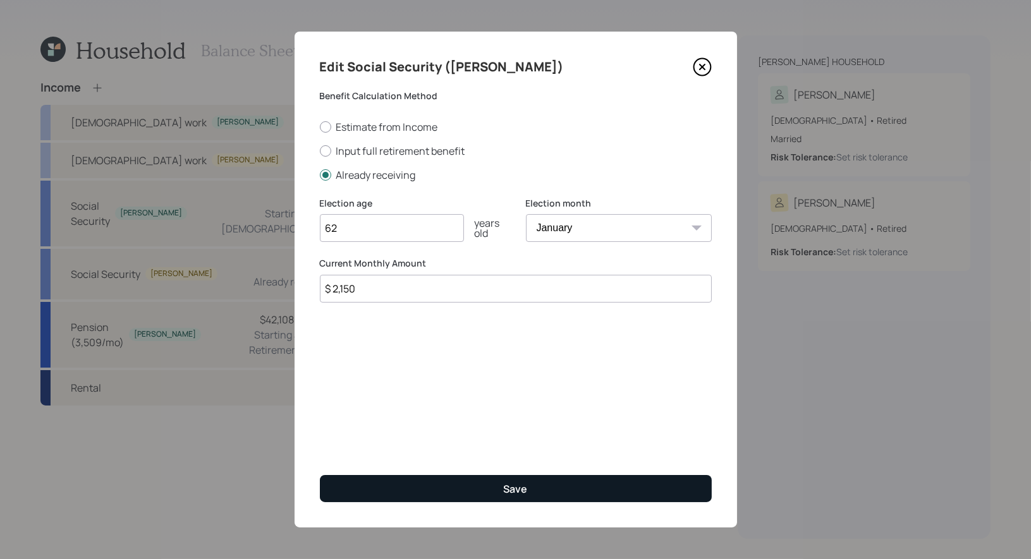
type input "$ 2,150"
click at [458, 485] on button "Save" at bounding box center [516, 488] width 392 height 27
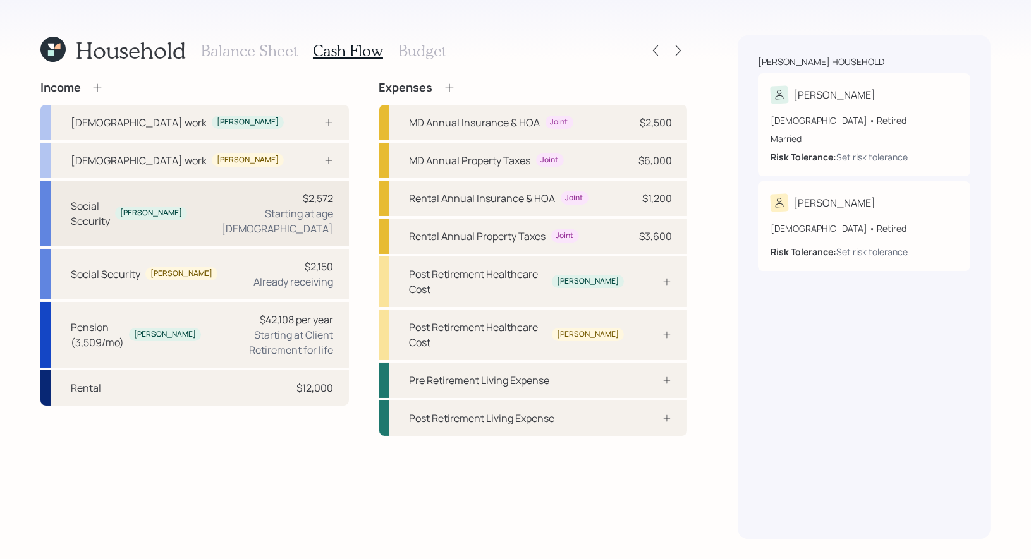
click at [193, 215] on div "Social Security Debra $2,572 Starting at age 67" at bounding box center [194, 214] width 308 height 66
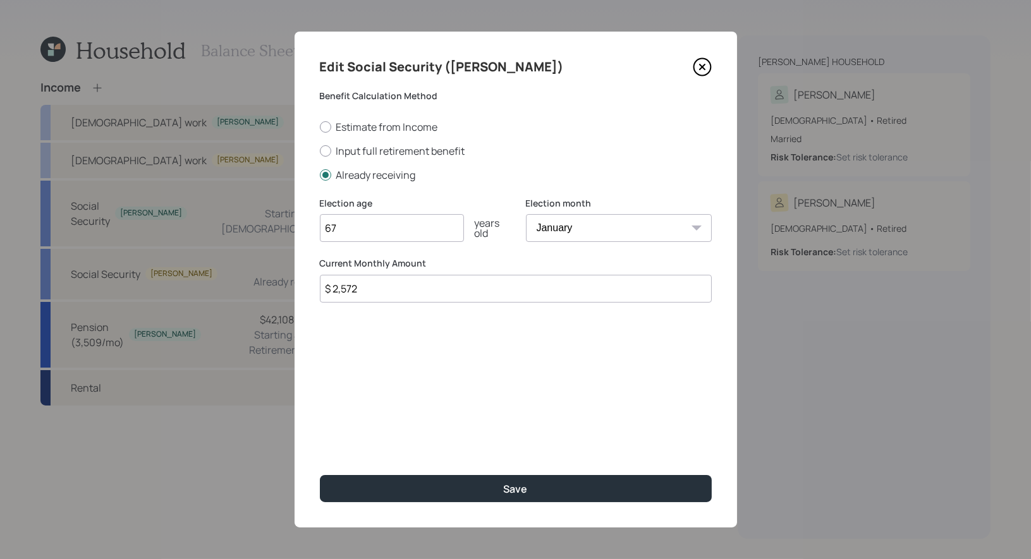
click at [378, 292] on input "$ 2,572" at bounding box center [516, 289] width 392 height 28
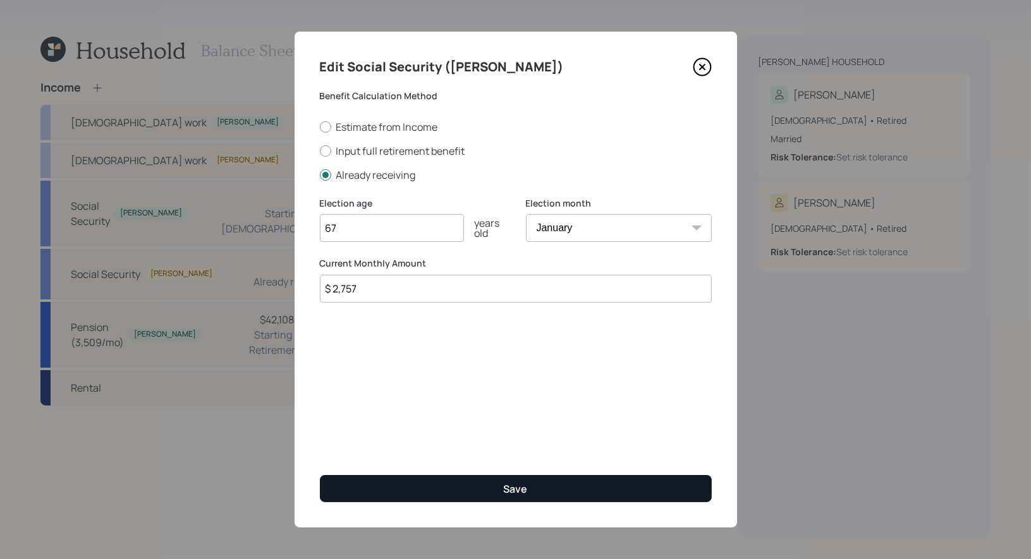
type input "$ 2,757"
click at [470, 485] on button "Save" at bounding box center [516, 488] width 392 height 27
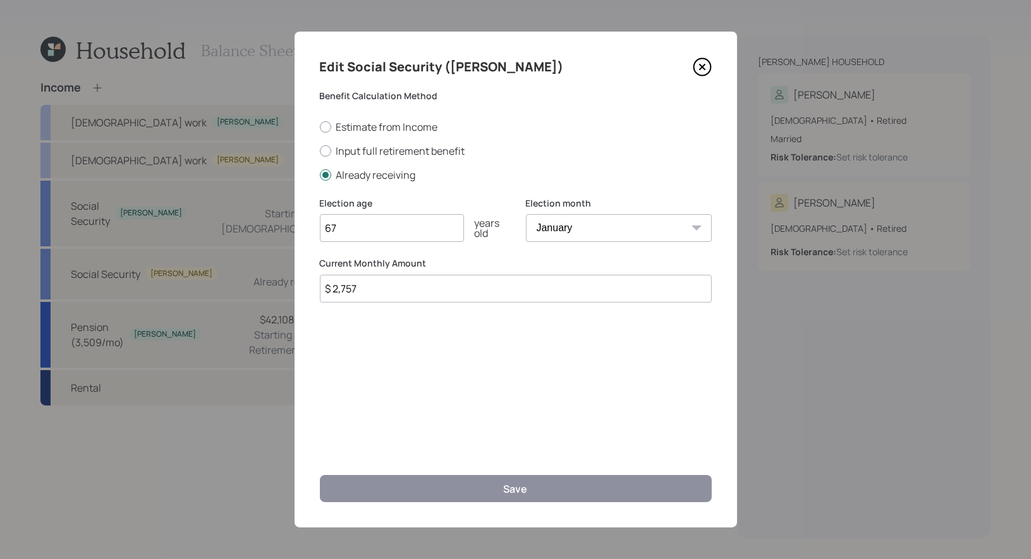
click at [701, 65] on icon at bounding box center [702, 66] width 19 height 19
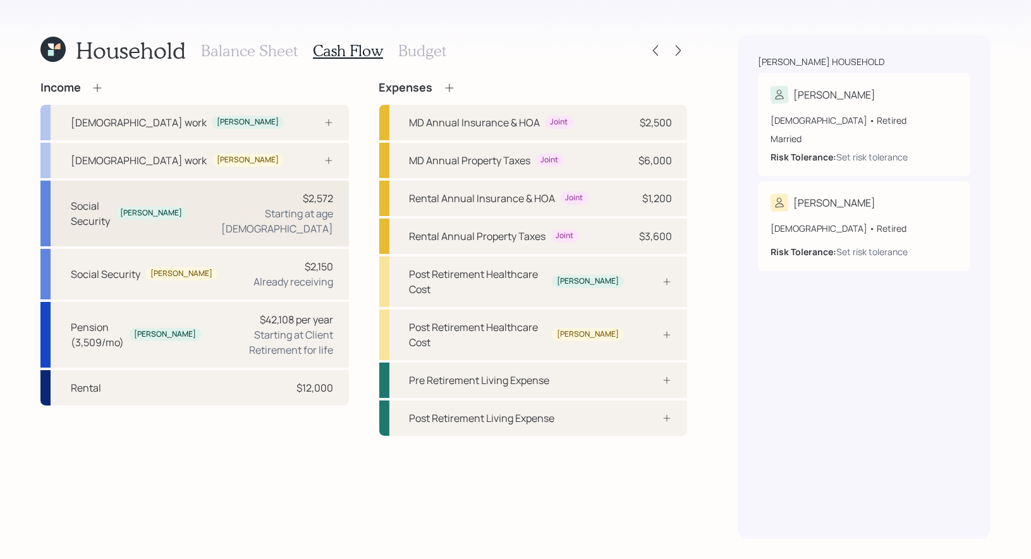
click at [209, 197] on div "Social Security Debra $2,572 Starting at age 67" at bounding box center [194, 214] width 308 height 66
click at [223, 207] on div "Social Security Debra $2,572 Starting at age 67" at bounding box center [194, 214] width 308 height 66
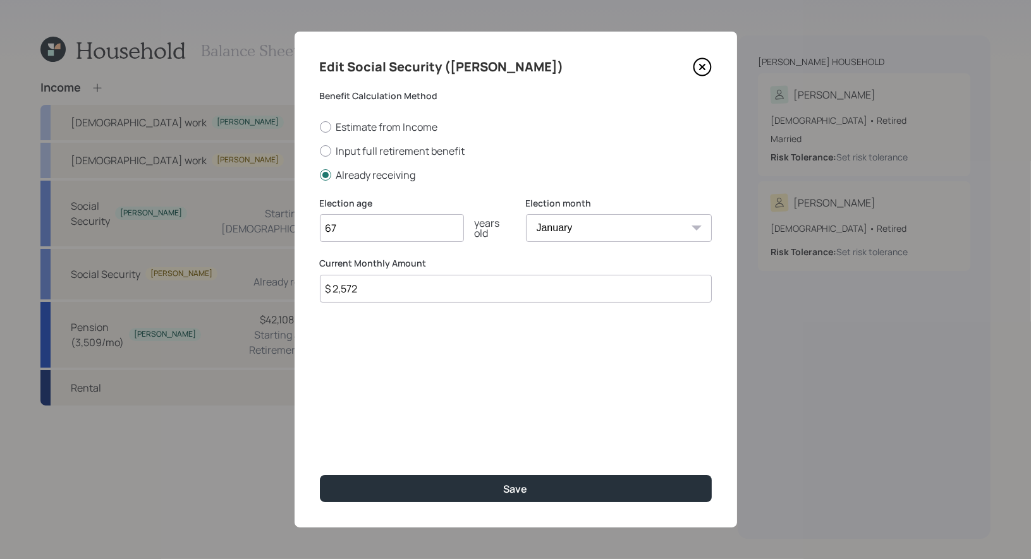
click at [370, 290] on input "$ 2,572" at bounding box center [516, 289] width 392 height 28
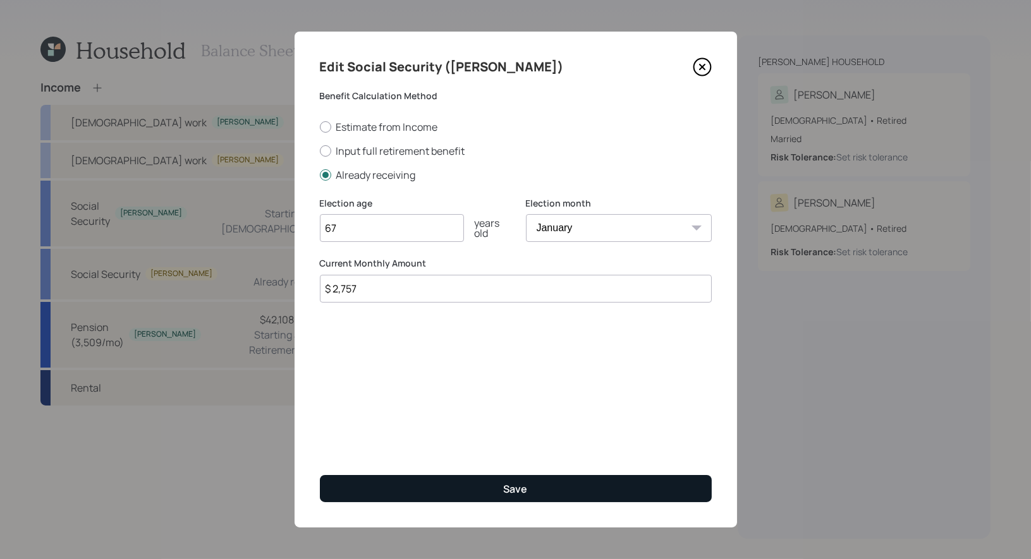
type input "$ 2,757"
click at [447, 485] on button "Save" at bounding box center [516, 488] width 392 height 27
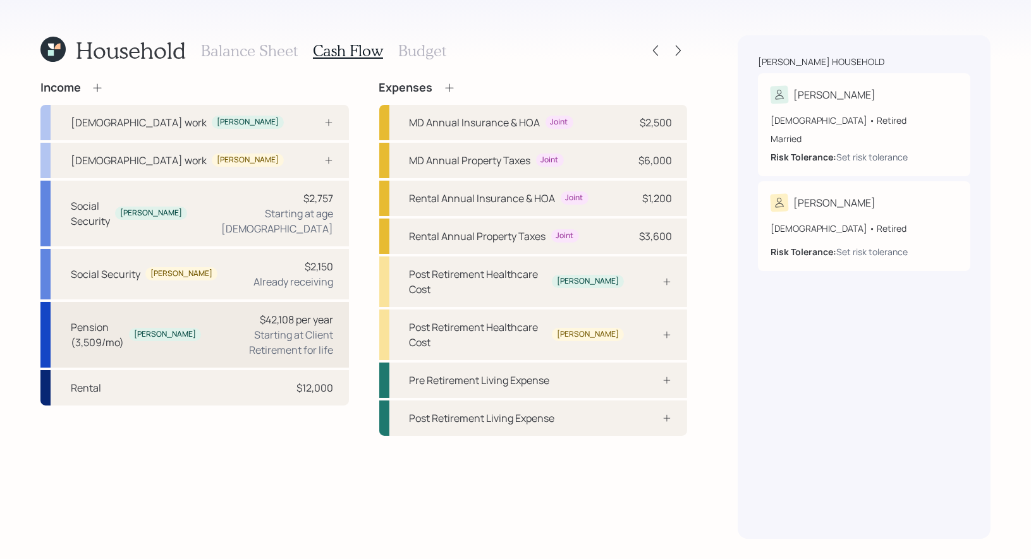
click at [211, 312] on div "$42,108 per year Starting at Client Retirement for life" at bounding box center [272, 334] width 123 height 45
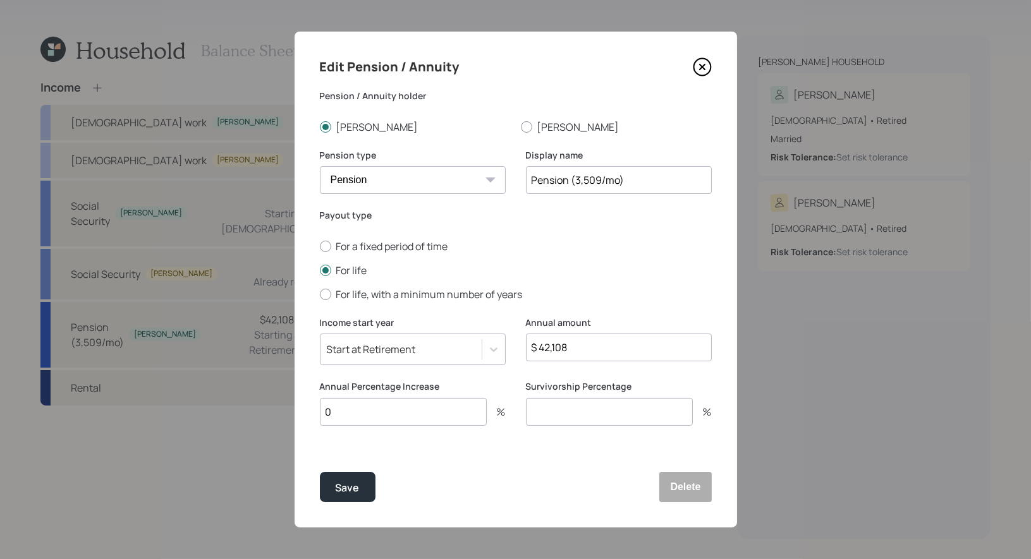
click at [579, 347] on input "$ 42,108" at bounding box center [619, 348] width 186 height 28
type input "$ 55,416"
click at [358, 408] on input "0" at bounding box center [403, 412] width 167 height 28
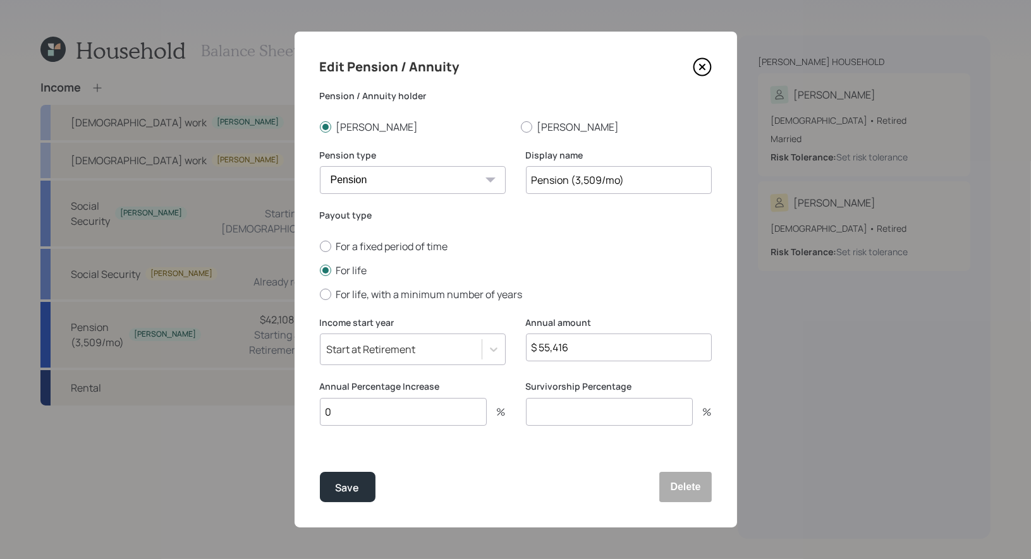
click at [358, 408] on input "0" at bounding box center [403, 412] width 167 height 28
click at [347, 411] on input "0" at bounding box center [403, 412] width 167 height 28
type input "2"
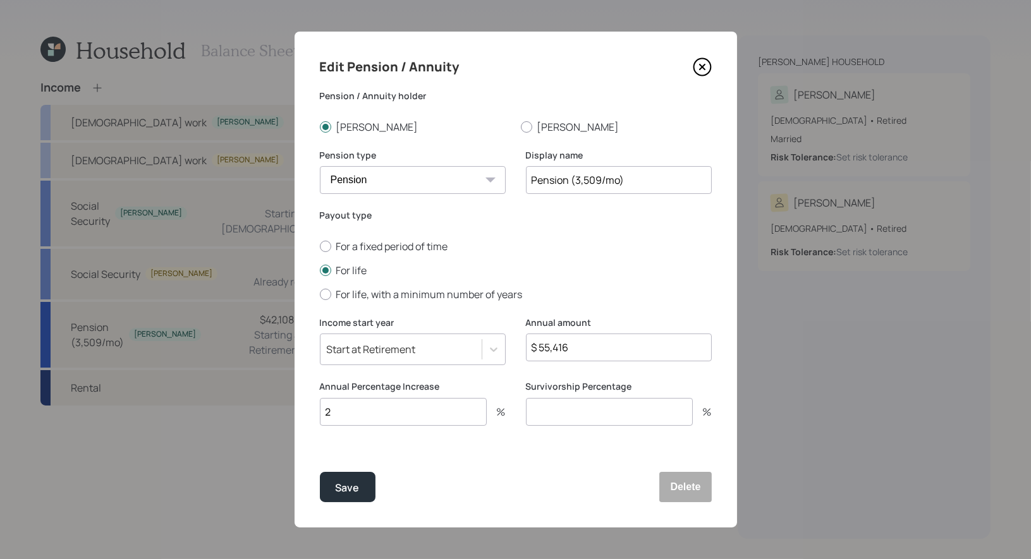
click at [654, 182] on input "Pension (3,509/mo)" at bounding box center [619, 180] width 186 height 28
type input "Pension"
click at [560, 415] on input "number" at bounding box center [609, 412] width 167 height 28
type input "0"
click at [345, 485] on div "Save" at bounding box center [348, 488] width 24 height 17
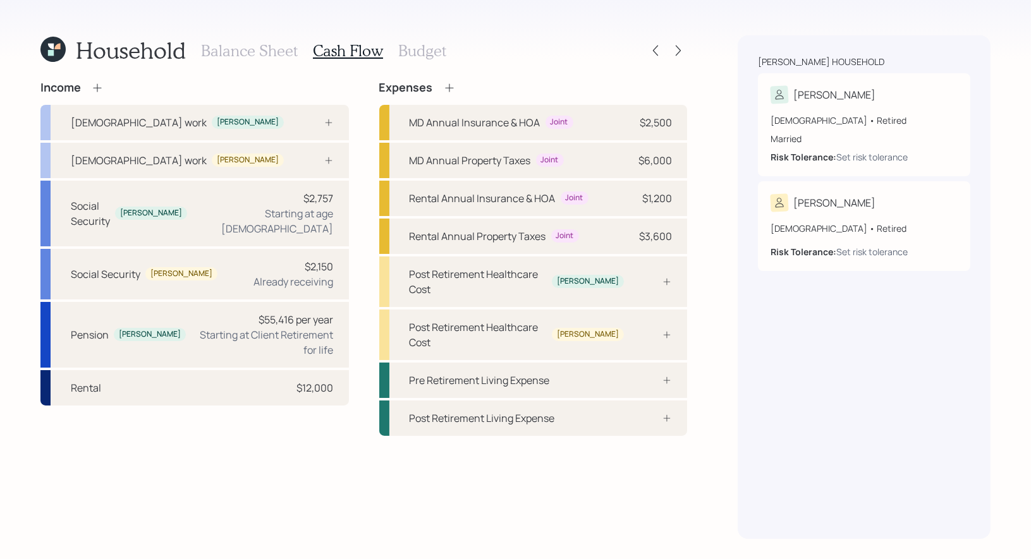
click at [99, 85] on icon at bounding box center [97, 88] width 13 height 13
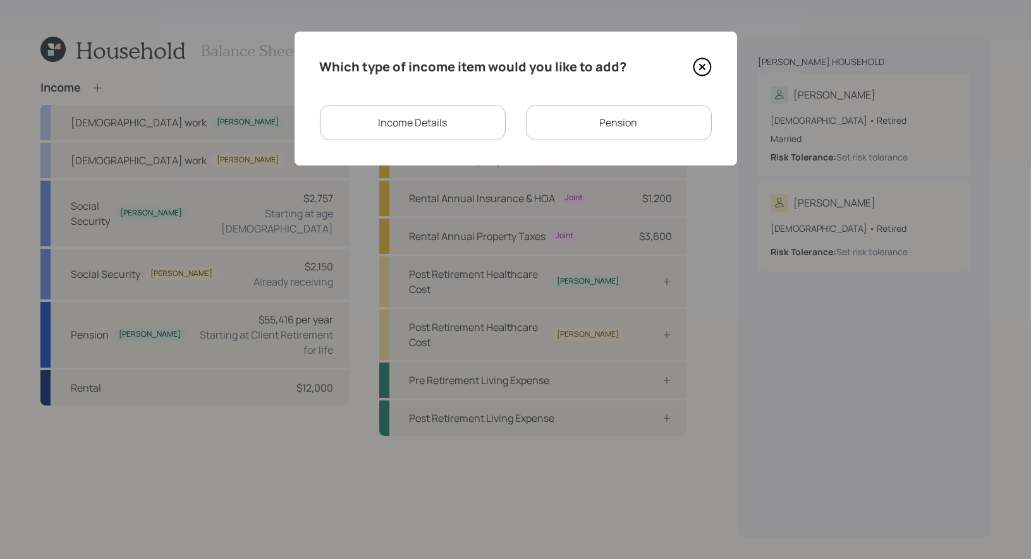
click at [474, 120] on div "Income Details" at bounding box center [413, 122] width 186 height 35
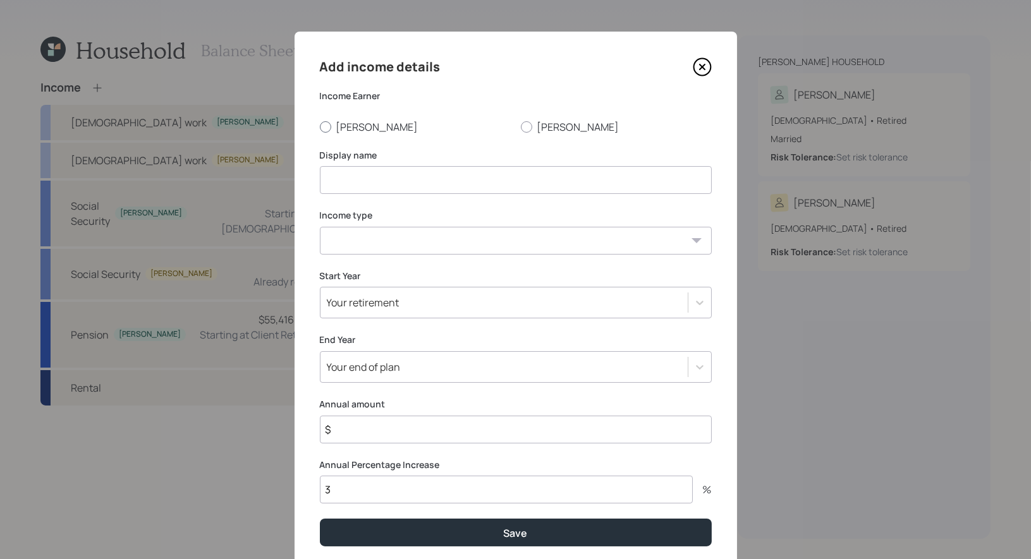
click at [323, 125] on div at bounding box center [325, 126] width 11 height 11
click at [320, 126] on input "[PERSON_NAME]" at bounding box center [319, 126] width 1 height 1
radio input "true"
click at [338, 182] on input at bounding box center [516, 180] width 392 height 28
type input "Part Time"
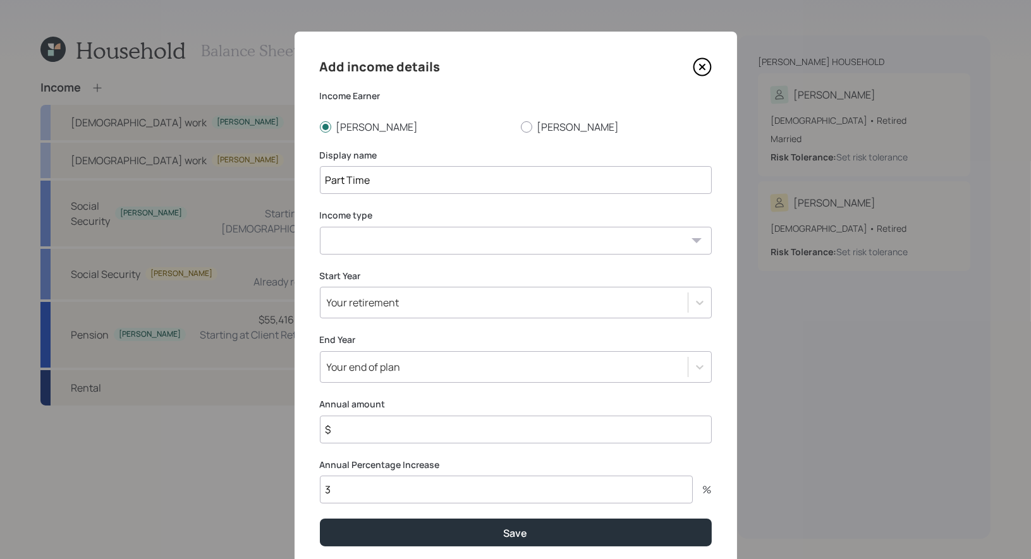
click at [420, 240] on select "Full-time work Part-time work Self employment Other" at bounding box center [516, 241] width 392 height 28
select select "part_time"
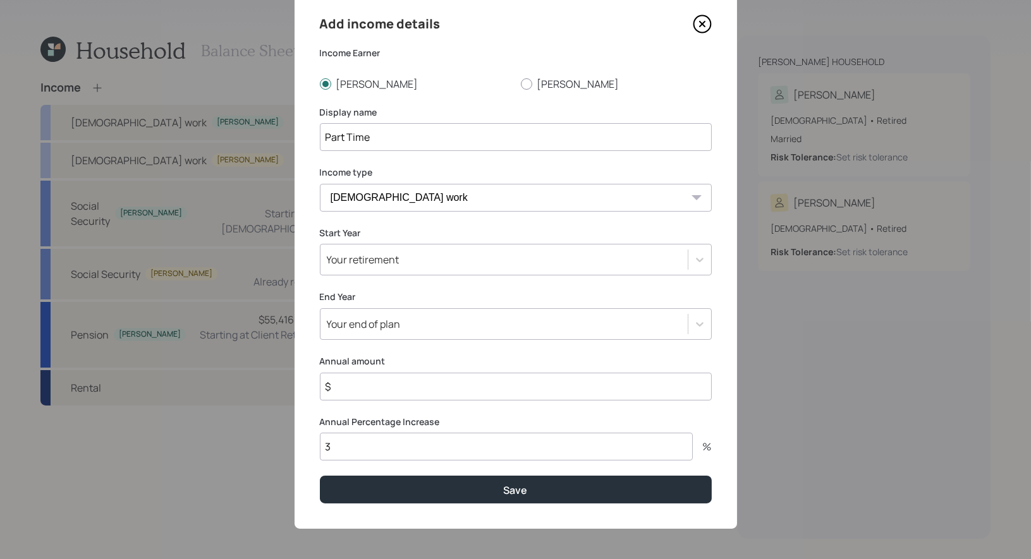
scroll to position [44, 0]
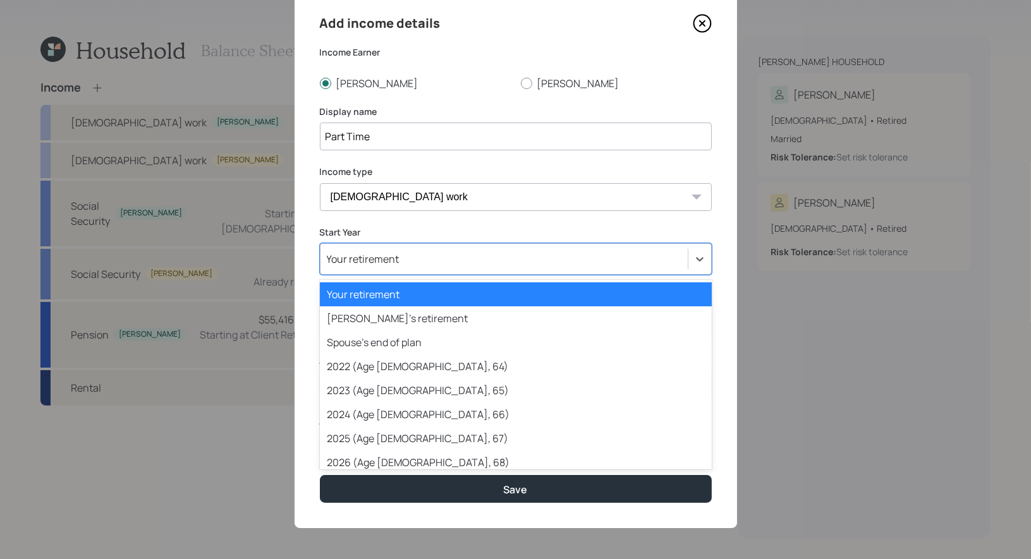
click at [393, 263] on div "Your retirement" at bounding box center [363, 259] width 73 height 14
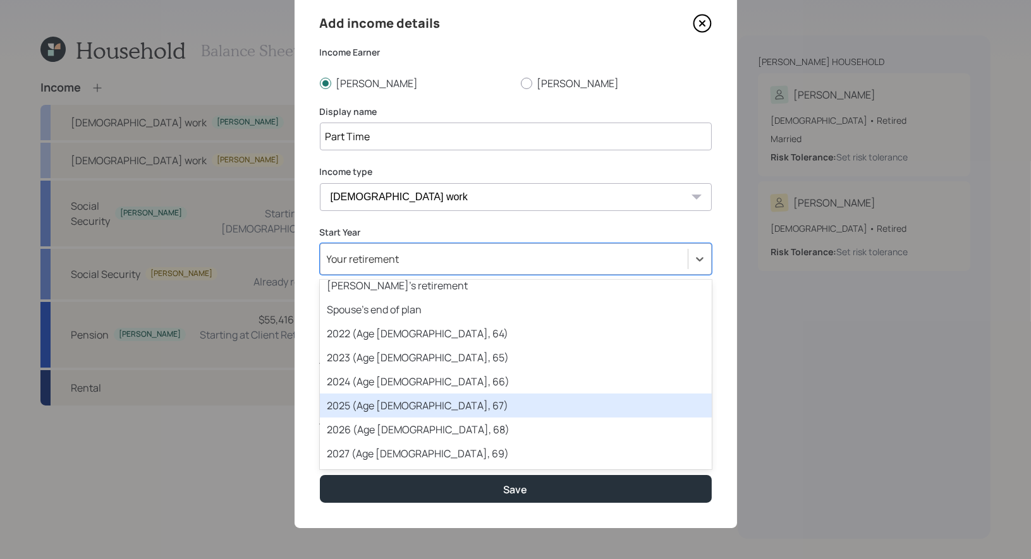
scroll to position [33, 0]
click at [407, 412] on div "2025 (Age 66, 67)" at bounding box center [516, 405] width 392 height 24
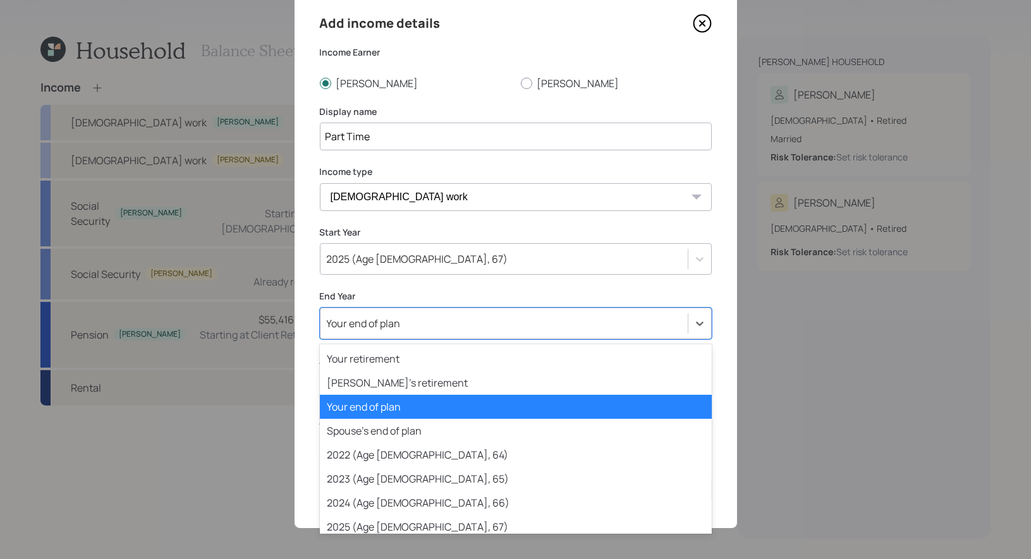
click at [378, 325] on div "Your end of plan" at bounding box center [364, 324] width 74 height 14
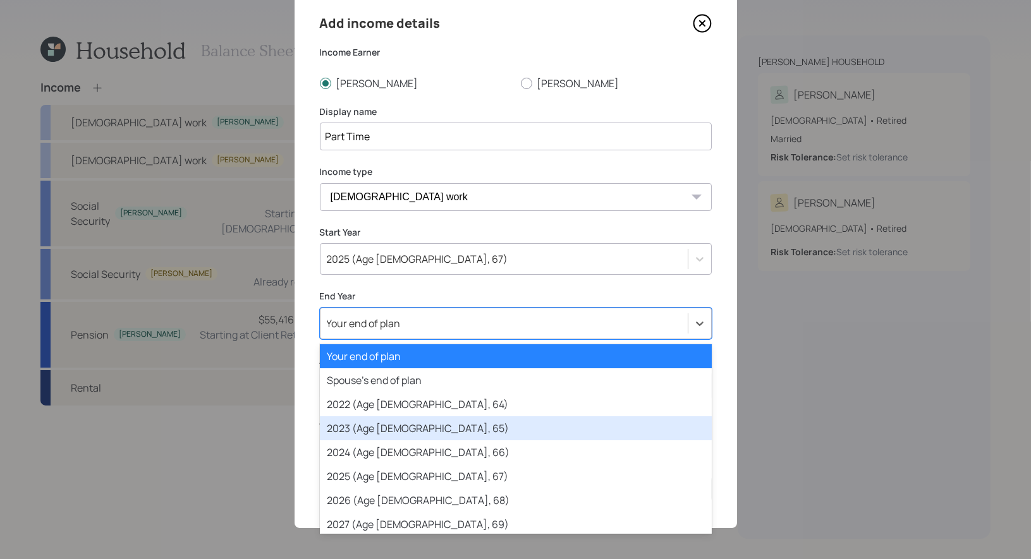
scroll to position [142, 0]
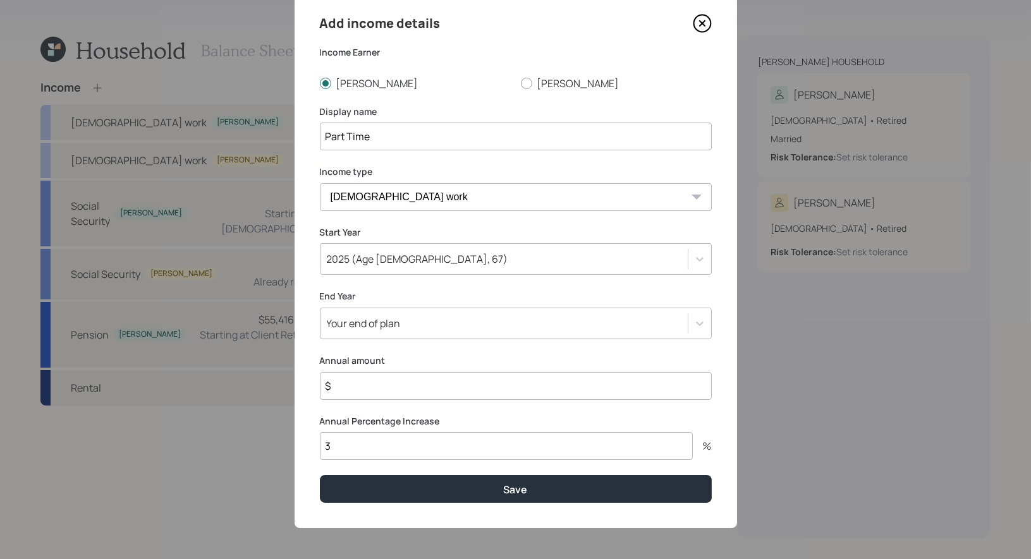
click at [410, 291] on label "End Year" at bounding box center [516, 296] width 392 height 13
click at [380, 390] on input "$" at bounding box center [516, 386] width 392 height 28
type input "$ 8,000"
click at [398, 324] on div "Your end of plan" at bounding box center [364, 324] width 74 height 14
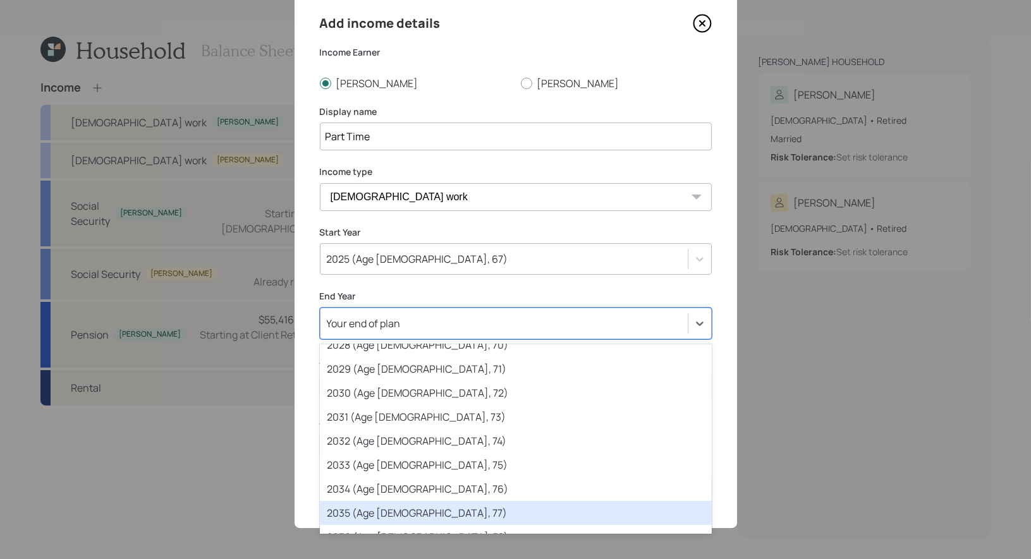
scroll to position [181, 0]
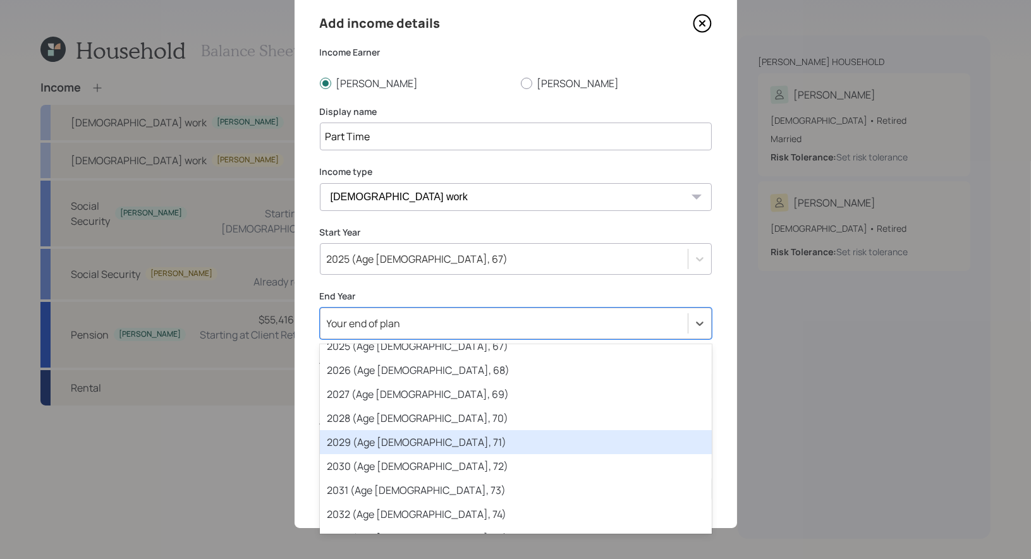
click at [409, 447] on div "2029 (Age 70, 71)" at bounding box center [516, 442] width 392 height 24
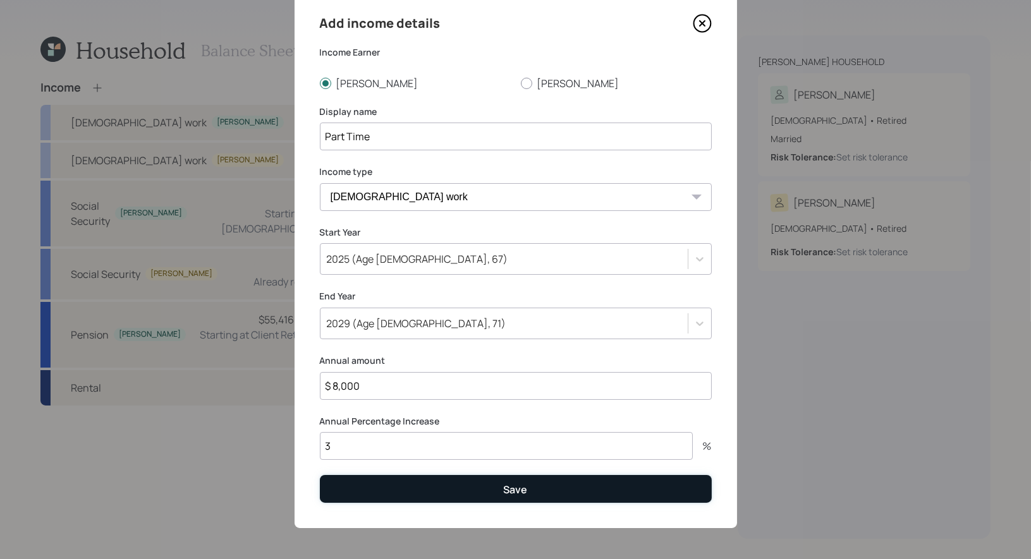
click at [430, 489] on button "Save" at bounding box center [516, 488] width 392 height 27
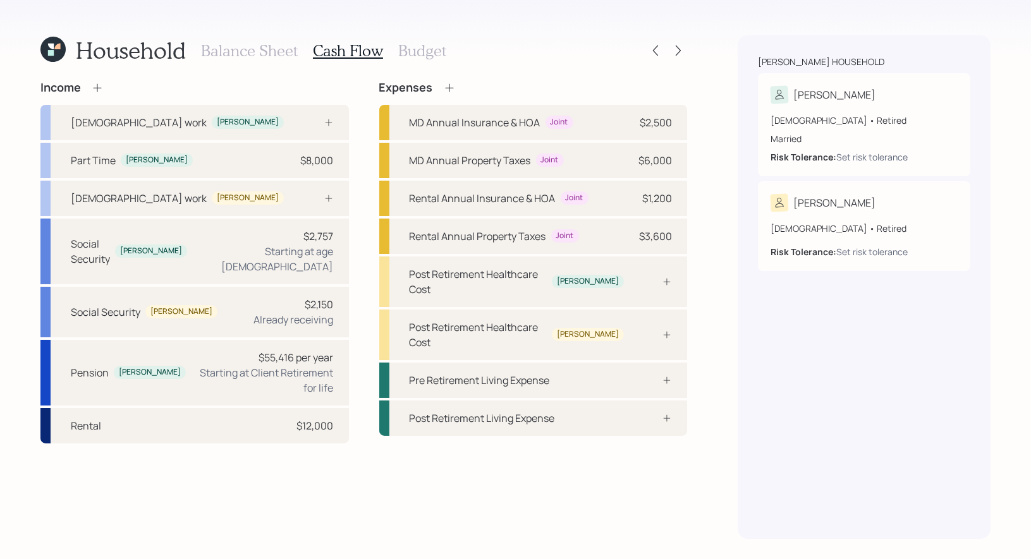
click at [99, 85] on icon at bounding box center [97, 88] width 13 height 13
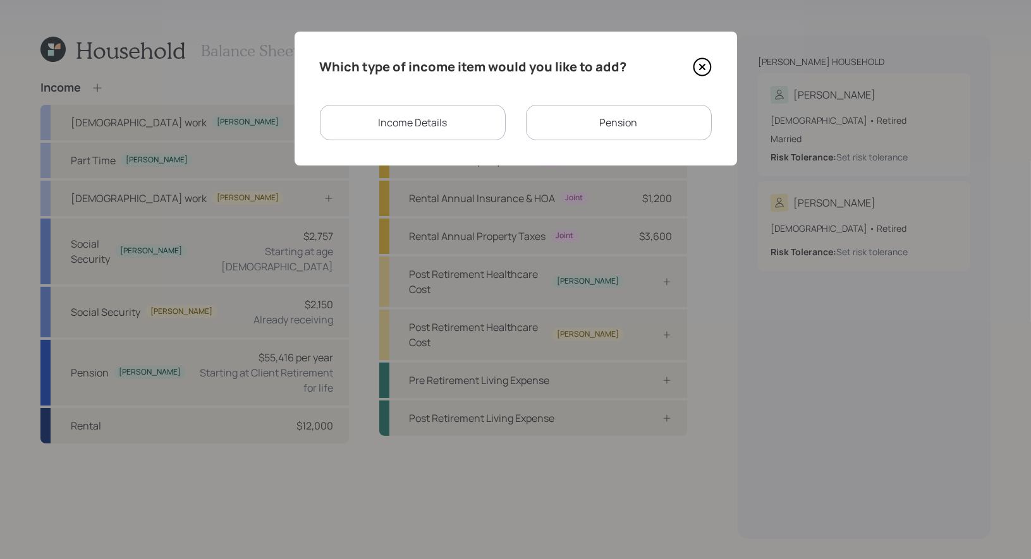
click at [435, 124] on div "Income Details" at bounding box center [413, 122] width 186 height 35
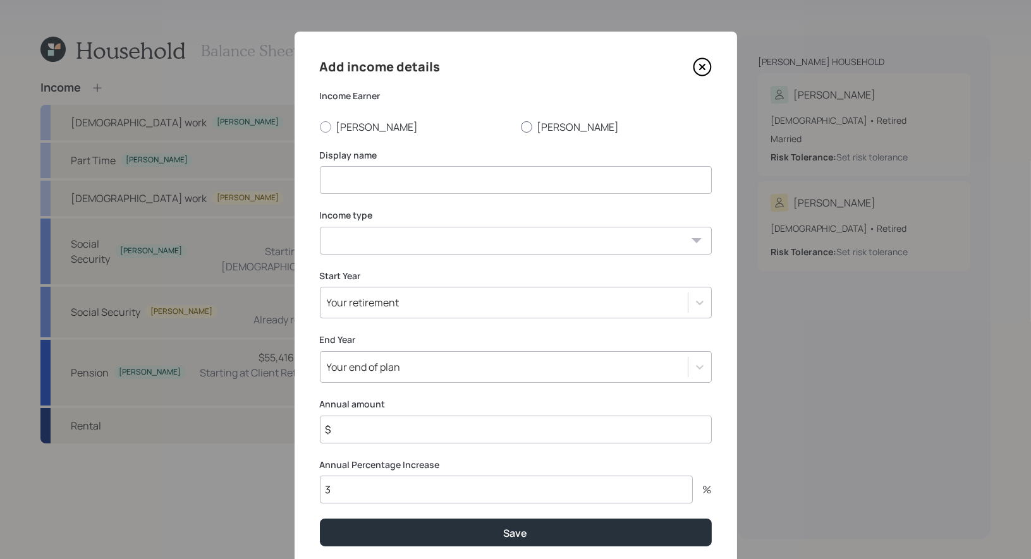
click at [528, 128] on div at bounding box center [526, 126] width 11 height 11
click at [521, 127] on input "John" at bounding box center [520, 126] width 1 height 1
radio input "true"
click at [497, 180] on input at bounding box center [516, 180] width 392 height 28
type input "Part Time"
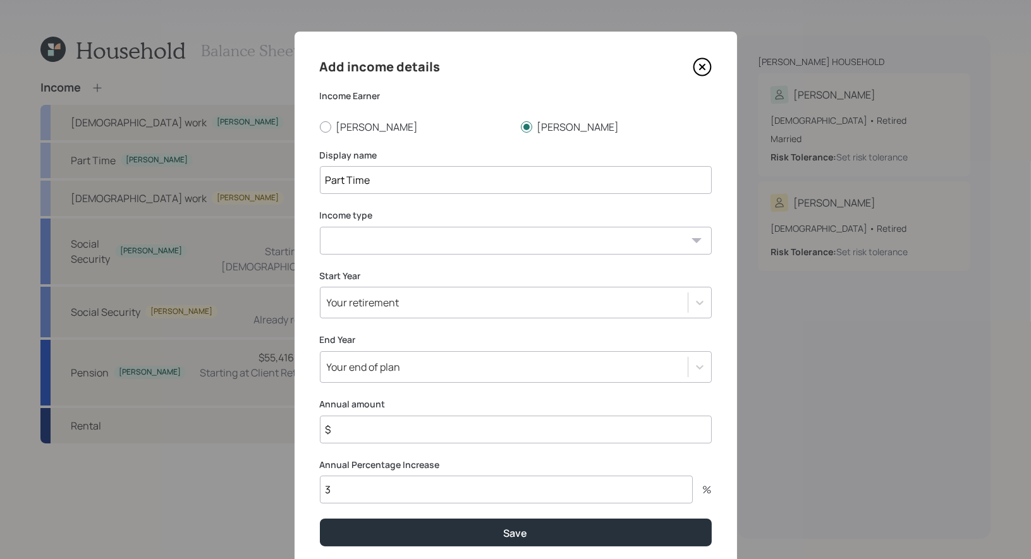
click at [503, 241] on select "Full-time work Part-time work Self employment Other" at bounding box center [516, 241] width 392 height 28
select select "part_time"
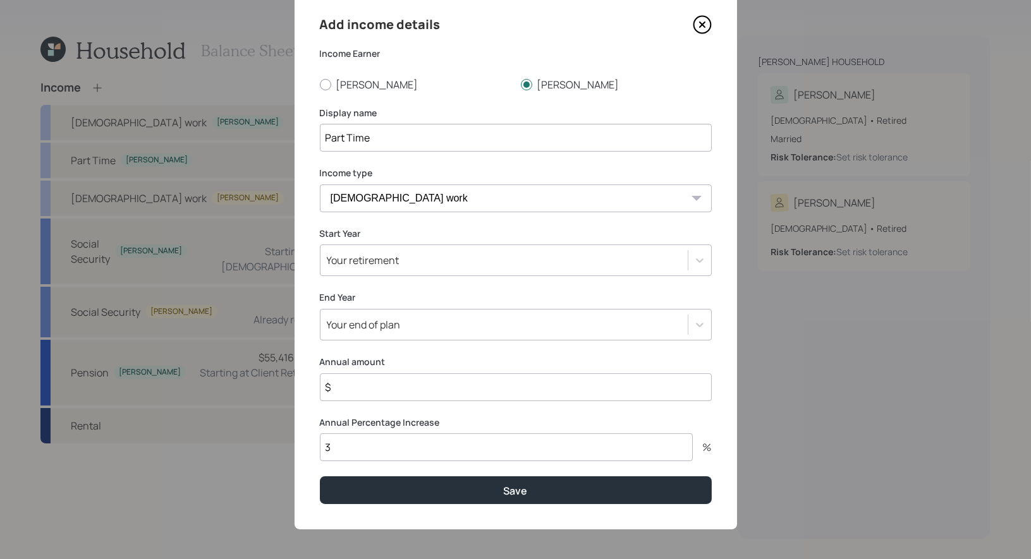
scroll to position [44, 0]
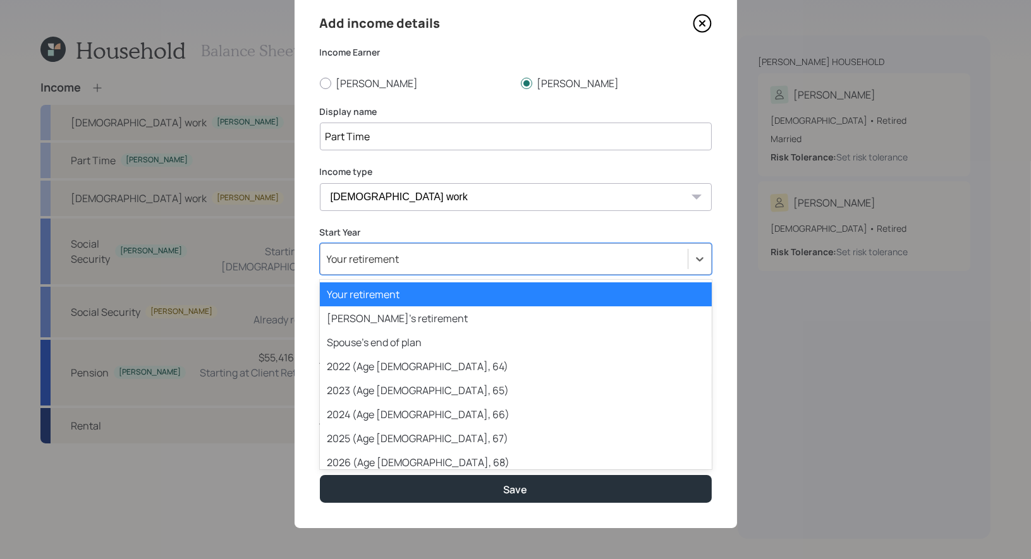
click at [451, 261] on div "Your retirement" at bounding box center [503, 258] width 367 height 21
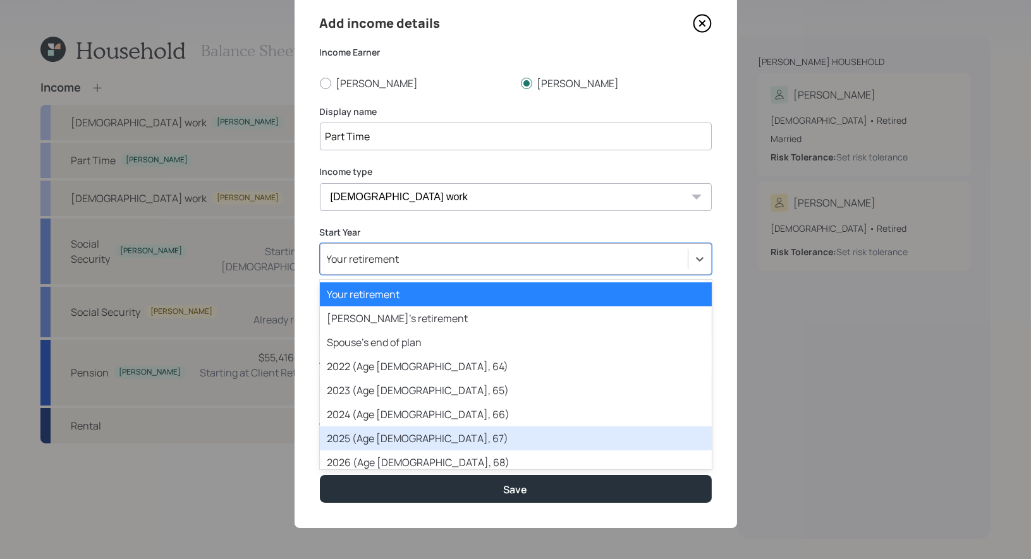
click at [396, 432] on div "2025 (Age 66, 67)" at bounding box center [516, 439] width 392 height 24
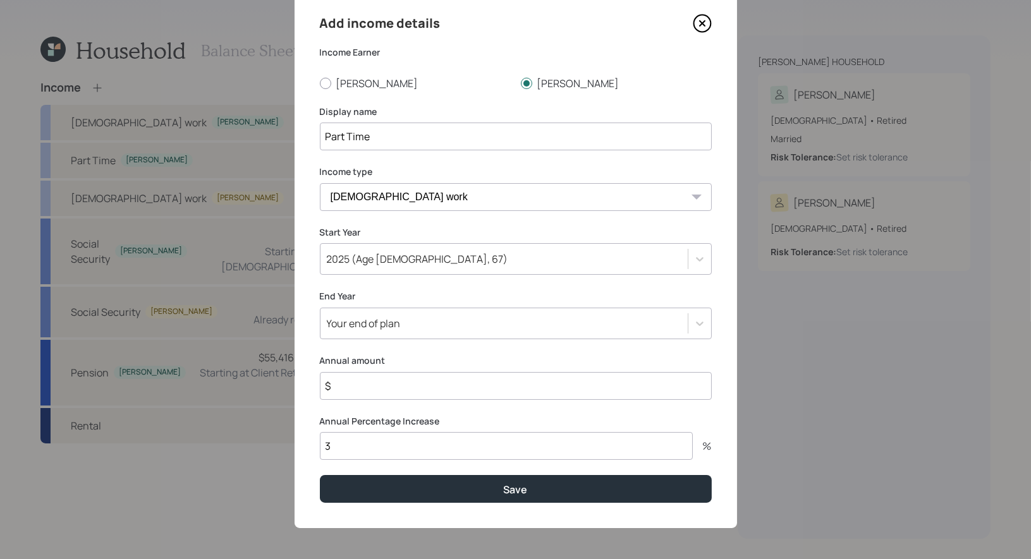
click at [380, 387] on input "$" at bounding box center [516, 386] width 392 height 28
type input "$ 7,200"
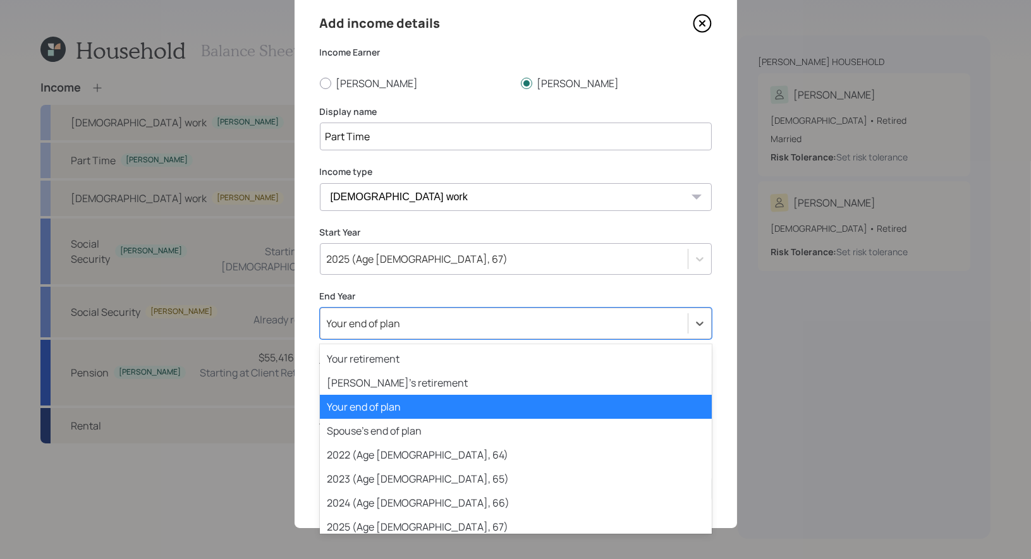
click at [470, 327] on div "Your end of plan" at bounding box center [503, 323] width 367 height 21
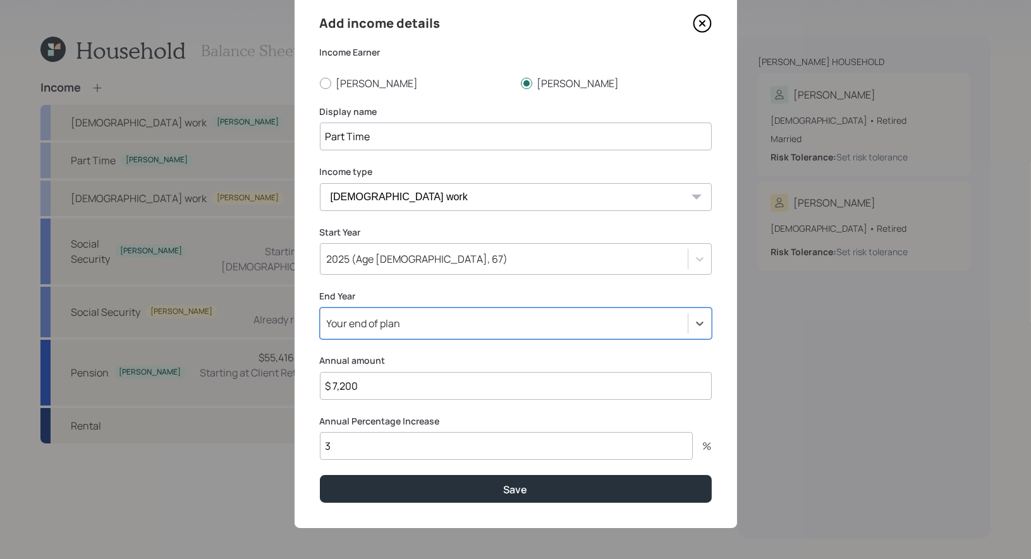
click at [433, 322] on div "Your end of plan" at bounding box center [503, 323] width 367 height 21
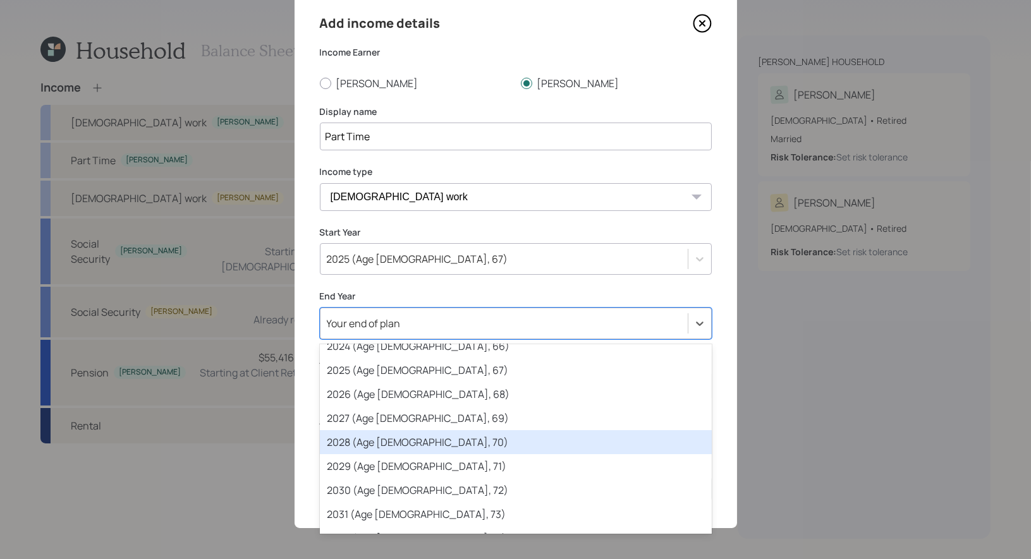
scroll to position [160, 0]
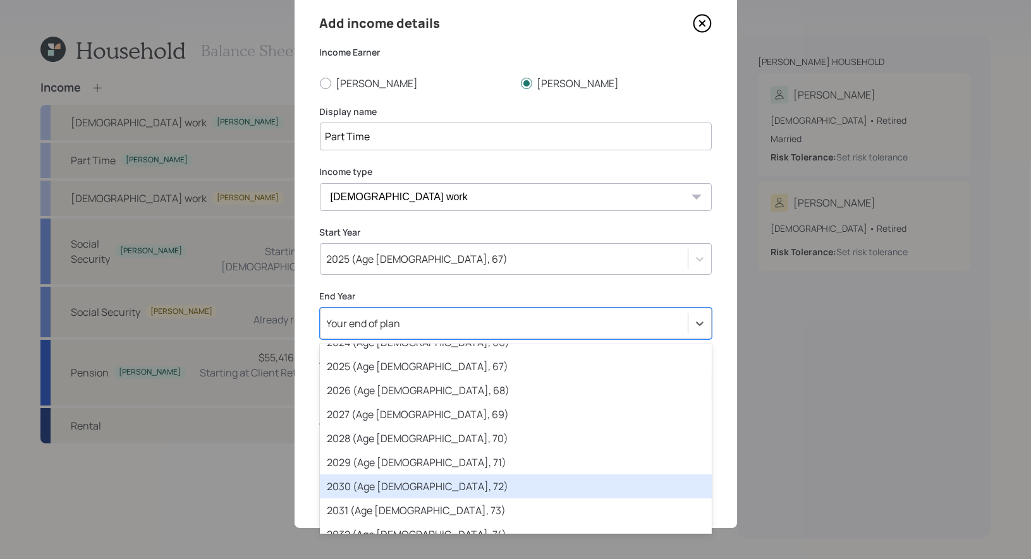
click at [417, 485] on div "2030 (Age 71, 72)" at bounding box center [516, 487] width 392 height 24
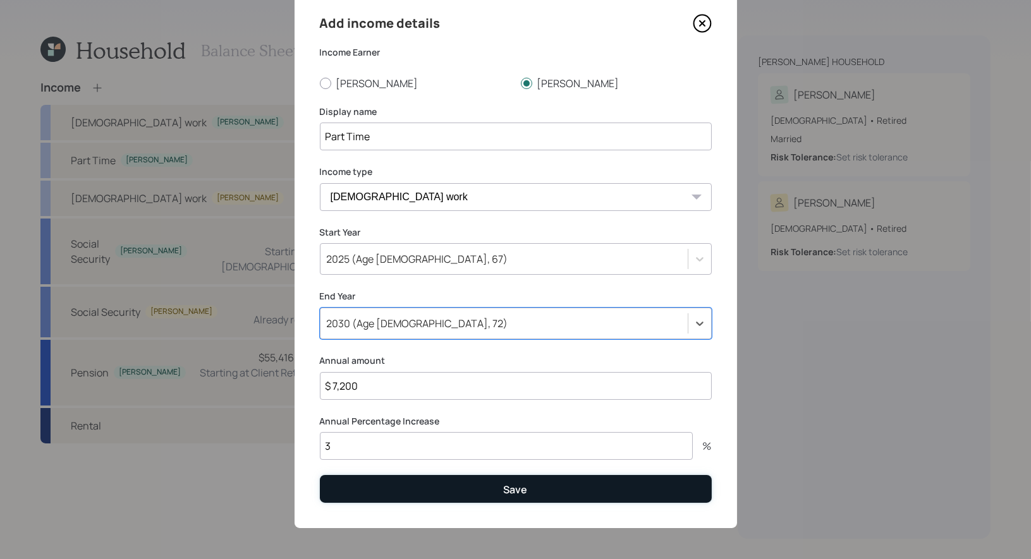
click at [444, 490] on button "Save" at bounding box center [516, 488] width 392 height 27
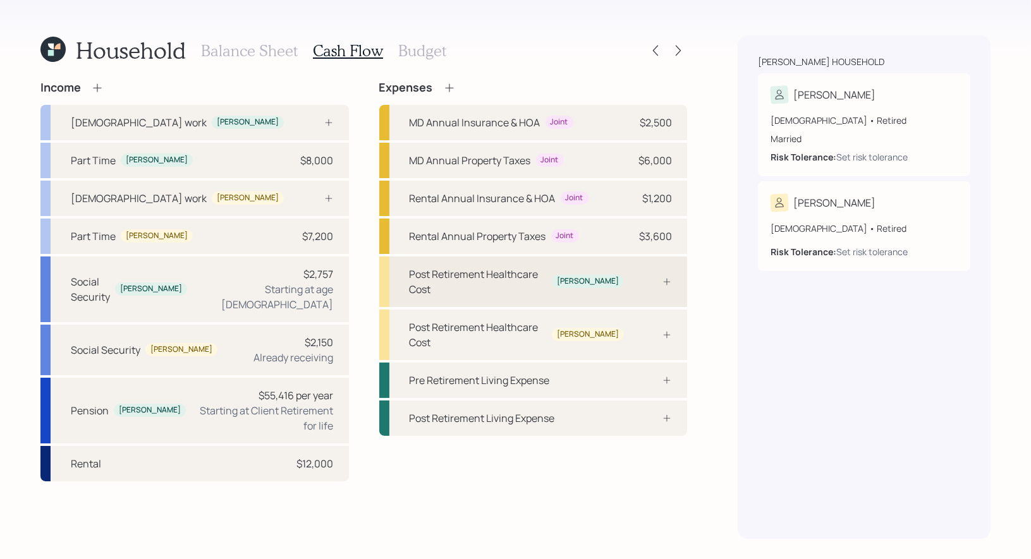
click at [617, 277] on div "Post Retirement Healthcare Cost Debra" at bounding box center [533, 282] width 308 height 51
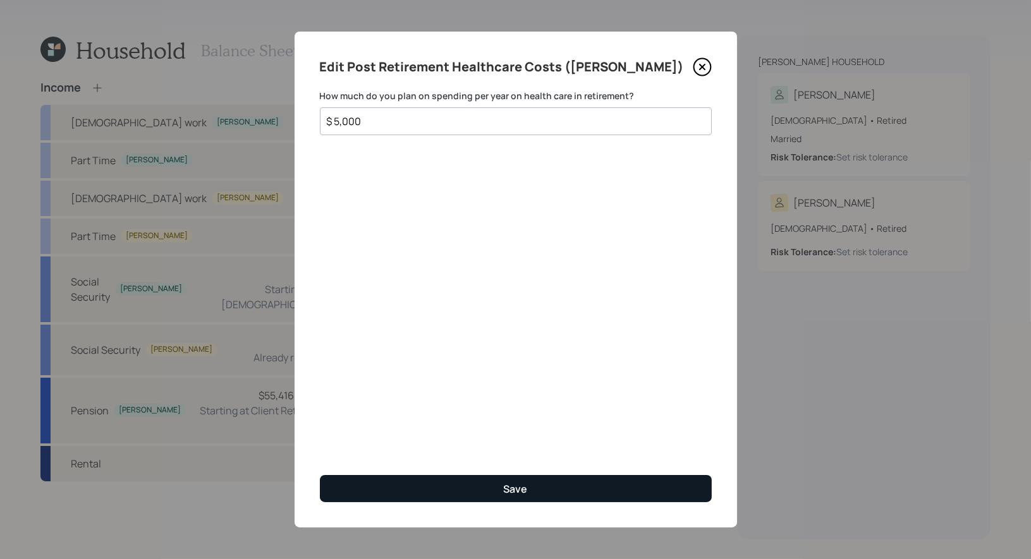
type input "$ 5,000"
click at [416, 488] on button "Save" at bounding box center [516, 488] width 392 height 27
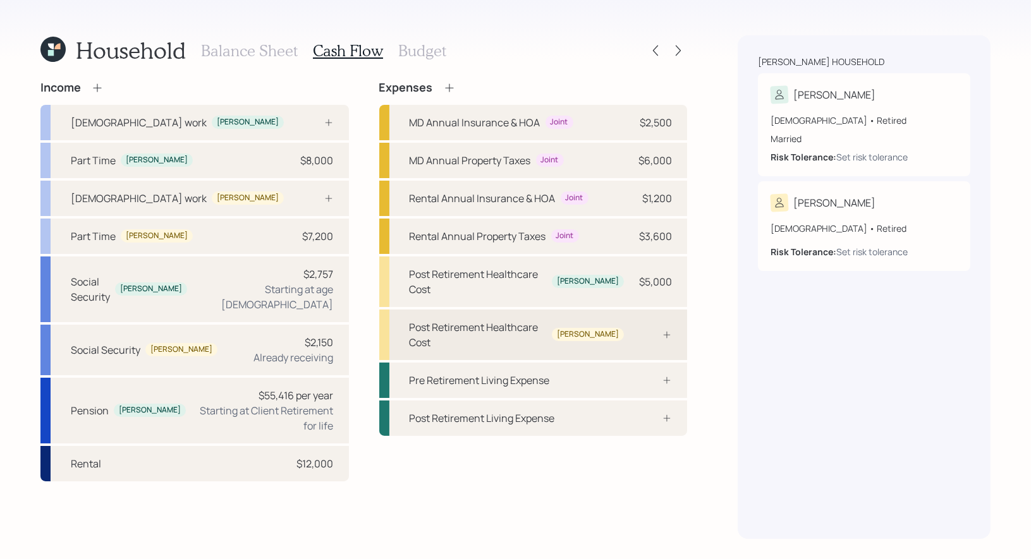
click at [646, 330] on div at bounding box center [653, 335] width 38 height 10
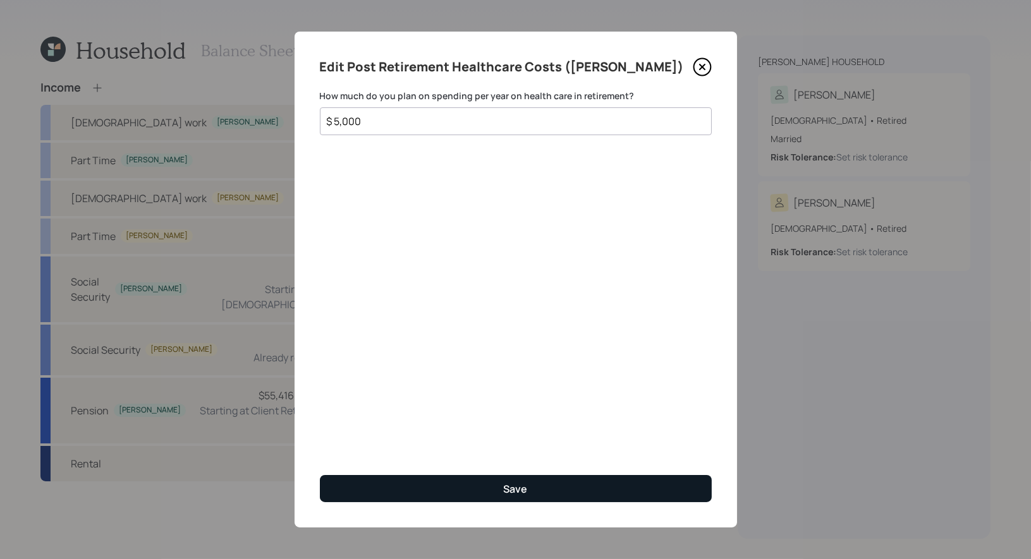
type input "$ 5,000"
click at [448, 490] on button "Save" at bounding box center [516, 488] width 392 height 27
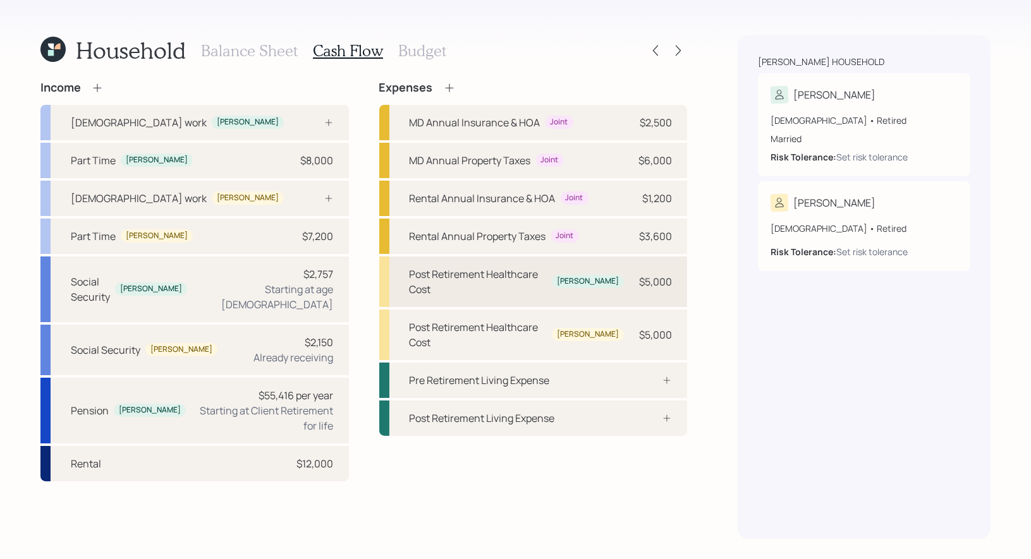
click at [511, 272] on div "Post Retirement Healthcare Cost" at bounding box center [478, 282] width 138 height 30
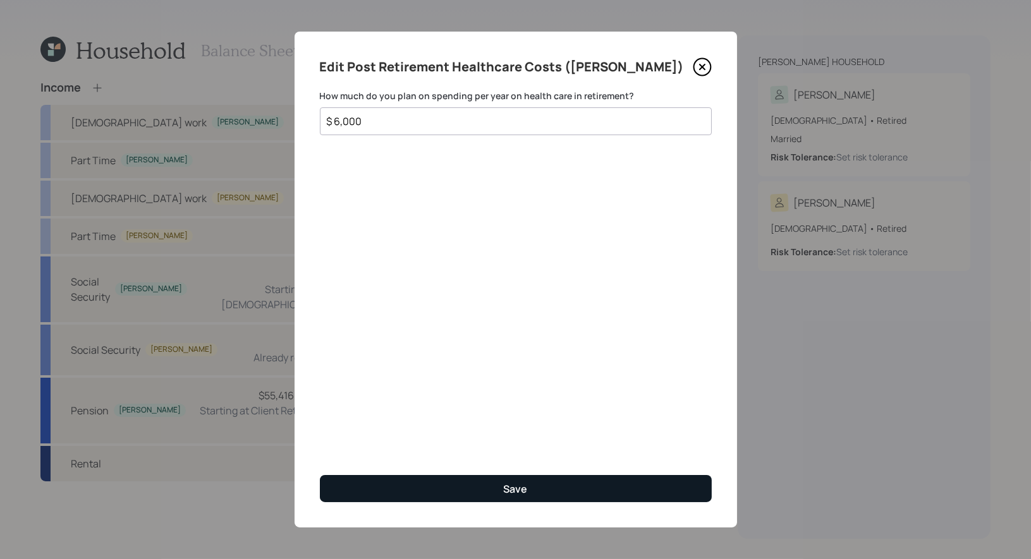
type input "$ 6,000"
click at [459, 486] on button "Save" at bounding box center [516, 488] width 392 height 27
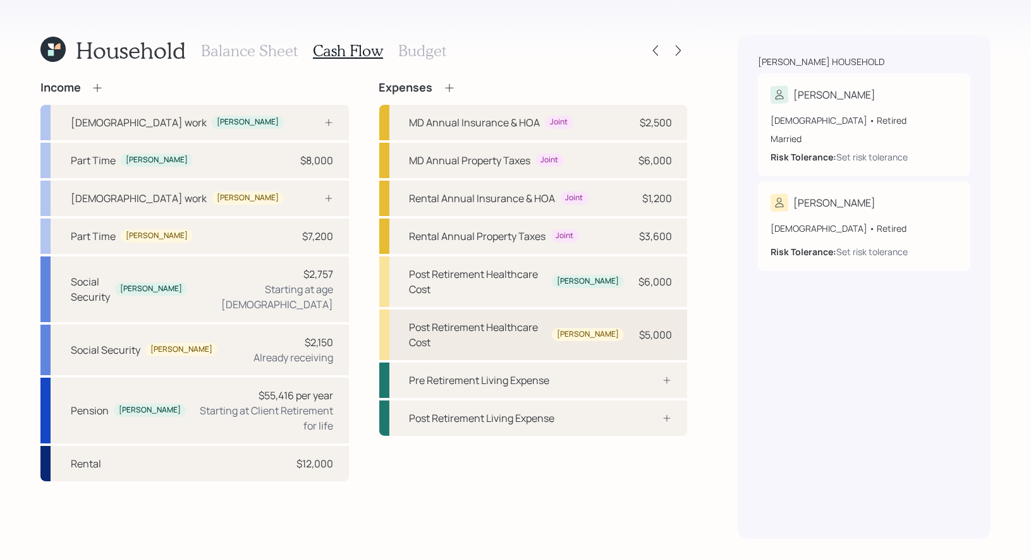
click at [502, 320] on div "Post Retirement Healthcare Cost" at bounding box center [478, 335] width 138 height 30
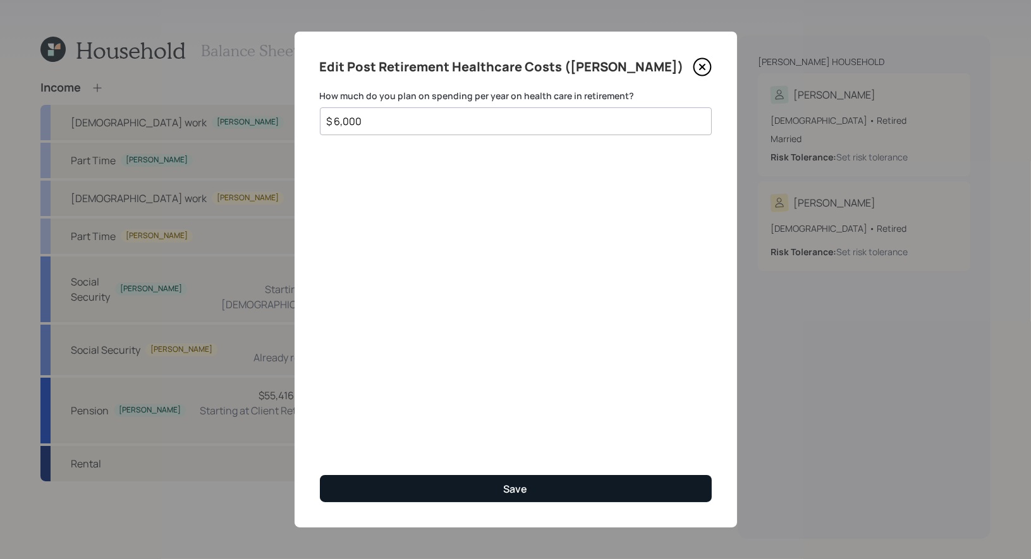
type input "$ 6,000"
click at [461, 486] on button "Save" at bounding box center [516, 488] width 392 height 27
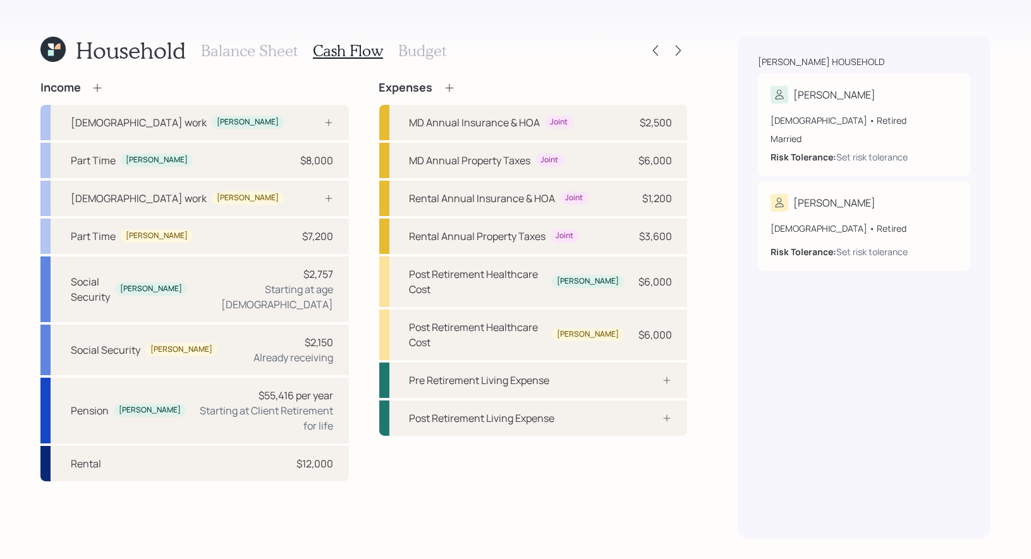
click at [410, 51] on h3 "Budget" at bounding box center [422, 51] width 48 height 18
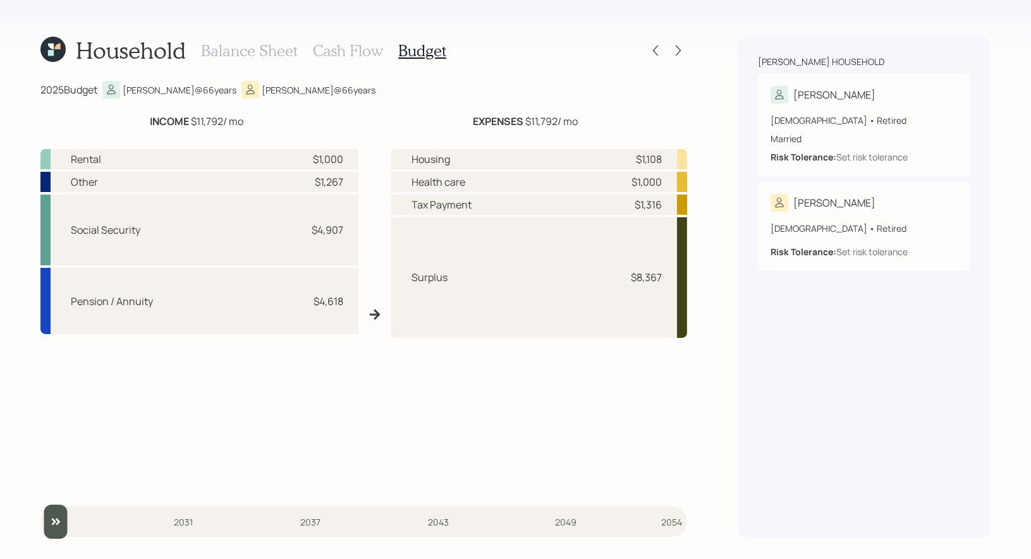
click at [332, 54] on h3 "Cash Flow" at bounding box center [348, 51] width 70 height 18
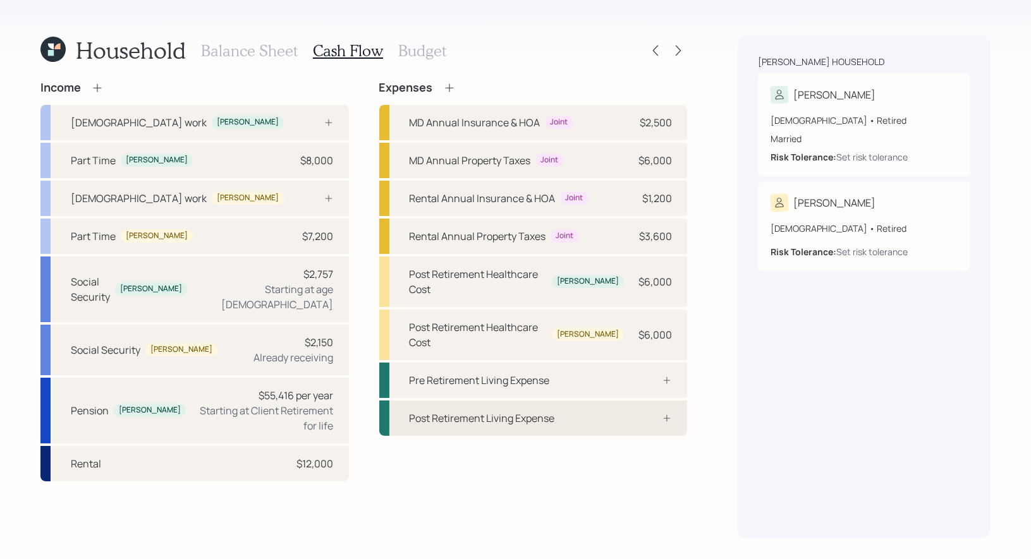
click at [491, 411] on div "Post Retirement Living Expense" at bounding box center [481, 418] width 145 height 15
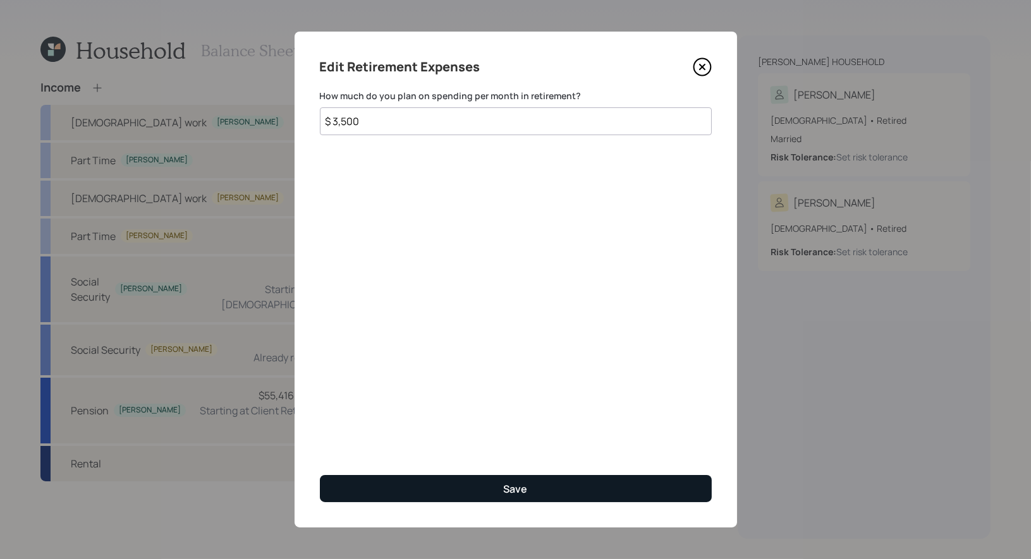
type input "$ 3,500"
click at [514, 493] on div "Save" at bounding box center [516, 489] width 24 height 14
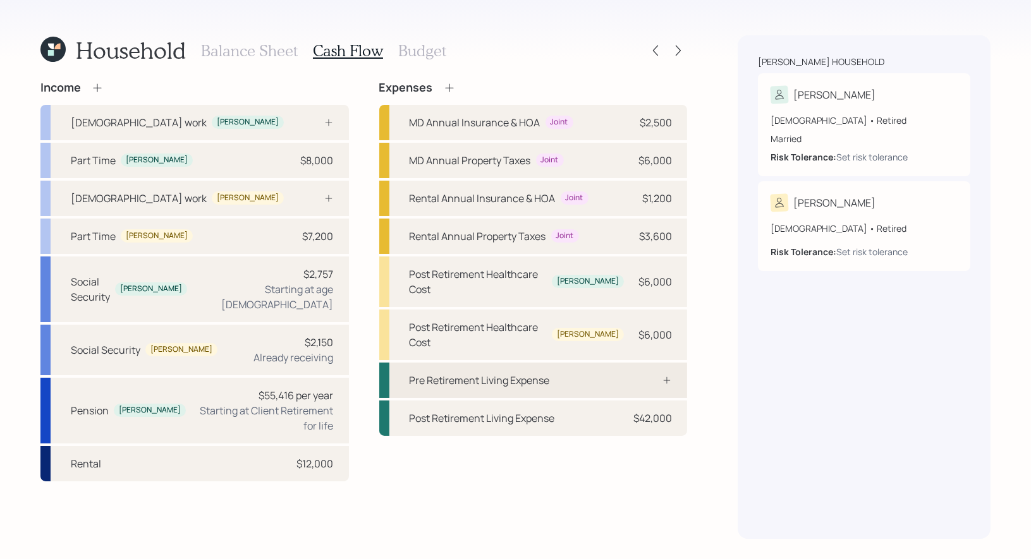
click at [501, 373] on div "Pre Retirement Living Expense" at bounding box center [479, 380] width 140 height 15
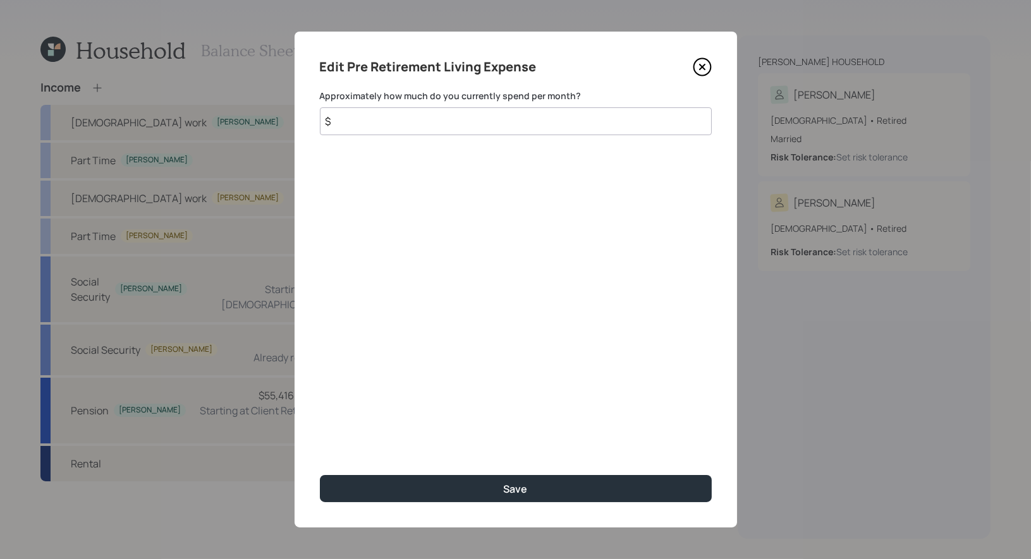
click at [706, 64] on icon at bounding box center [702, 66] width 19 height 19
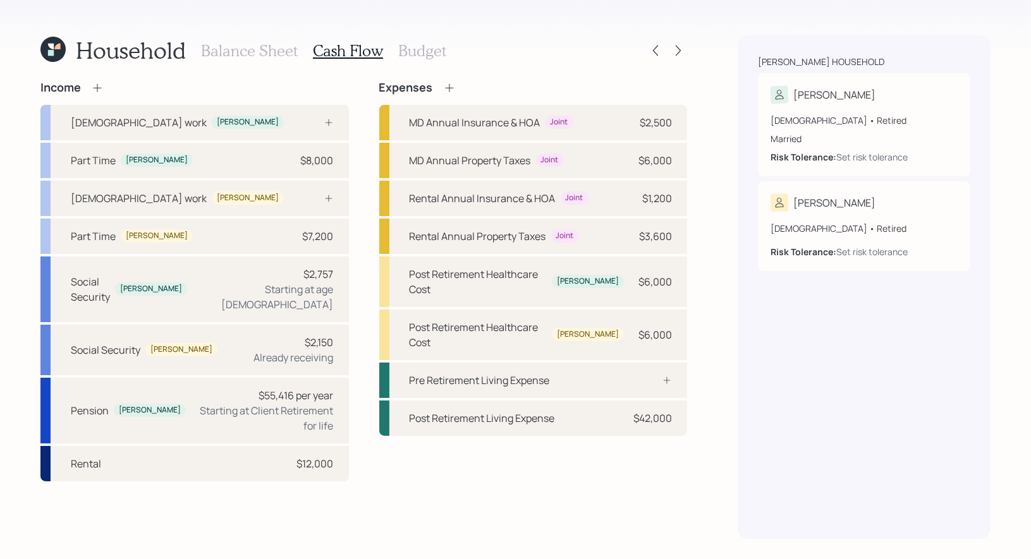
click at [423, 49] on h3 "Budget" at bounding box center [422, 51] width 48 height 18
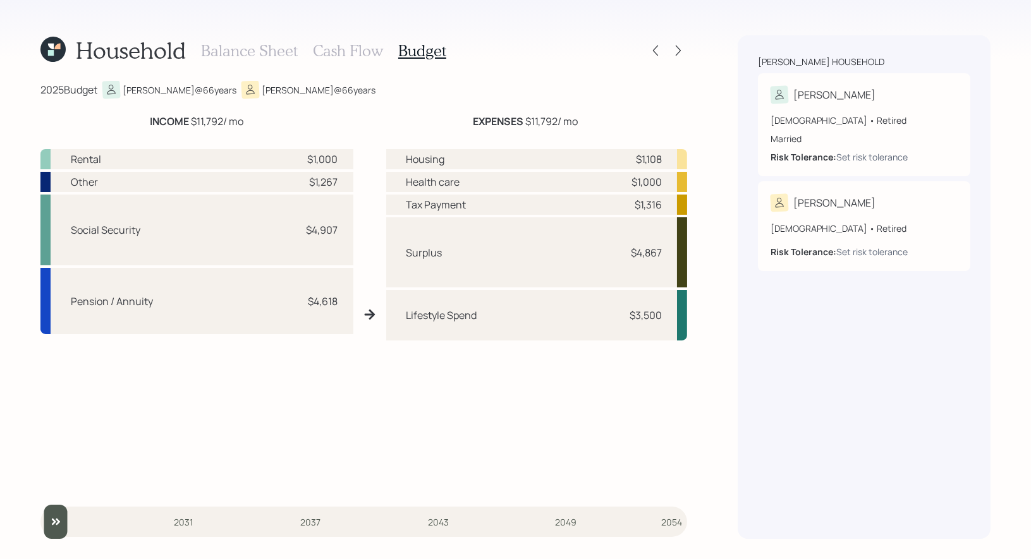
click at [509, 262] on div "Surplus $4,867" at bounding box center [536, 252] width 301 height 70
click at [214, 48] on h3 "Balance Sheet" at bounding box center [249, 51] width 97 height 18
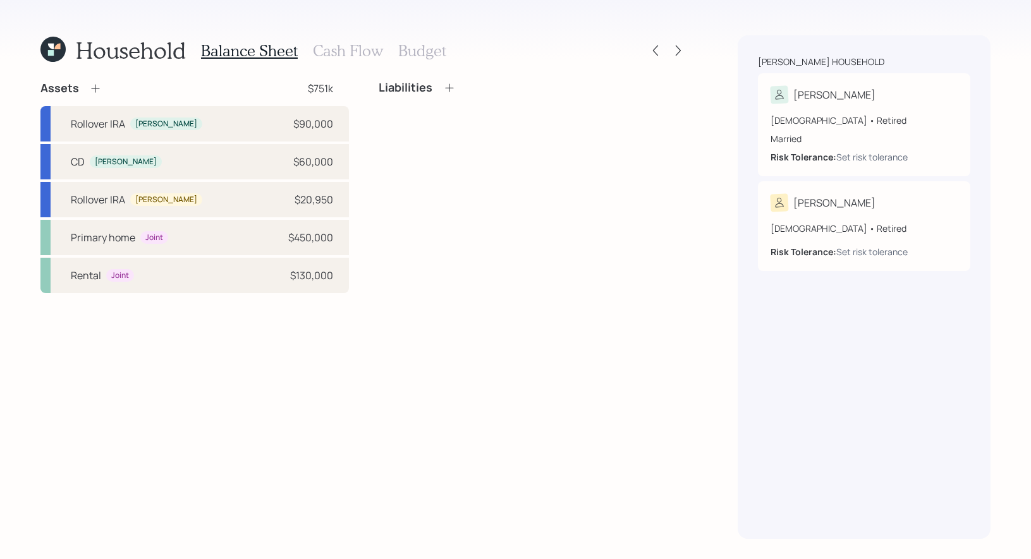
click at [89, 88] on icon at bounding box center [95, 88] width 13 height 13
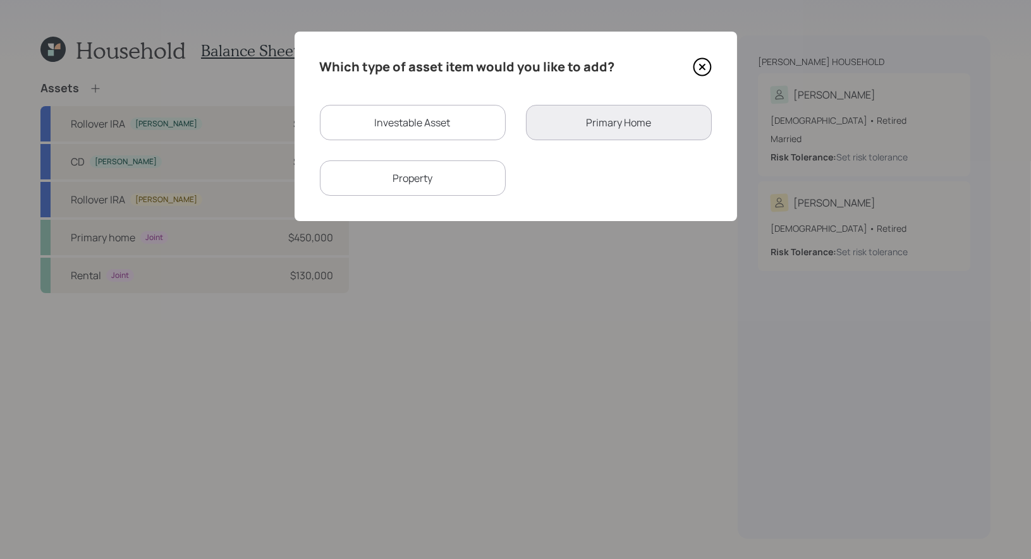
click at [345, 128] on div "Investable Asset" at bounding box center [413, 122] width 186 height 35
select select "taxable"
select select "balanced"
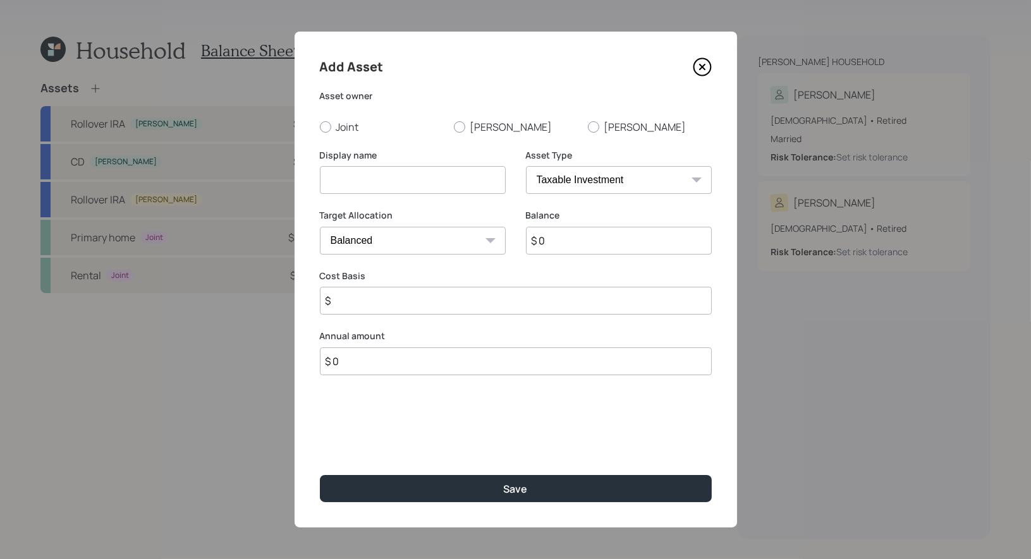
click at [407, 183] on input at bounding box center [413, 180] width 186 height 28
type input "Savings"
click at [603, 246] on input "$ 0" at bounding box center [619, 241] width 186 height 28
type input "$ 1"
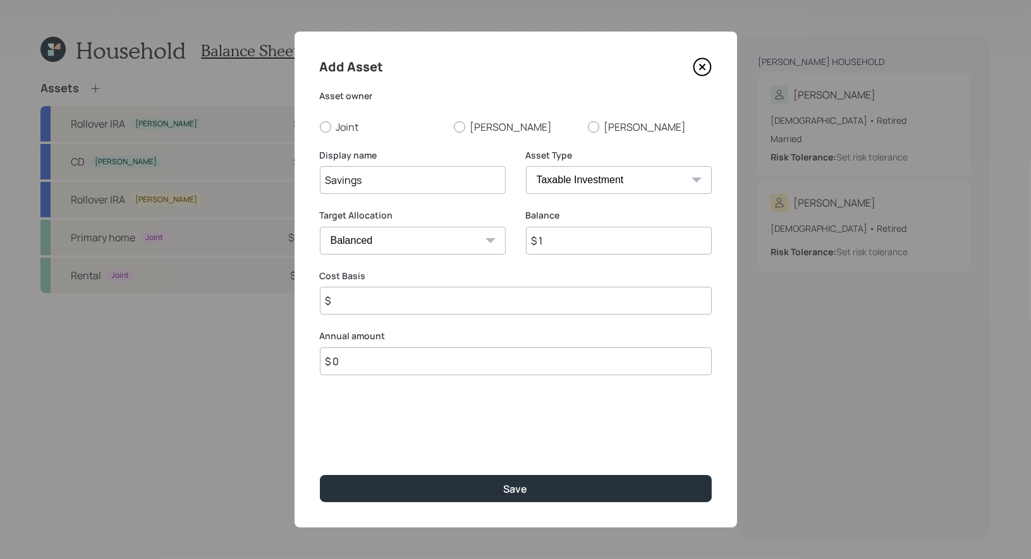
click at [415, 297] on input "$" at bounding box center [516, 301] width 392 height 28
type input "$ 1"
click at [358, 363] on input "$ 0" at bounding box center [516, 362] width 392 height 28
type input "$ 48,000"
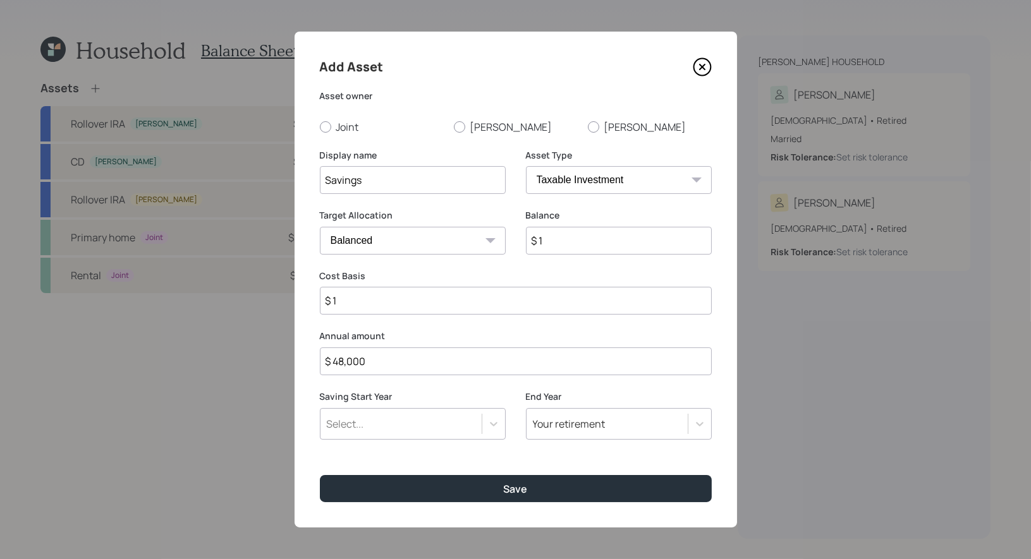
click at [385, 425] on div "Select..." at bounding box center [400, 423] width 161 height 21
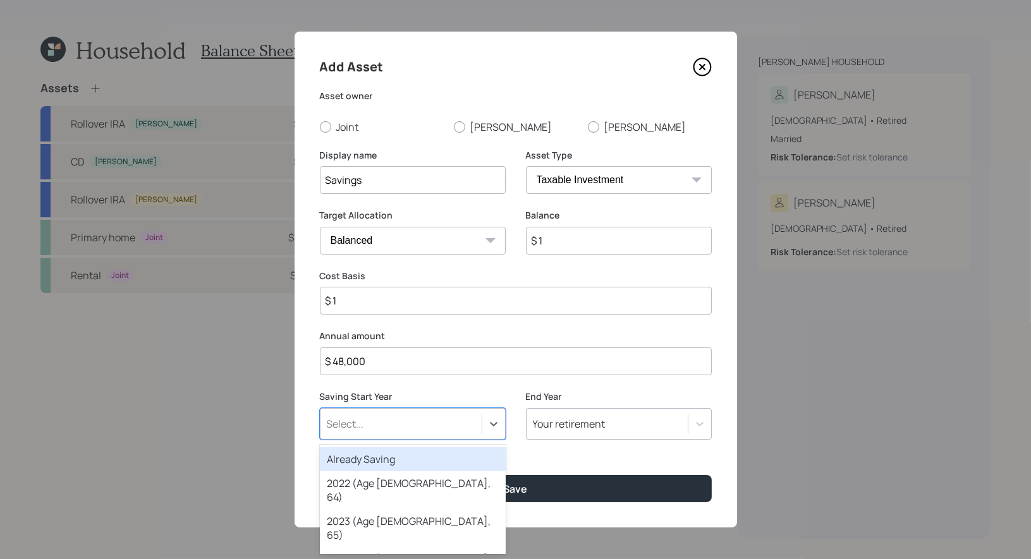
click at [377, 459] on div "Already Saving" at bounding box center [413, 459] width 186 height 24
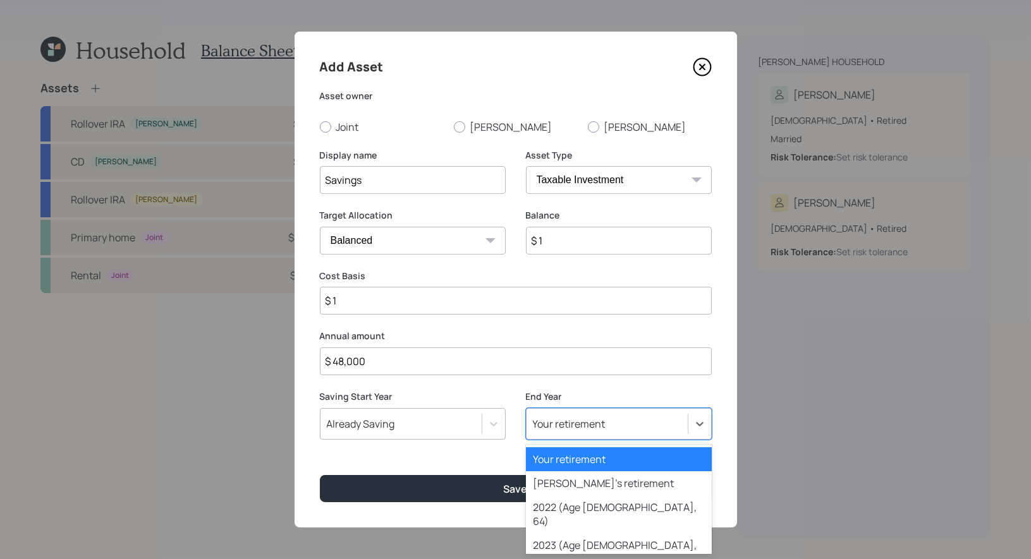
click at [607, 425] on div "Your retirement" at bounding box center [606, 423] width 161 height 21
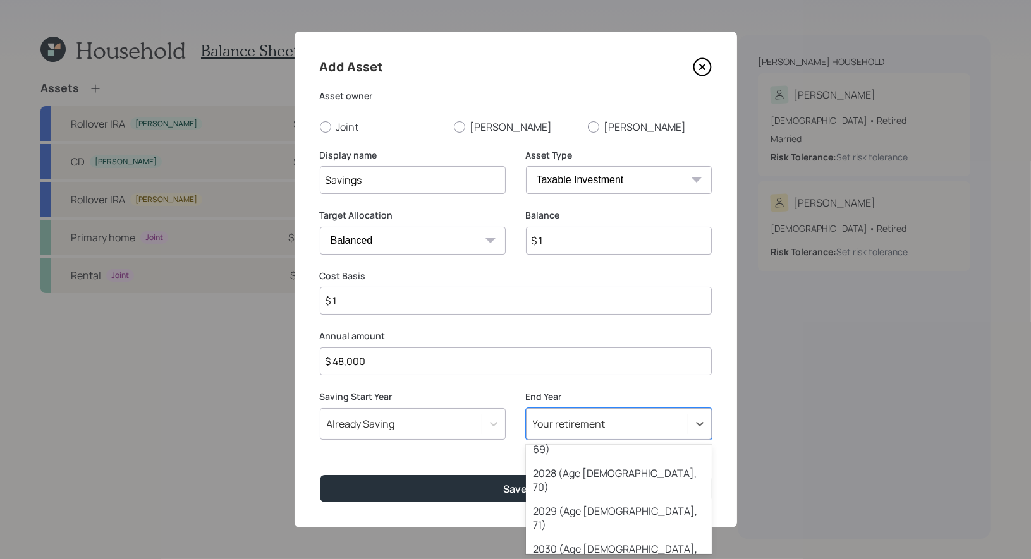
scroll to position [286, 0]
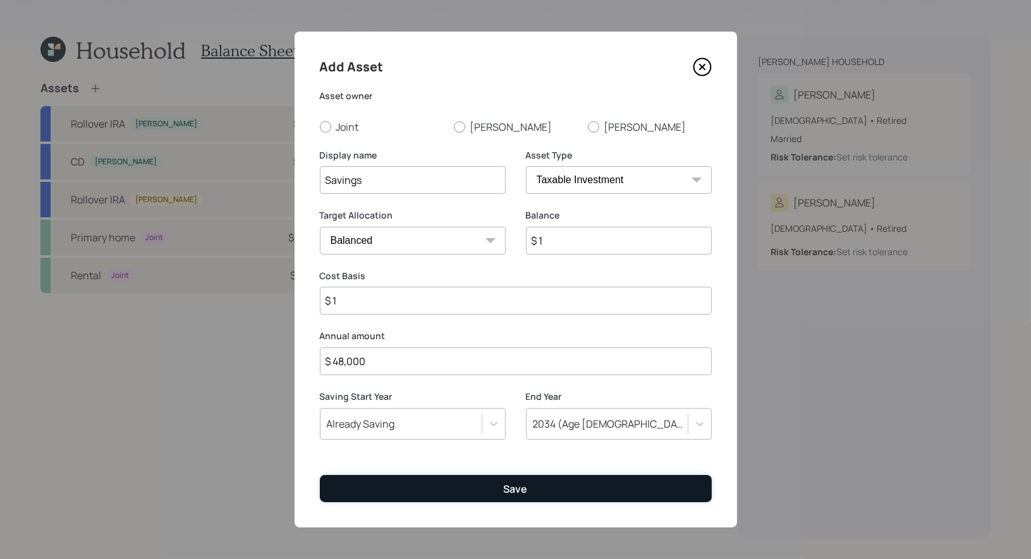
click at [512, 491] on div "Save" at bounding box center [516, 489] width 24 height 14
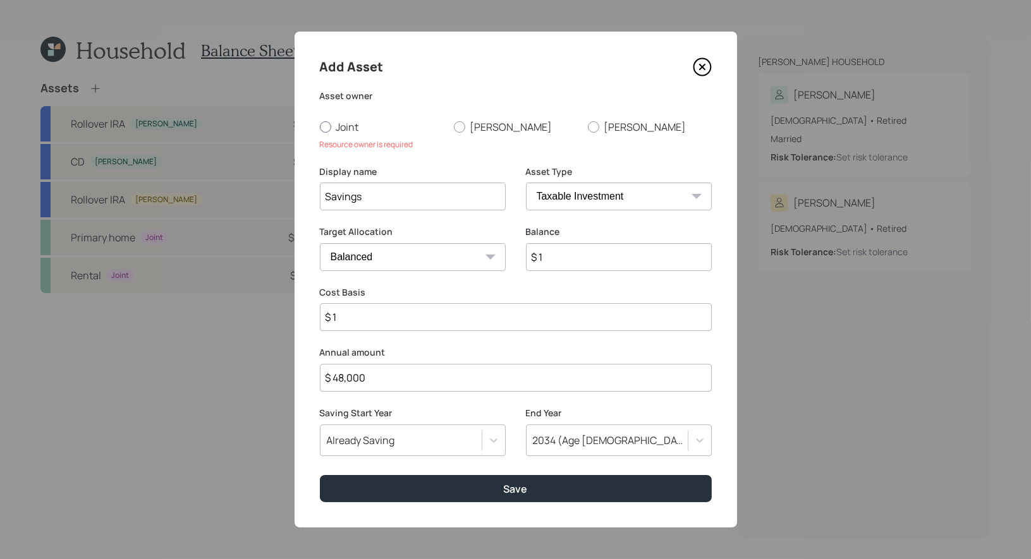
click at [323, 120] on label "Joint" at bounding box center [382, 127] width 124 height 14
click at [320, 126] on input "Joint" at bounding box center [319, 126] width 1 height 1
radio input "true"
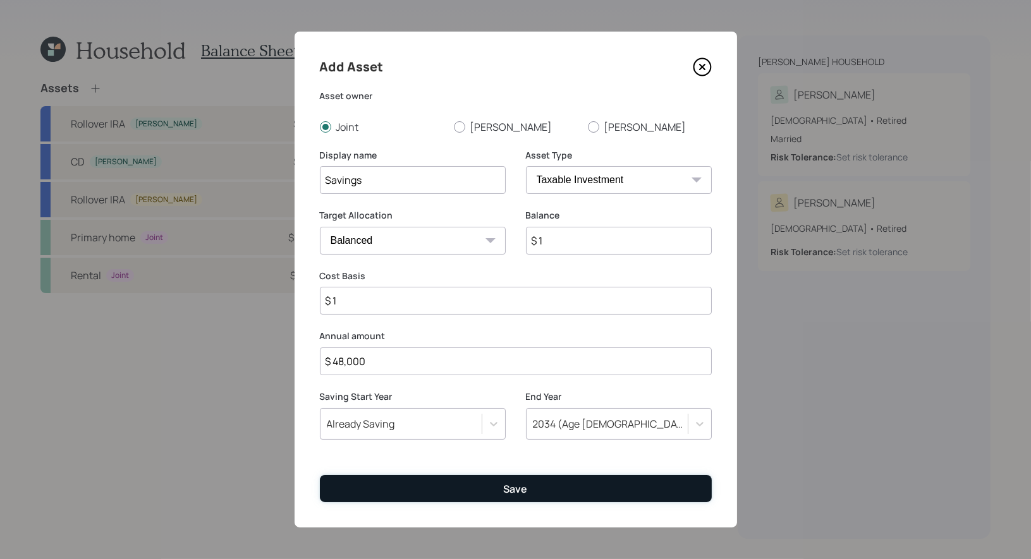
click at [475, 485] on button "Save" at bounding box center [516, 488] width 392 height 27
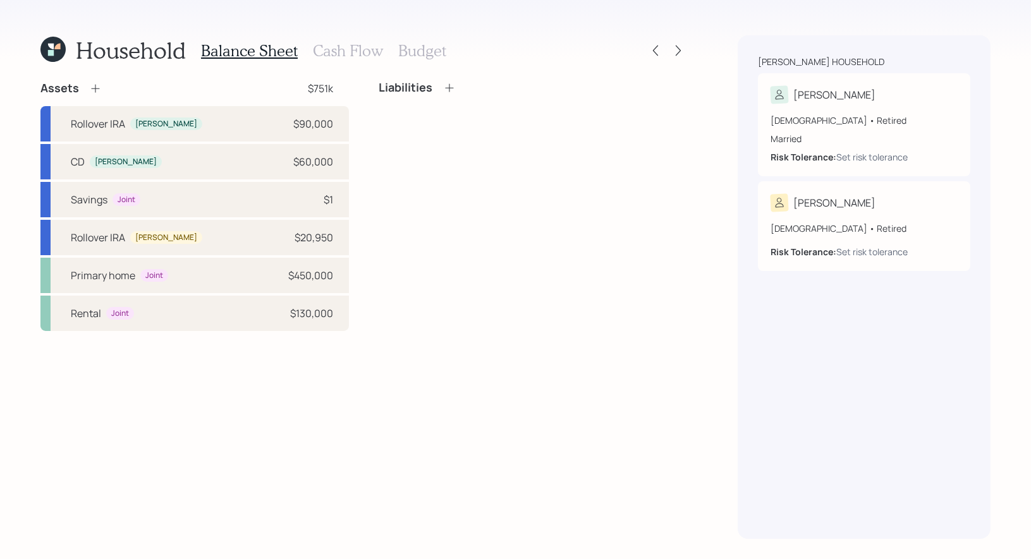
click at [406, 48] on h3 "Budget" at bounding box center [422, 51] width 48 height 18
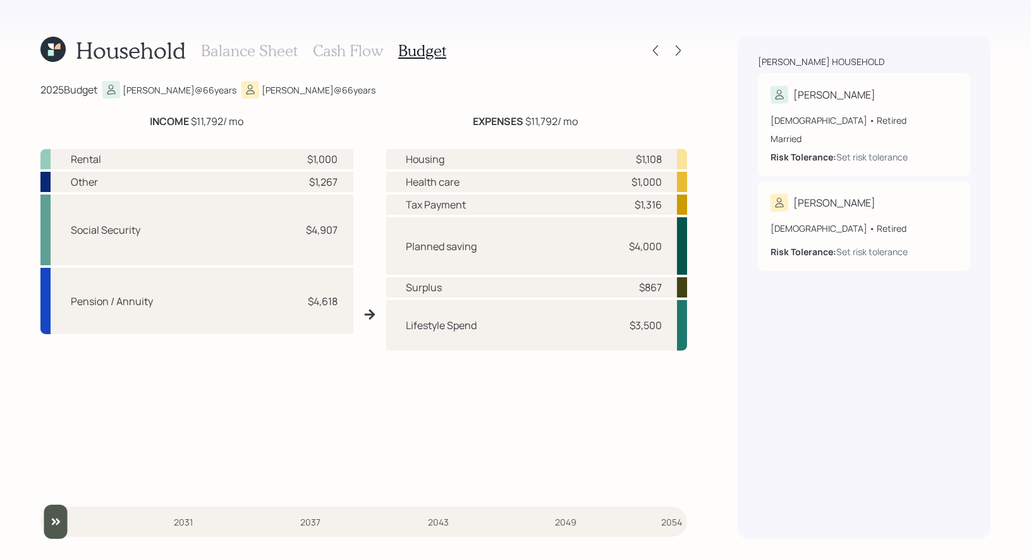
click at [341, 51] on h3 "Cash Flow" at bounding box center [348, 51] width 70 height 18
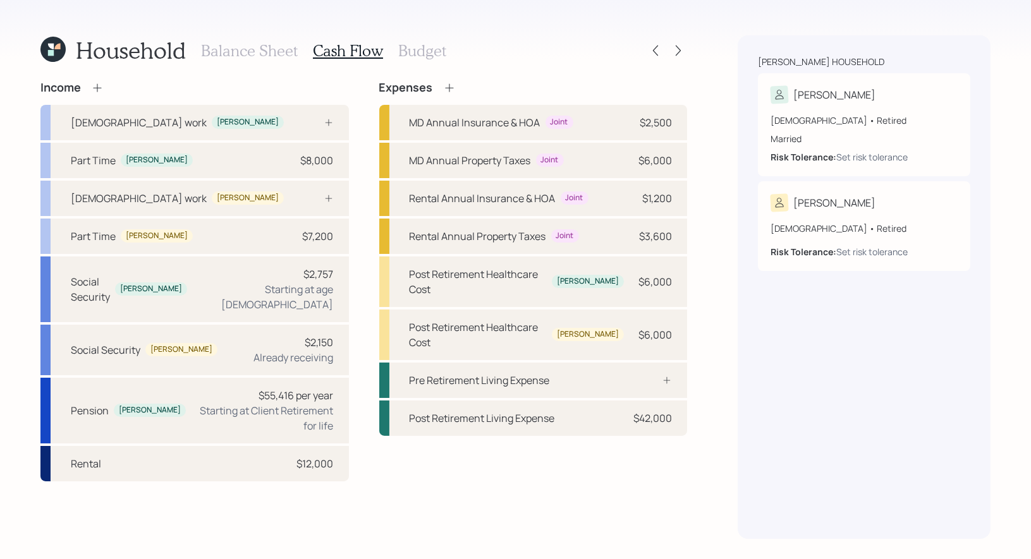
click at [445, 85] on icon at bounding box center [449, 88] width 13 height 13
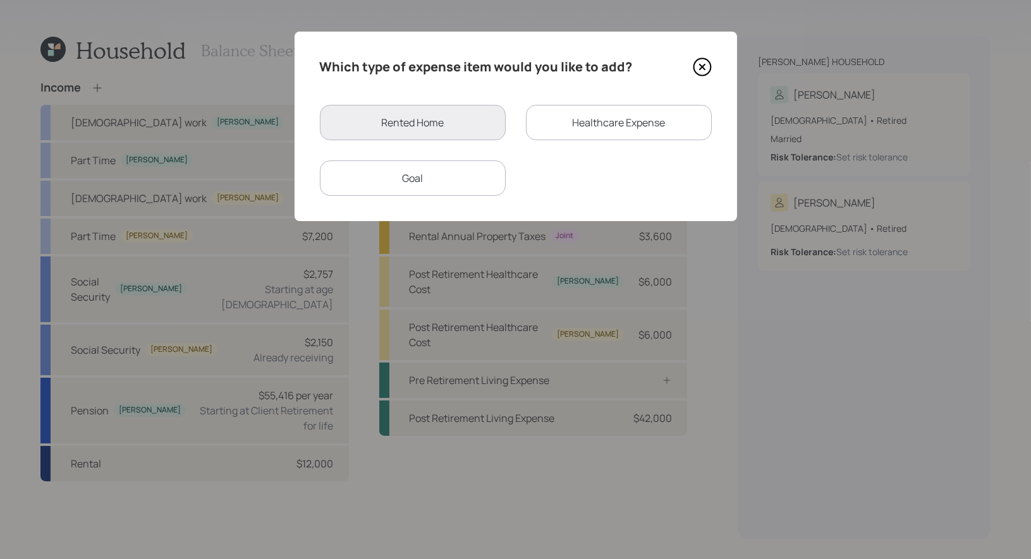
click at [439, 178] on div "Goal" at bounding box center [413, 177] width 186 height 35
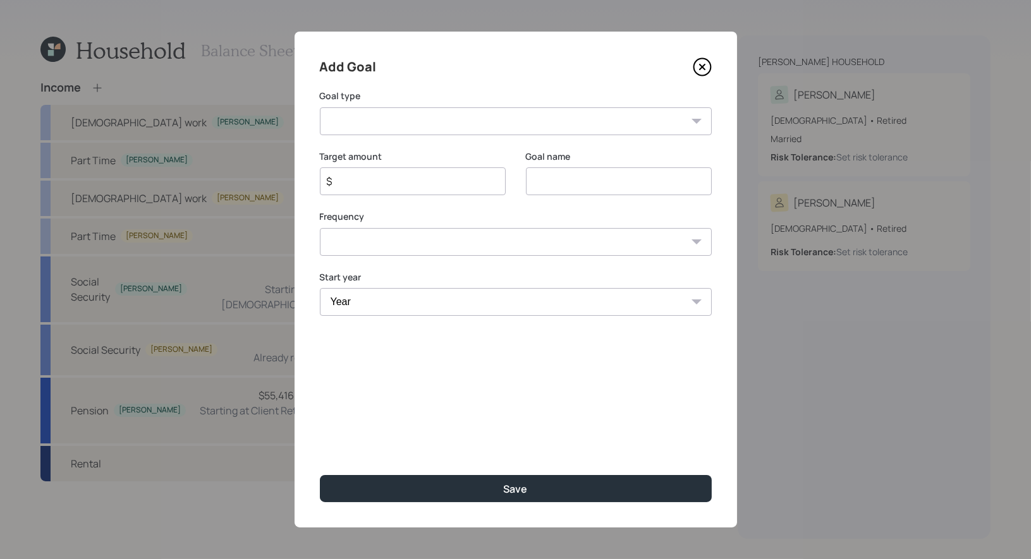
click at [420, 121] on select "Create an emergency fund Donate to charity Purchase a home Make a purchase Supp…" at bounding box center [516, 121] width 392 height 28
select select "vacation"
type input "Plan for travel"
click at [408, 240] on select "One time Every 1 year Every 2 years Every 3 years Every 4 years Every 5 years E…" at bounding box center [516, 242] width 392 height 28
select select "1"
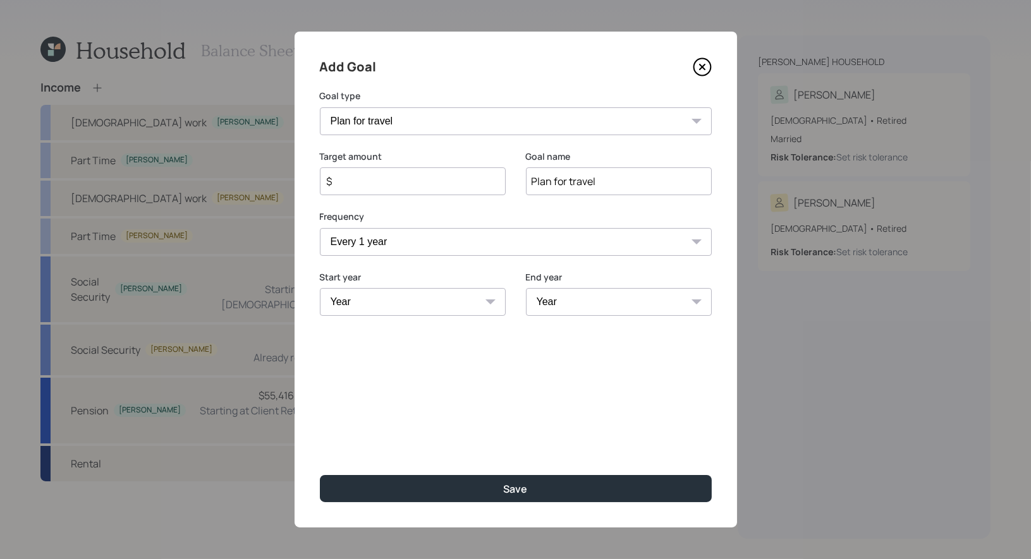
click at [359, 180] on input "$" at bounding box center [407, 181] width 164 height 15
type input "$ 20,000"
click at [389, 301] on select "Year [DATE] 2026 2027 2028 2029 2030 2031 2032 2033 2034 2035 2036 2037 2038 20…" at bounding box center [413, 302] width 186 height 28
select select "2025"
click at [592, 300] on select "Year [DATE] 2026 2027 2028 2029 2030 2031 2032 2033 2034 2035 2036 2037 2038 20…" at bounding box center [619, 302] width 186 height 28
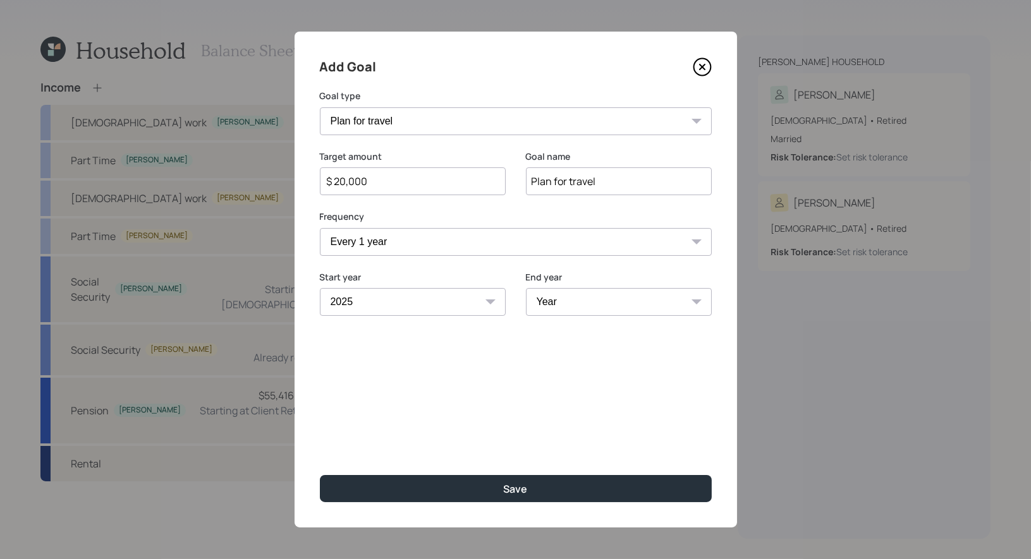
select select "2035"
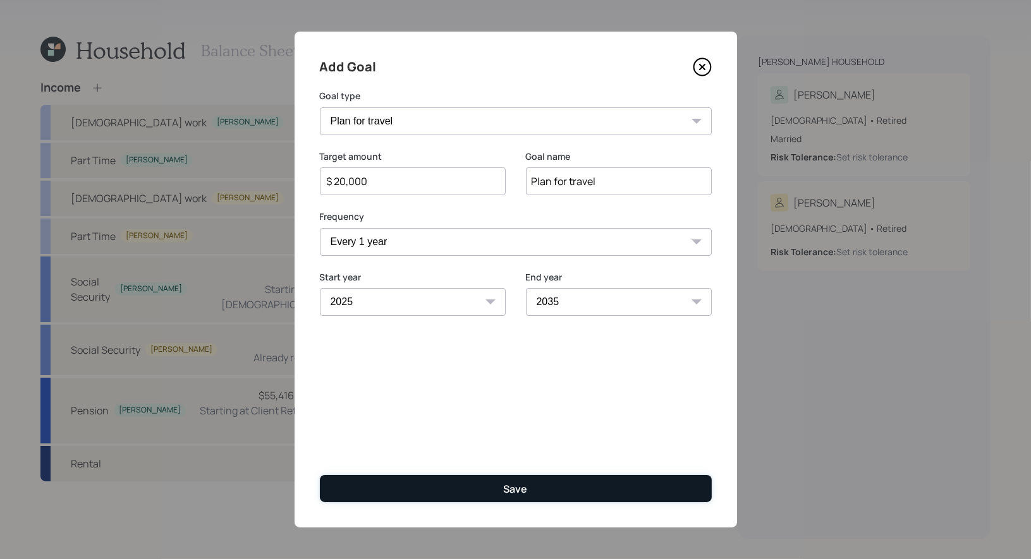
click at [485, 489] on button "Save" at bounding box center [516, 488] width 392 height 27
type input "$"
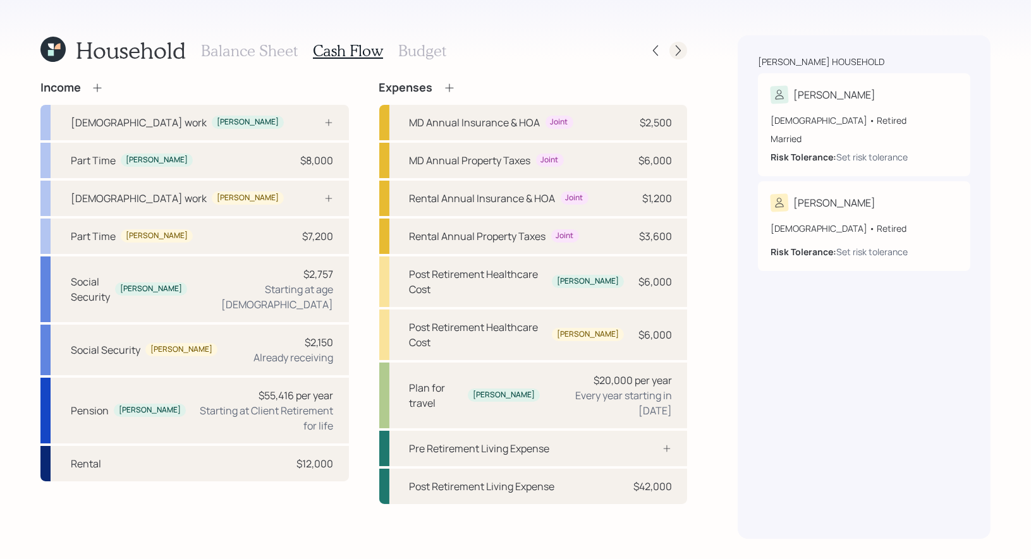
click at [681, 51] on icon at bounding box center [678, 50] width 13 height 13
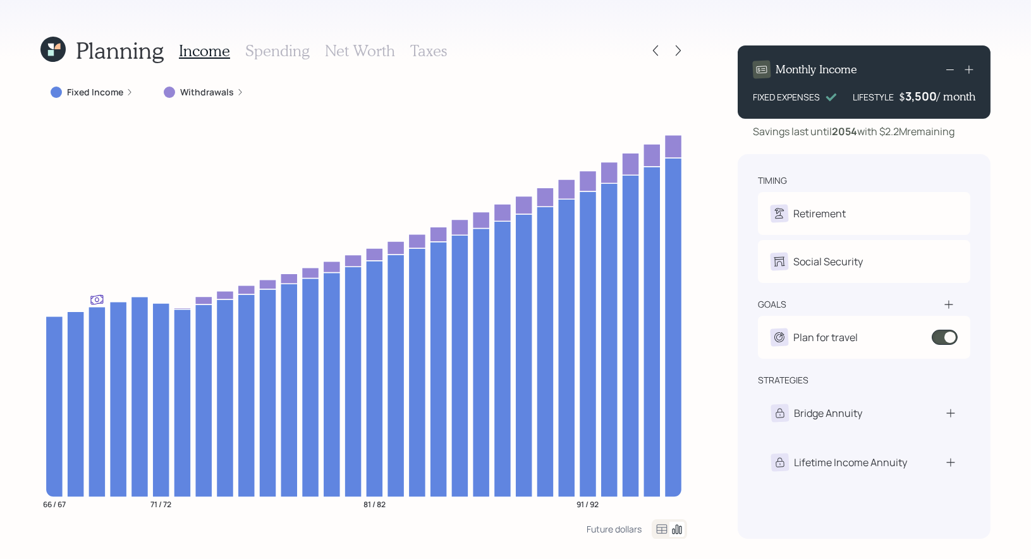
click at [197, 92] on label "Withdrawals" at bounding box center [207, 92] width 54 height 13
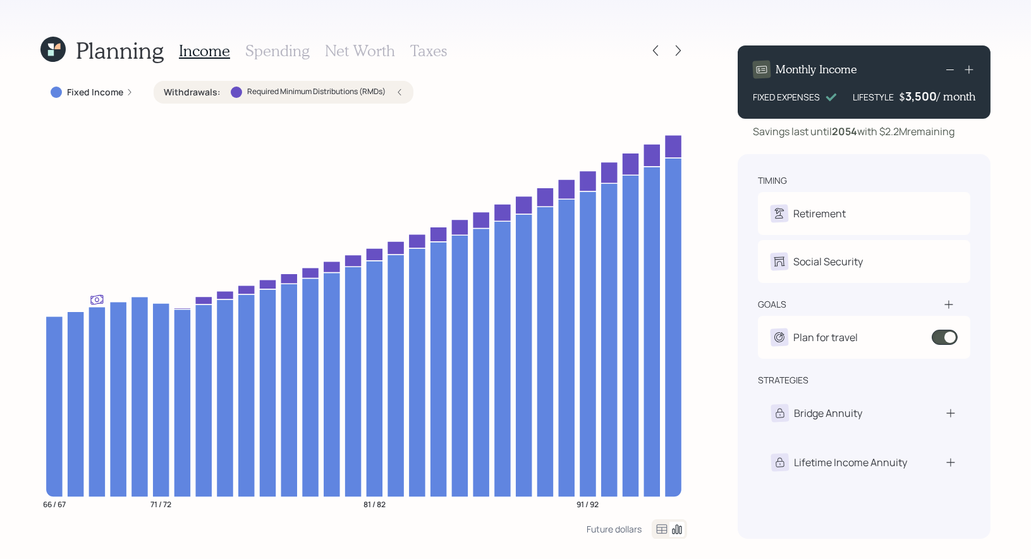
click at [342, 43] on h3 "Net Worth" at bounding box center [360, 51] width 70 height 18
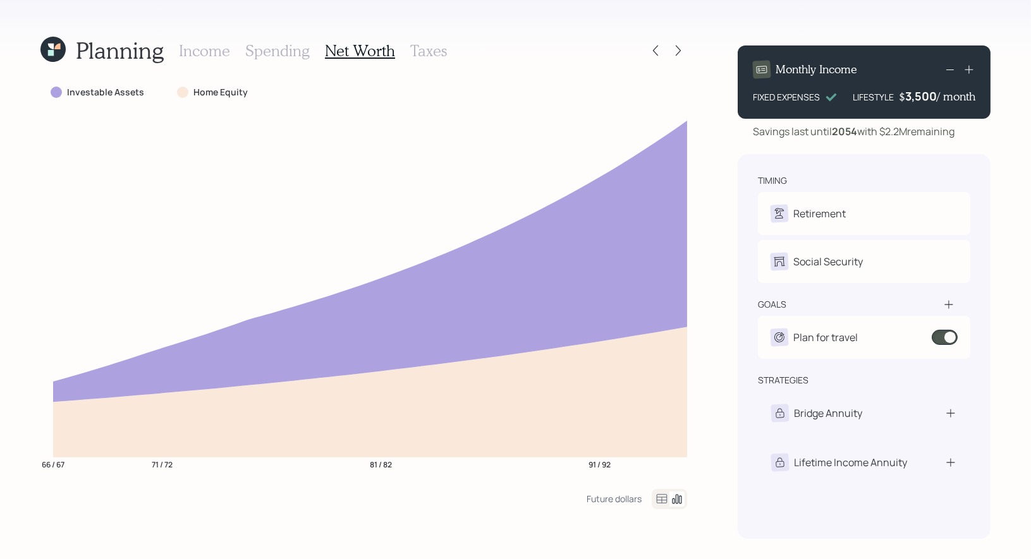
click at [416, 54] on h3 "Taxes" at bounding box center [428, 51] width 37 height 18
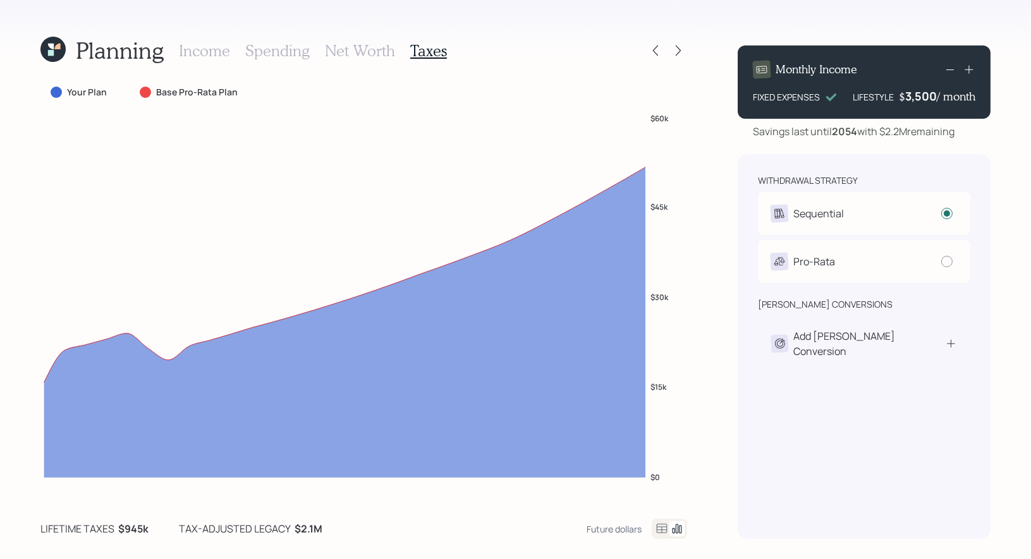
click at [213, 50] on h3 "Income" at bounding box center [204, 51] width 51 height 18
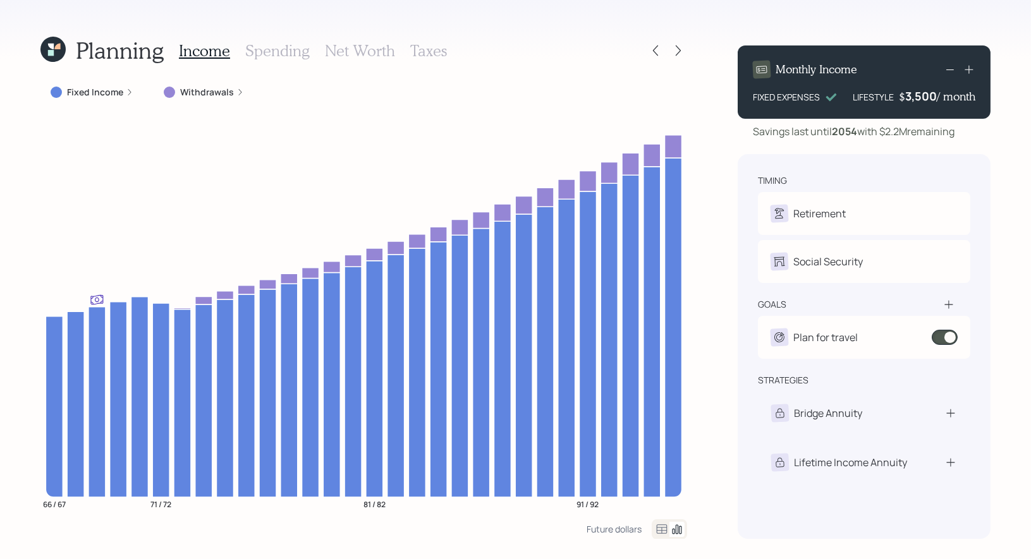
click at [428, 49] on h3 "Taxes" at bounding box center [428, 51] width 37 height 18
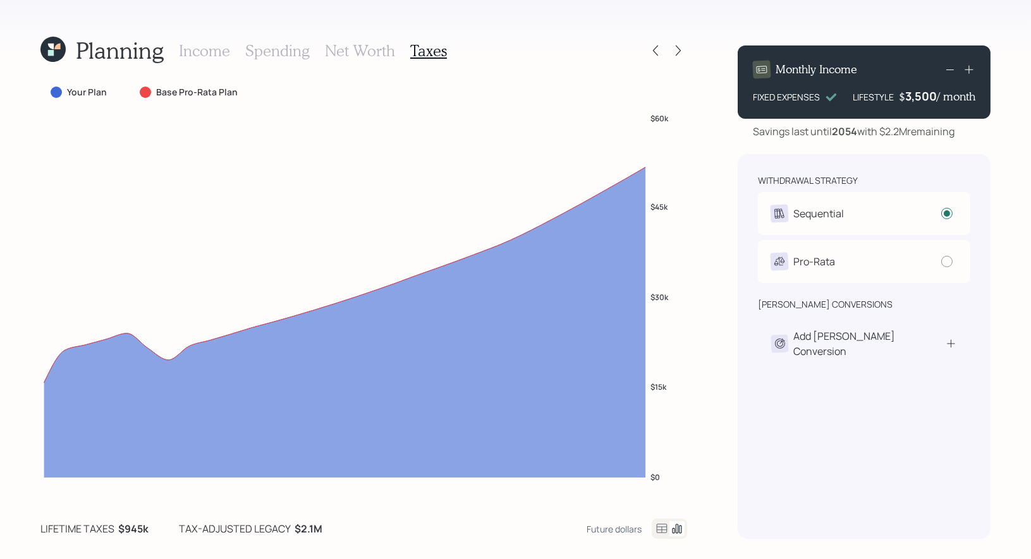
click at [202, 51] on h3 "Income" at bounding box center [204, 51] width 51 height 18
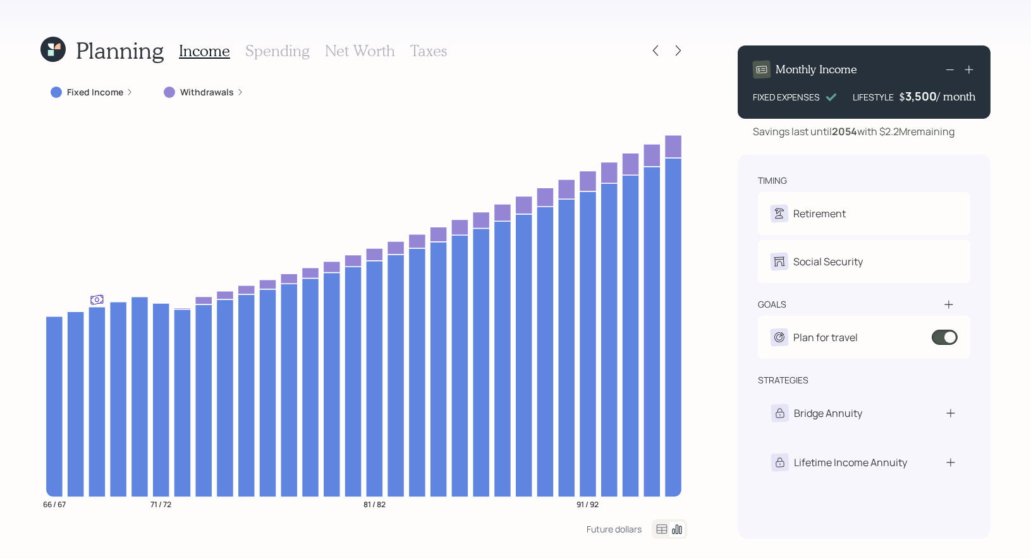
click at [422, 47] on h3 "Taxes" at bounding box center [428, 51] width 37 height 18
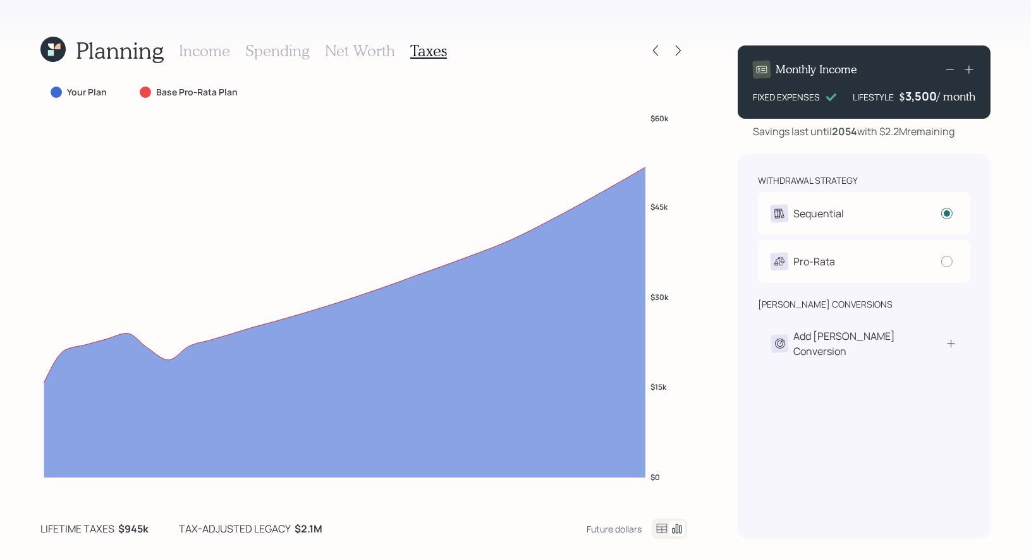
click at [198, 49] on h3 "Income" at bounding box center [204, 51] width 51 height 18
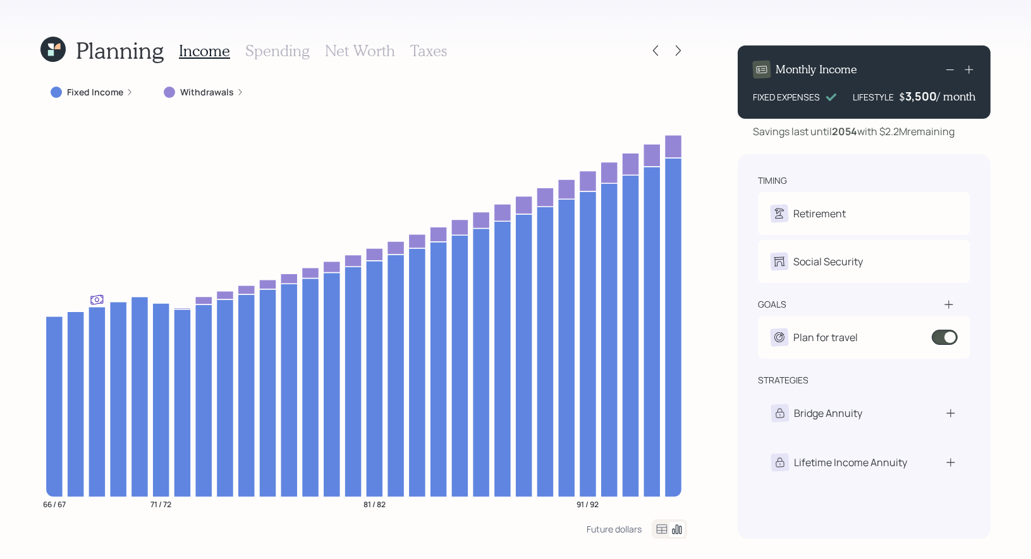
click at [430, 47] on h3 "Taxes" at bounding box center [428, 51] width 37 height 18
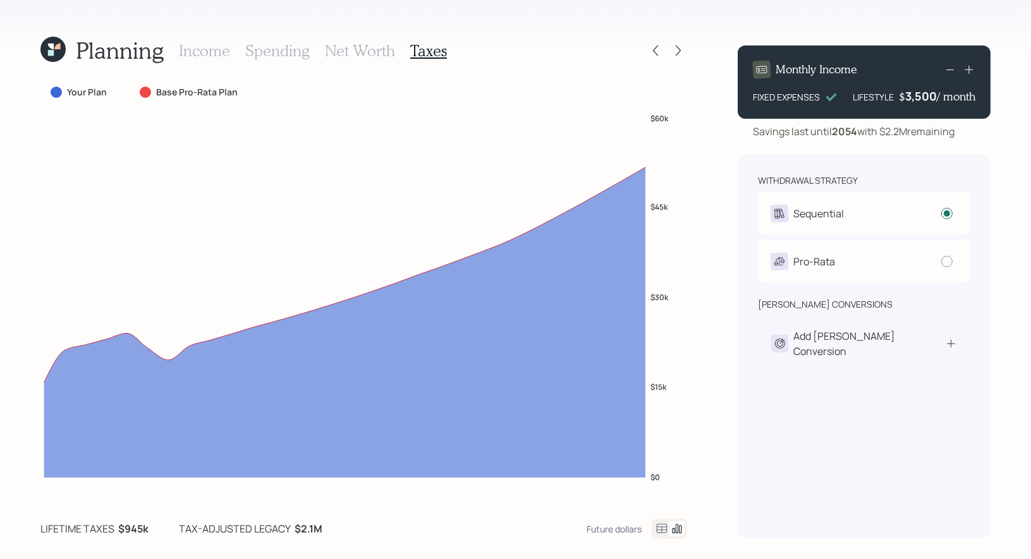
click at [41, 60] on icon at bounding box center [52, 49] width 25 height 25
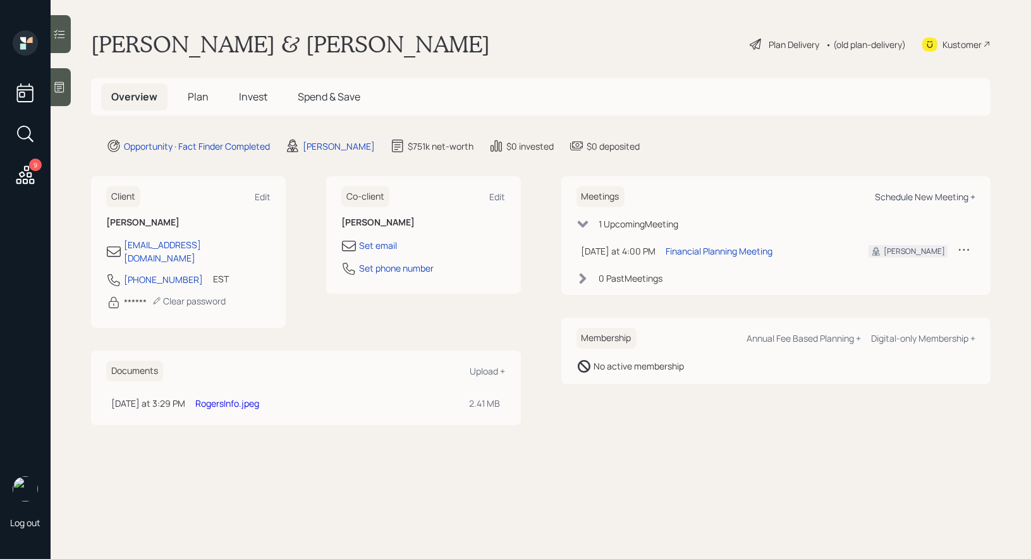
click at [947, 200] on div "Schedule New Meeting +" at bounding box center [924, 197] width 100 height 12
select select "8b79112e-3cfb-44f9-89e7-15267fe946c1"
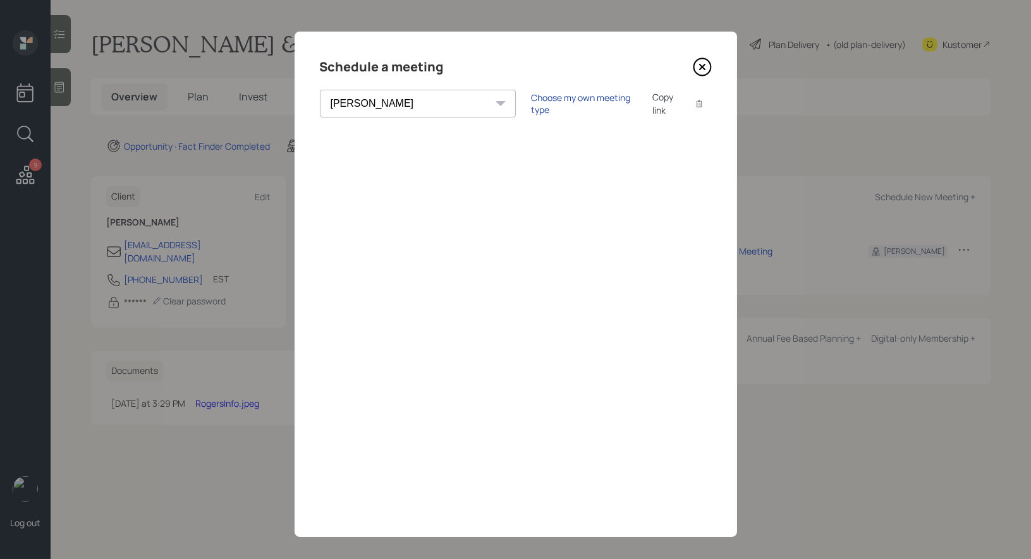
click at [540, 102] on div "Choose my own meeting type" at bounding box center [584, 104] width 106 height 24
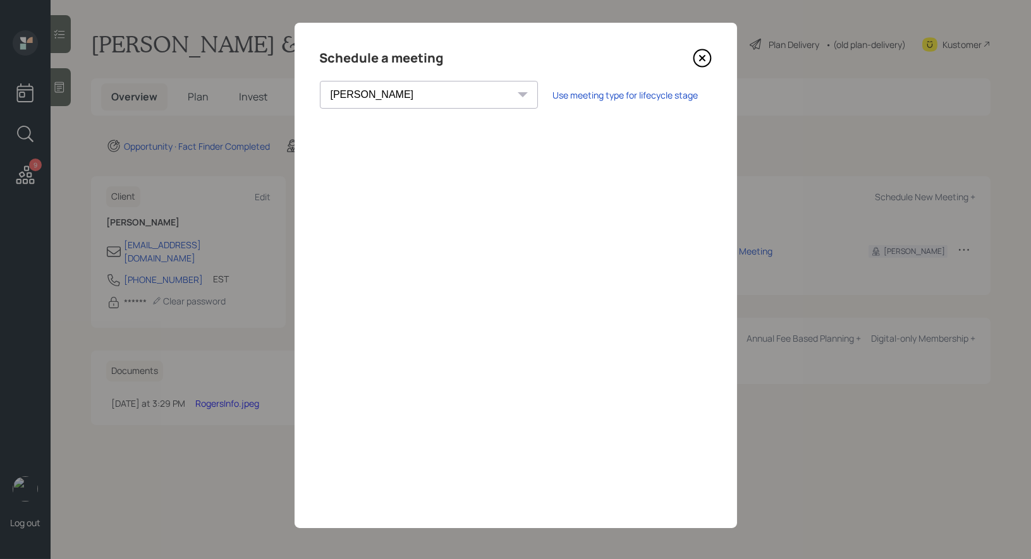
click at [703, 53] on icon at bounding box center [702, 58] width 19 height 19
